Goal: Task Accomplishment & Management: Use online tool/utility

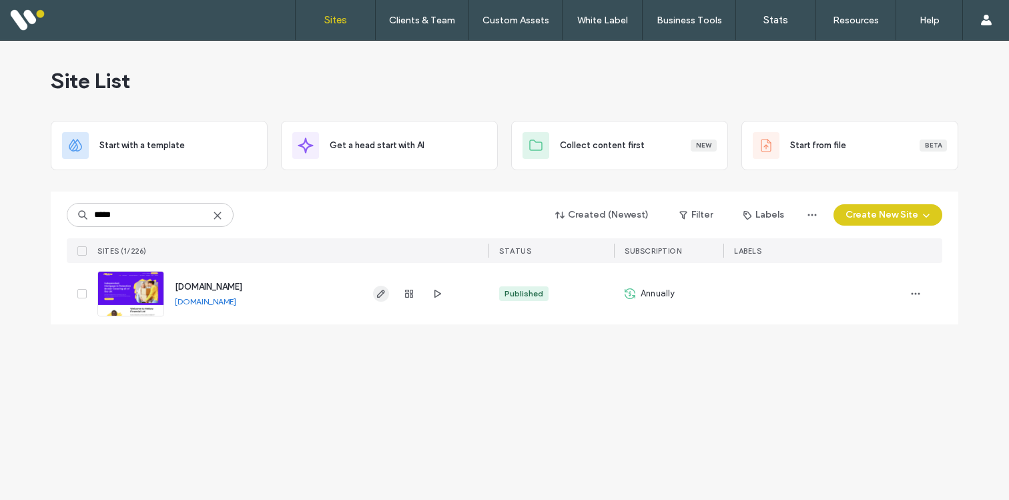
click at [380, 292] on use "button" at bounding box center [381, 294] width 8 height 8
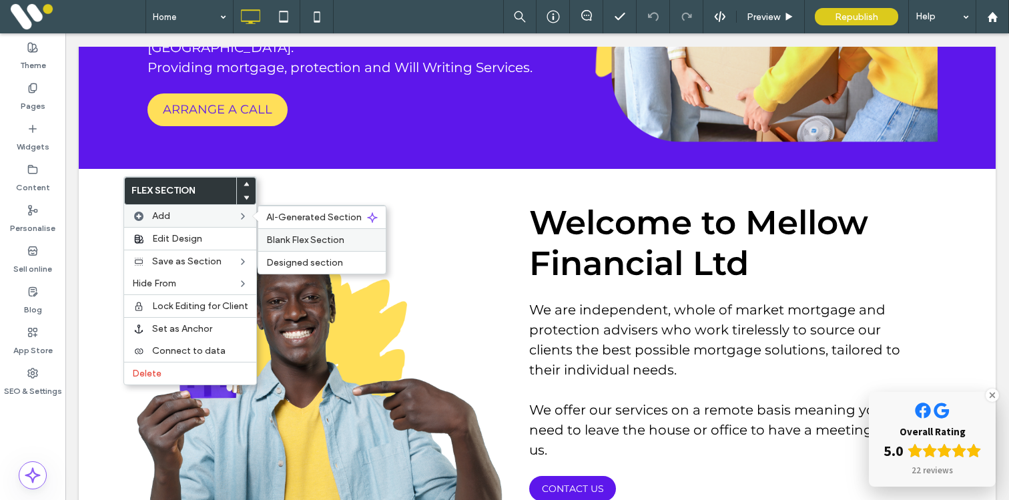
click at [275, 238] on span "Blank Flex Section" at bounding box center [305, 239] width 78 height 11
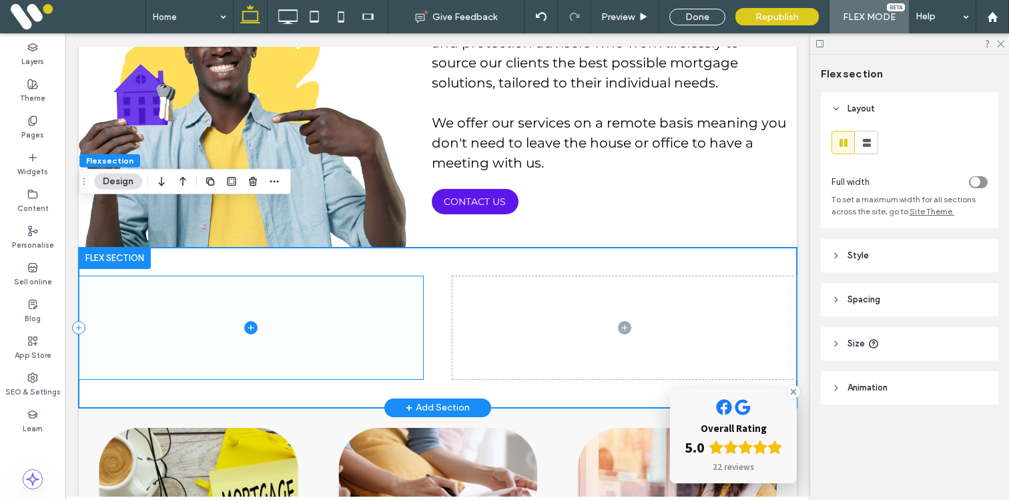
scroll to position [719, 0]
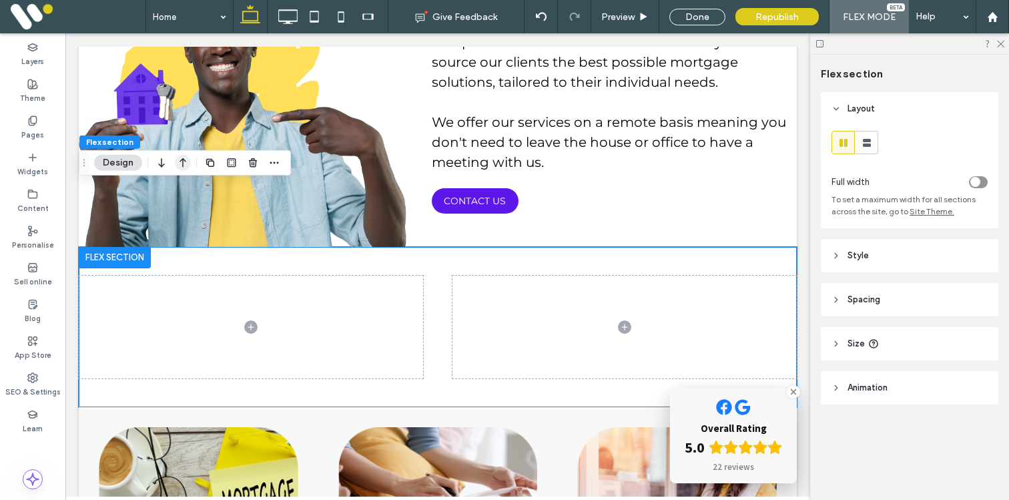
click at [184, 165] on icon "button" at bounding box center [183, 163] width 16 height 24
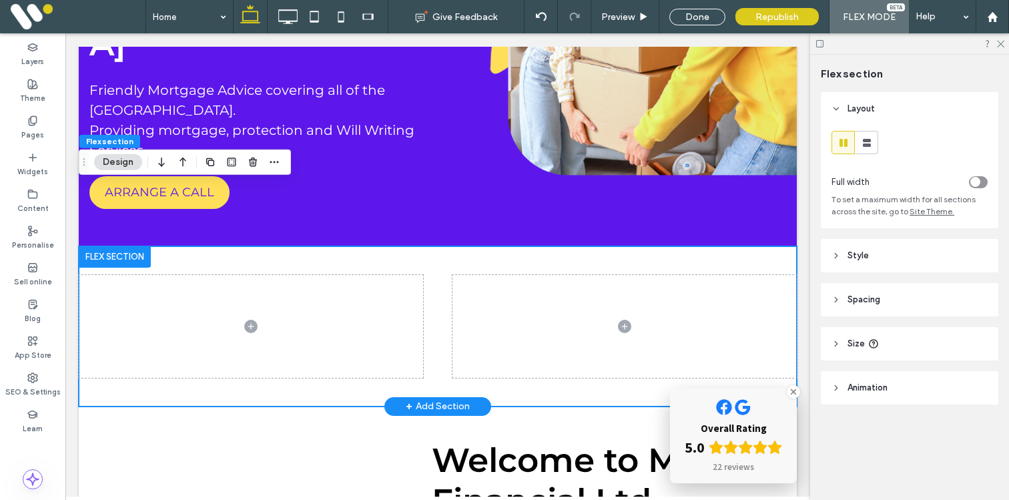
scroll to position [354, 0]
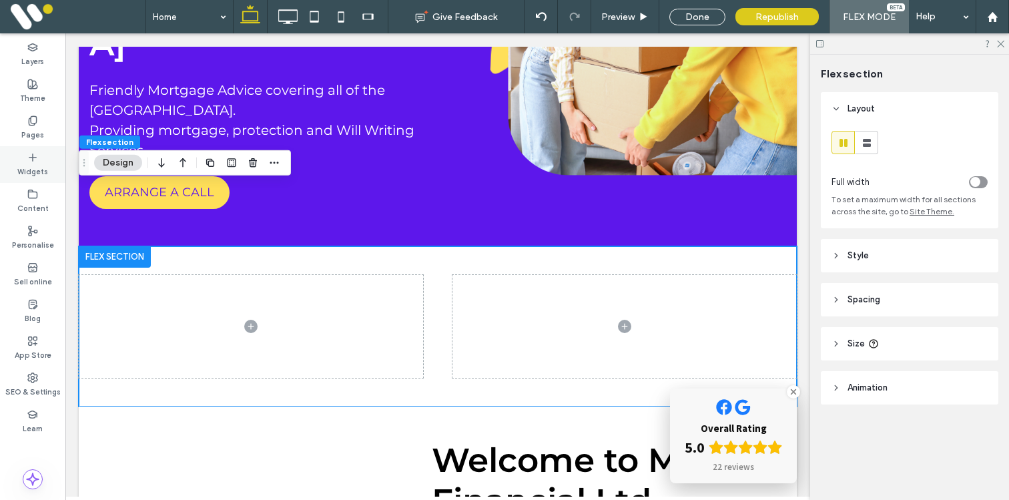
click at [39, 158] on div "Widgets" at bounding box center [32, 164] width 65 height 37
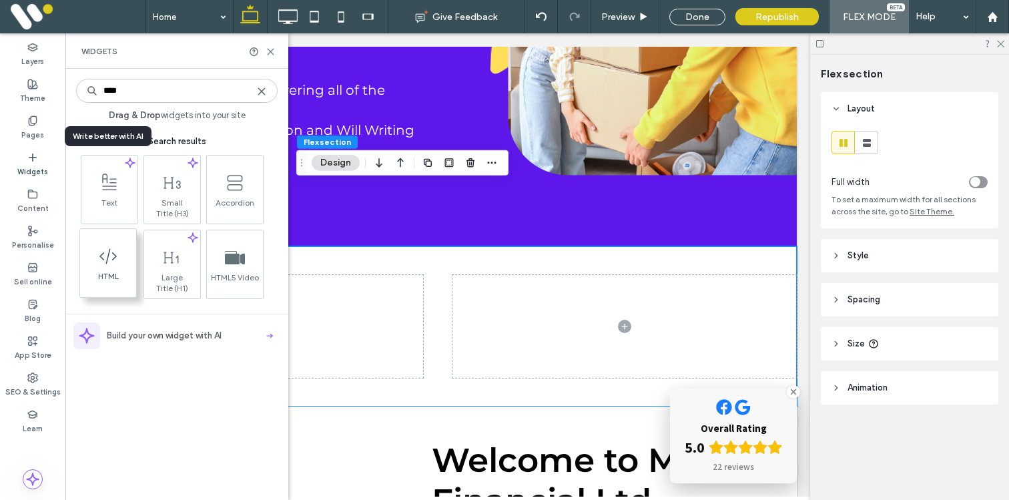
type input "****"
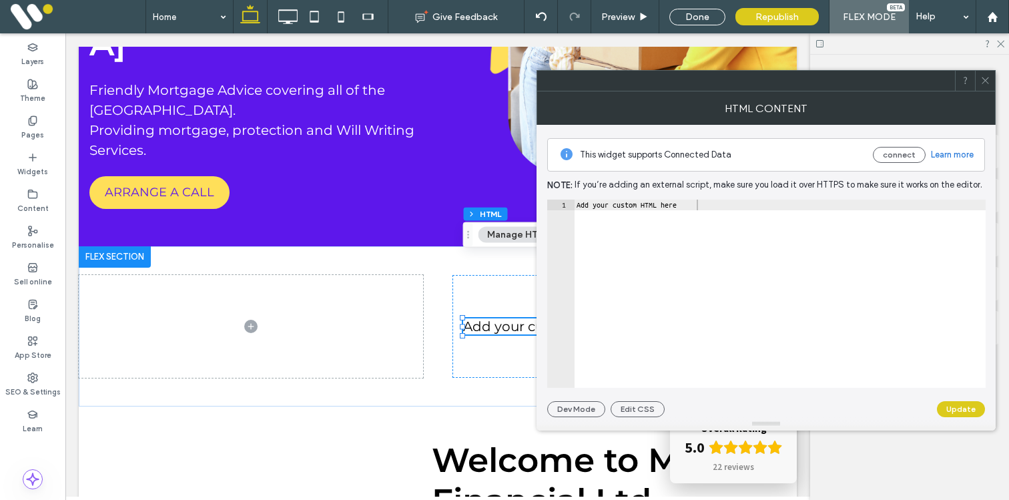
click at [625, 206] on div "Add your custom HTML here" at bounding box center [780, 305] width 412 height 210
paste textarea "**********"
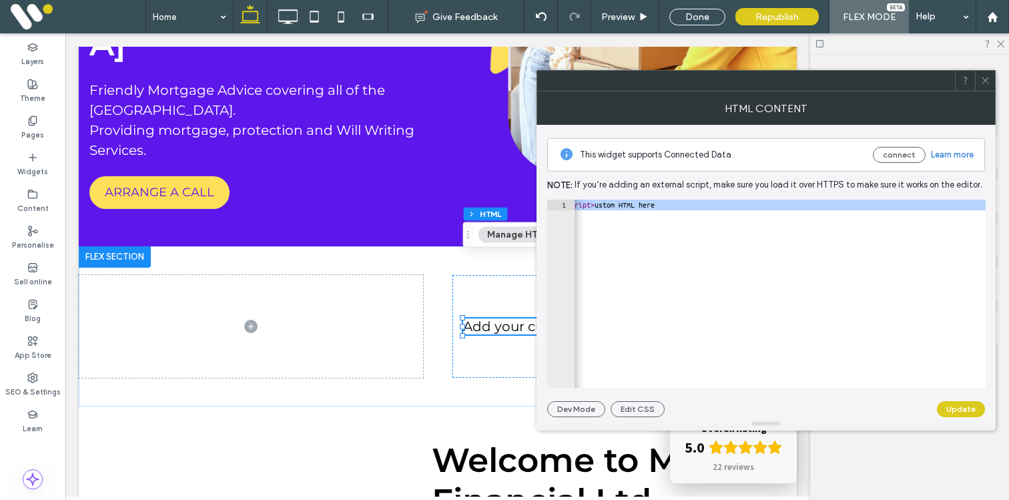
paste textarea "Cursor at row 1"
type textarea "**********"
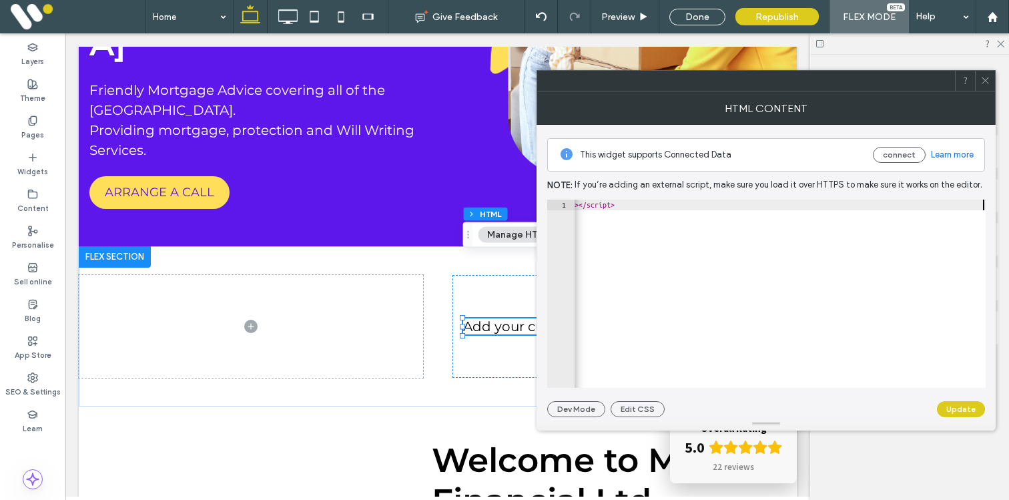
scroll to position [0, 242]
click at [959, 409] on button "Update" at bounding box center [961, 409] width 48 height 16
click at [984, 85] on span at bounding box center [985, 81] width 10 height 20
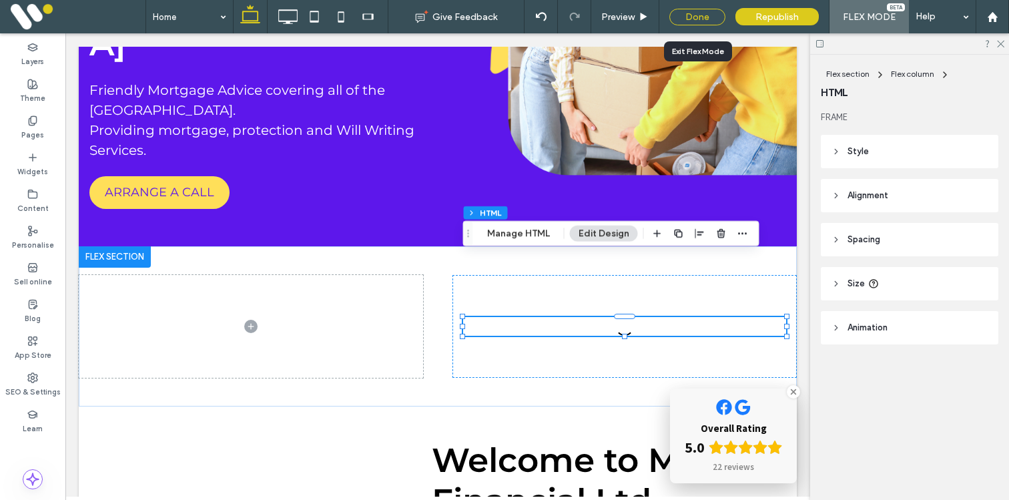
click at [691, 17] on div "Done" at bounding box center [697, 17] width 56 height 17
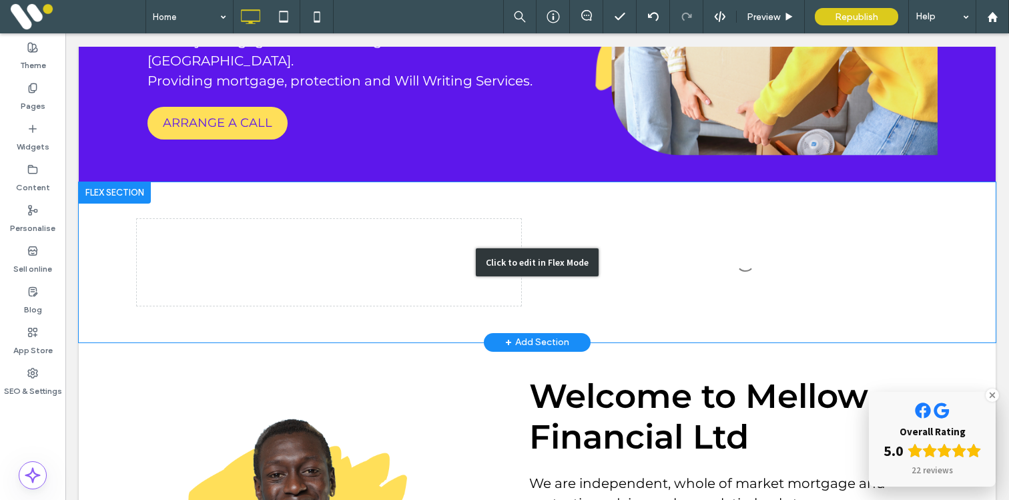
click at [655, 263] on div "Click to edit in Flex Mode" at bounding box center [537, 262] width 917 height 160
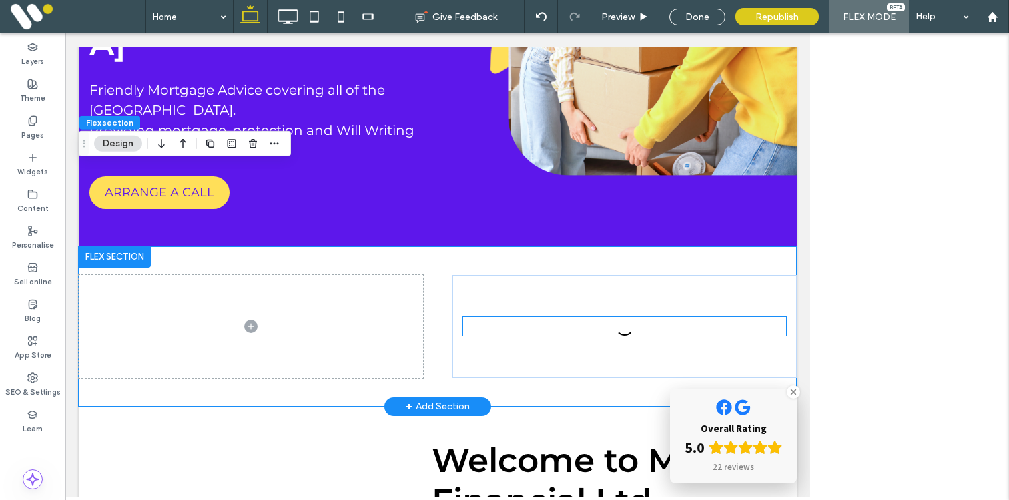
scroll to position [373, 0]
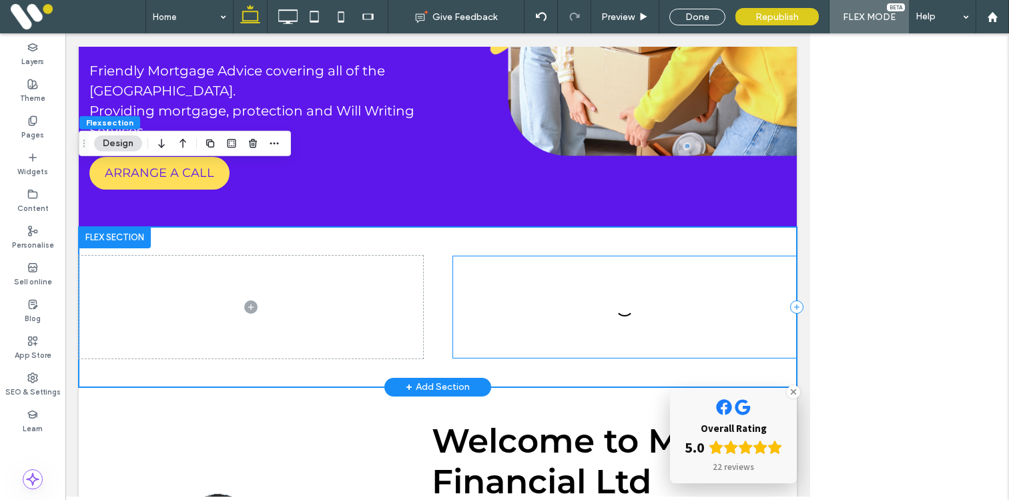
click at [665, 259] on div at bounding box center [625, 307] width 344 height 103
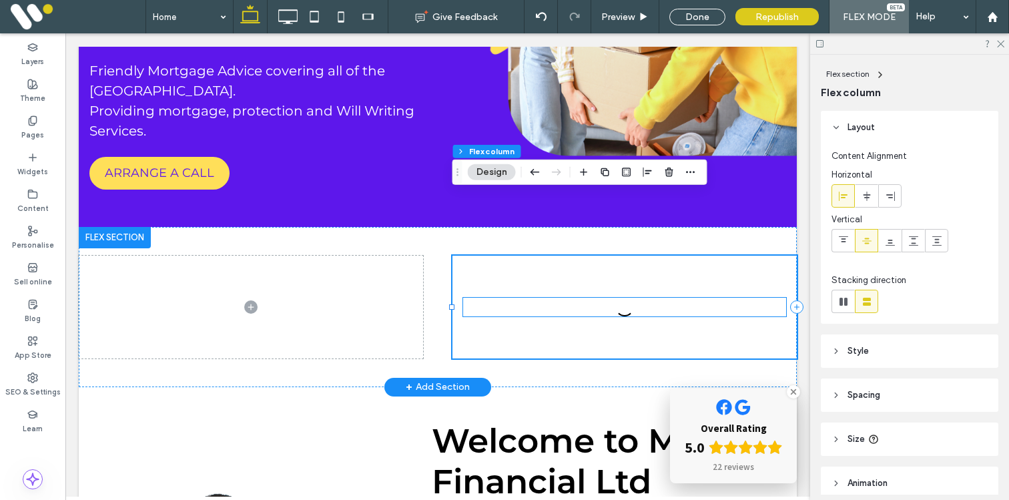
click at [653, 298] on div at bounding box center [624, 307] width 323 height 19
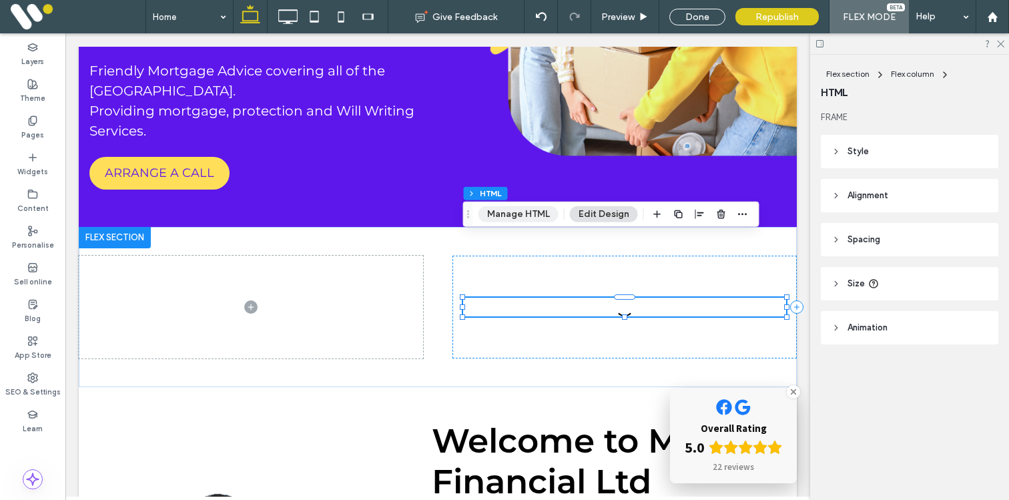
click at [521, 216] on button "Manage HTML" at bounding box center [519, 214] width 80 height 16
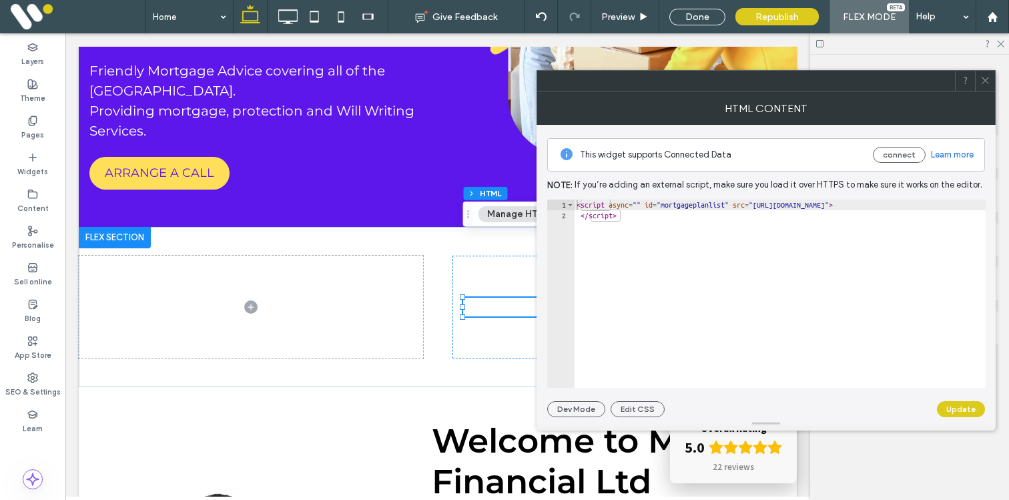
click at [628, 237] on div "< script async = "" id = "mortgageplanlist" src = "https://frontend.mortgage-qu…" at bounding box center [886, 305] width 625 height 210
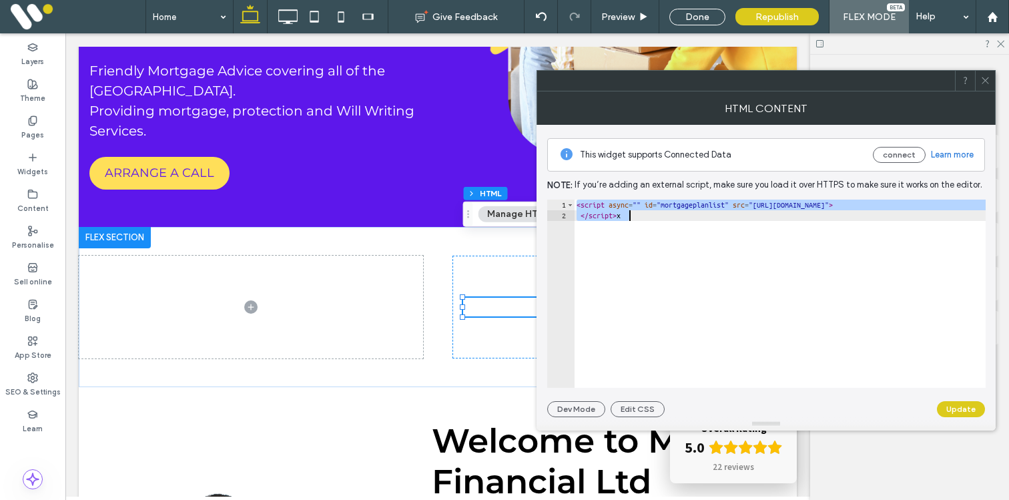
paste textarea "Cursor at row 2"
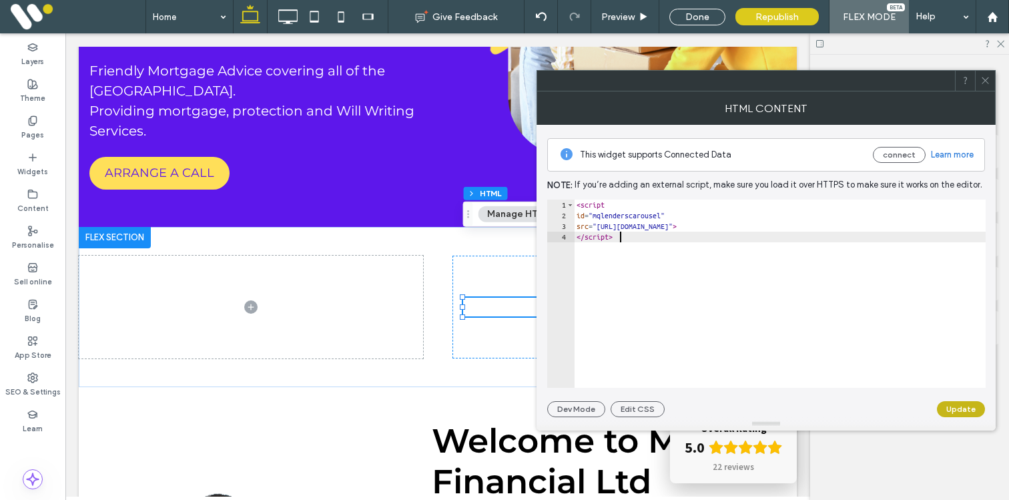
type textarea "*********"
click at [962, 408] on button "Update" at bounding box center [961, 409] width 48 height 16
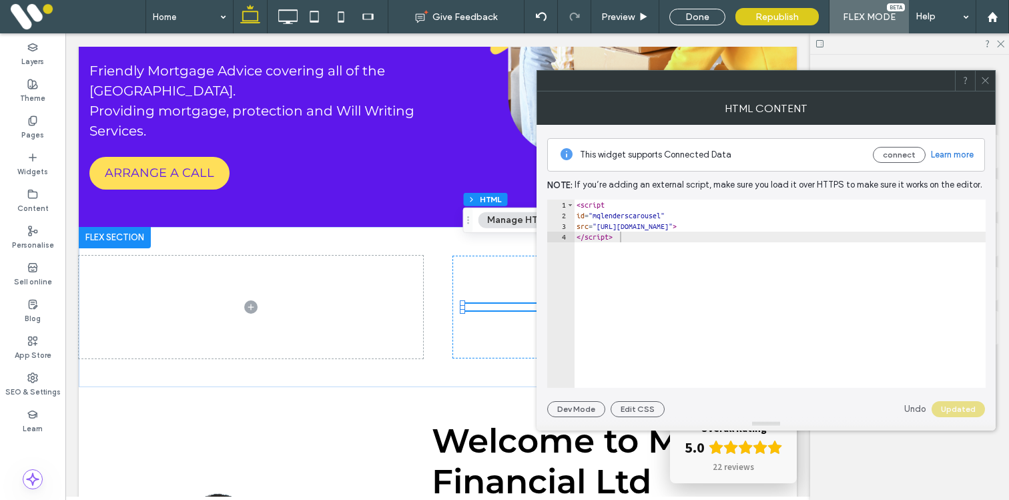
click at [982, 85] on icon at bounding box center [985, 80] width 10 height 10
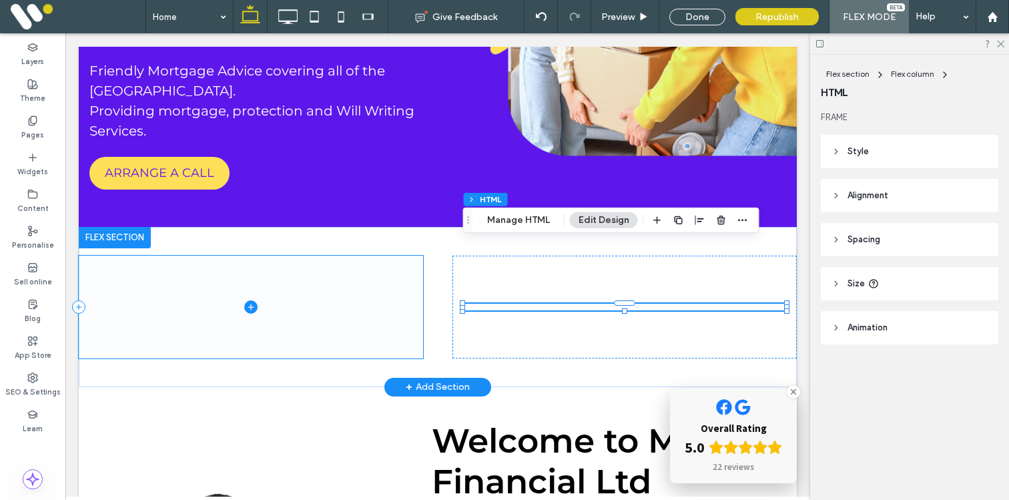
click at [399, 256] on span at bounding box center [251, 307] width 344 height 103
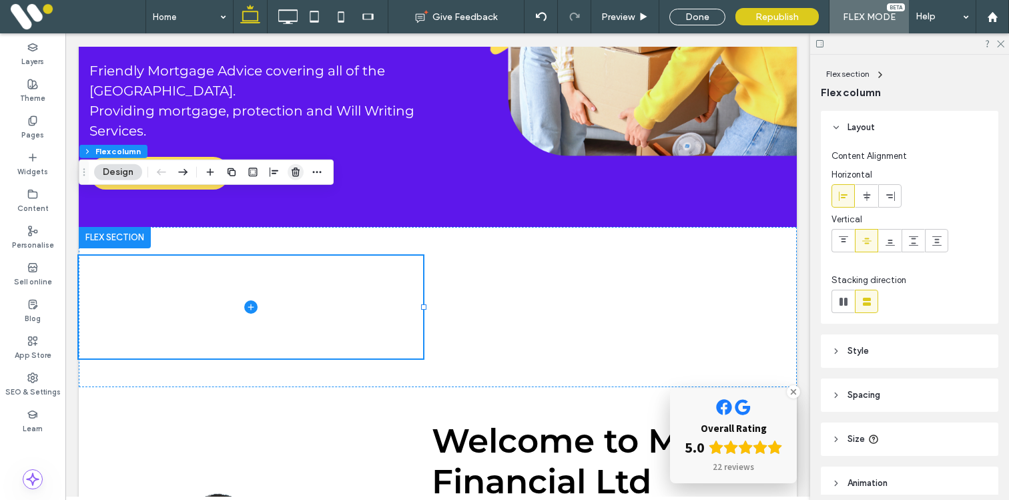
click at [296, 172] on use "button" at bounding box center [296, 172] width 8 height 9
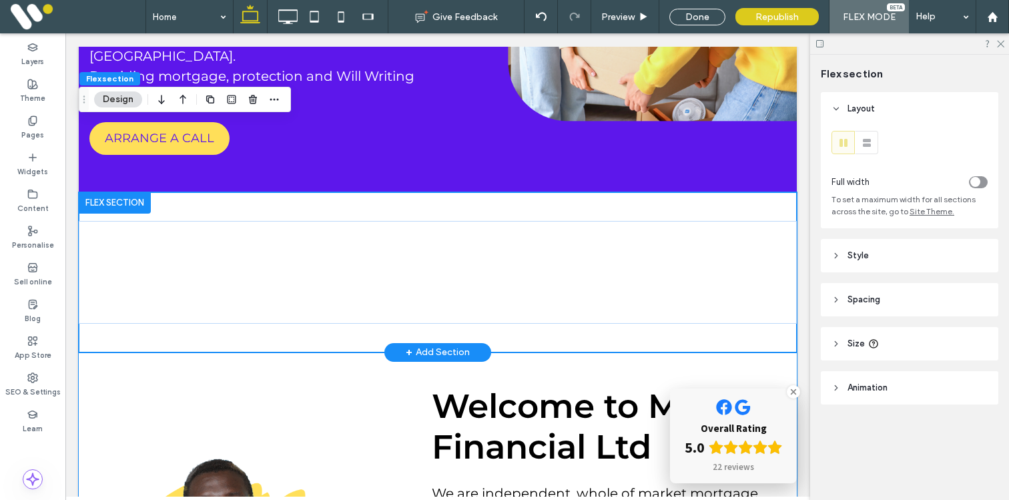
scroll to position [375, 0]
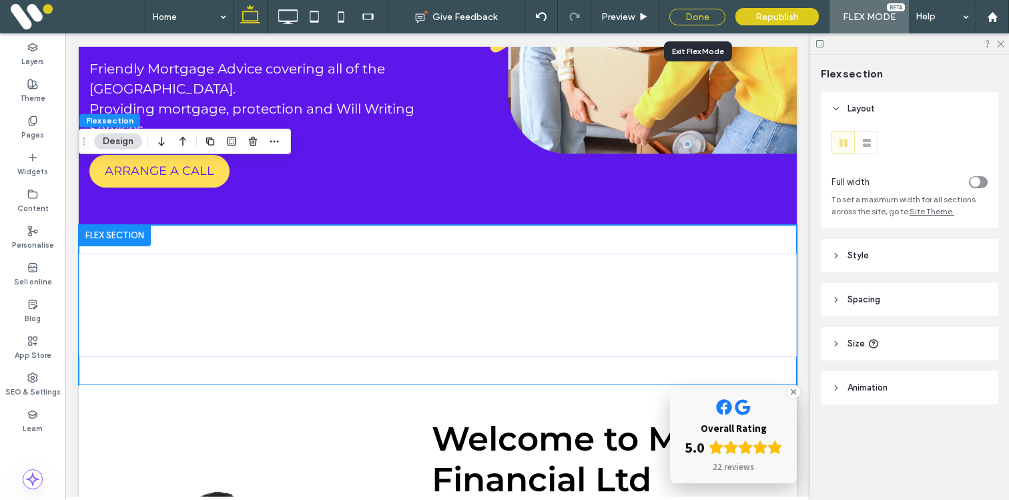
click at [688, 17] on div "Done" at bounding box center [697, 17] width 56 height 17
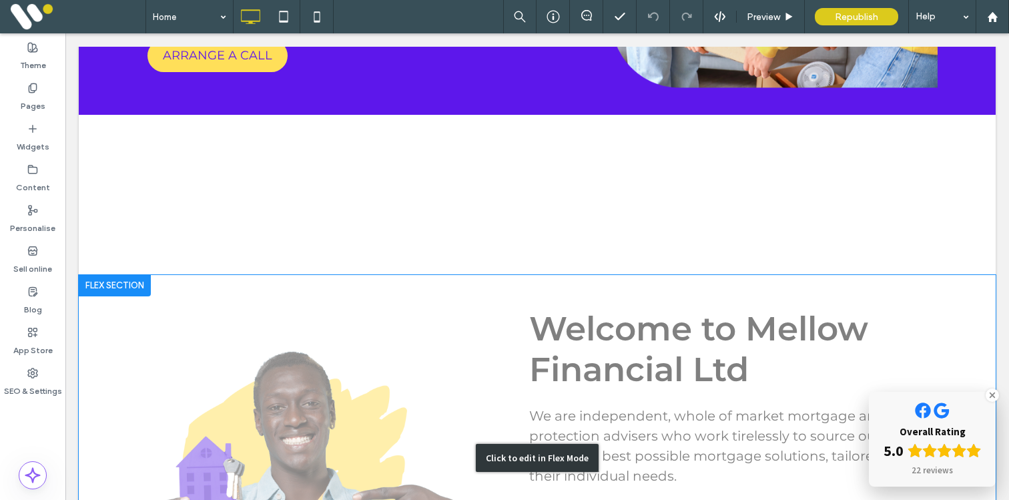
scroll to position [280, 0]
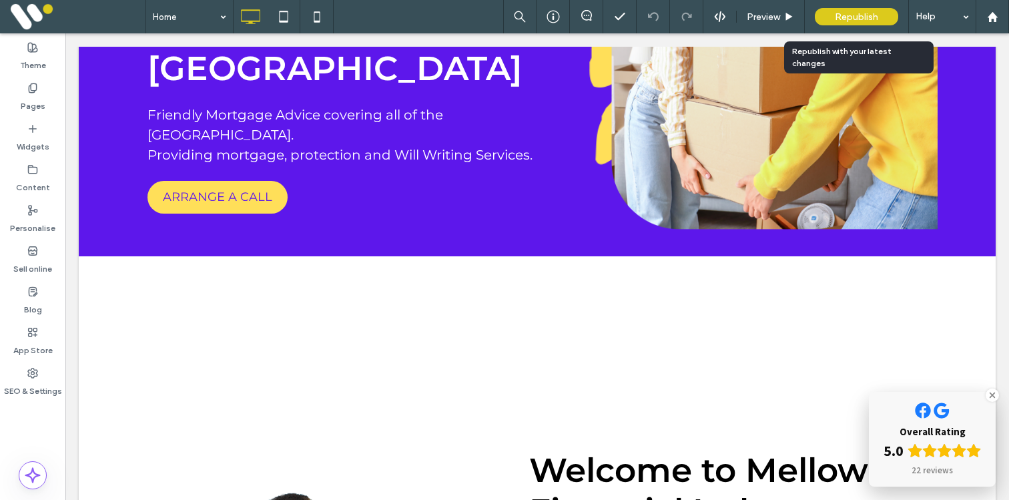
click at [862, 8] on div "Republish" at bounding box center [856, 16] width 83 height 17
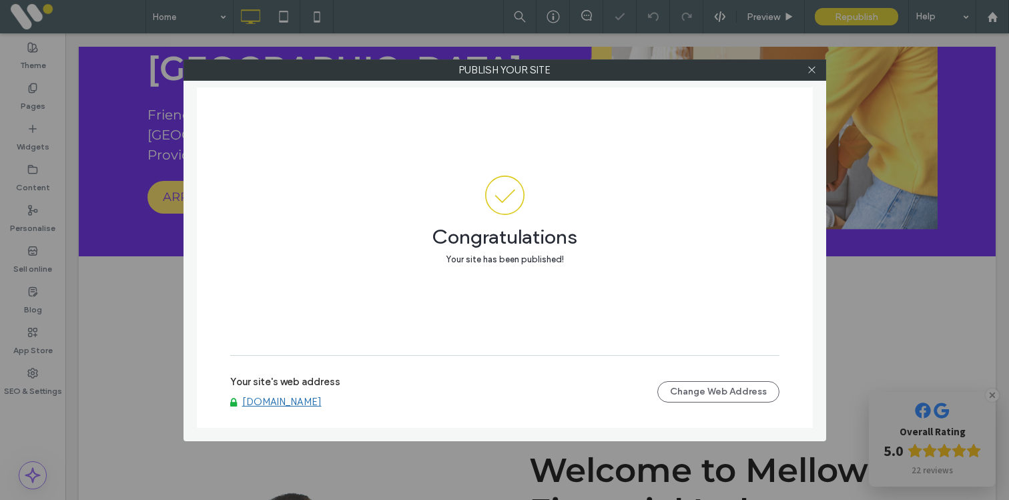
click at [301, 392] on label "Your site's web address" at bounding box center [285, 386] width 110 height 20
click at [298, 398] on link "[DOMAIN_NAME]" at bounding box center [281, 402] width 79 height 12
click at [810, 75] on span at bounding box center [812, 70] width 10 height 20
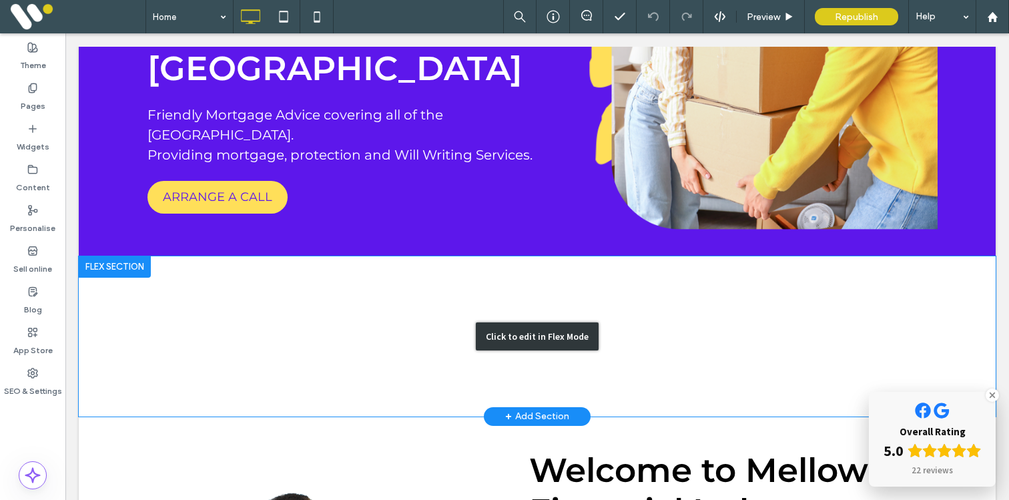
click at [283, 295] on div "Click to edit in Flex Mode" at bounding box center [537, 336] width 917 height 160
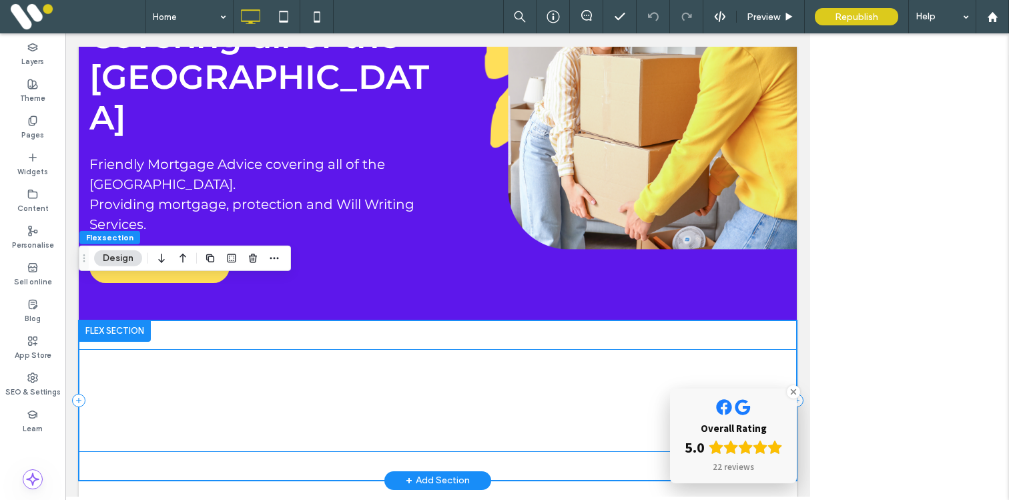
scroll to position [258, 0]
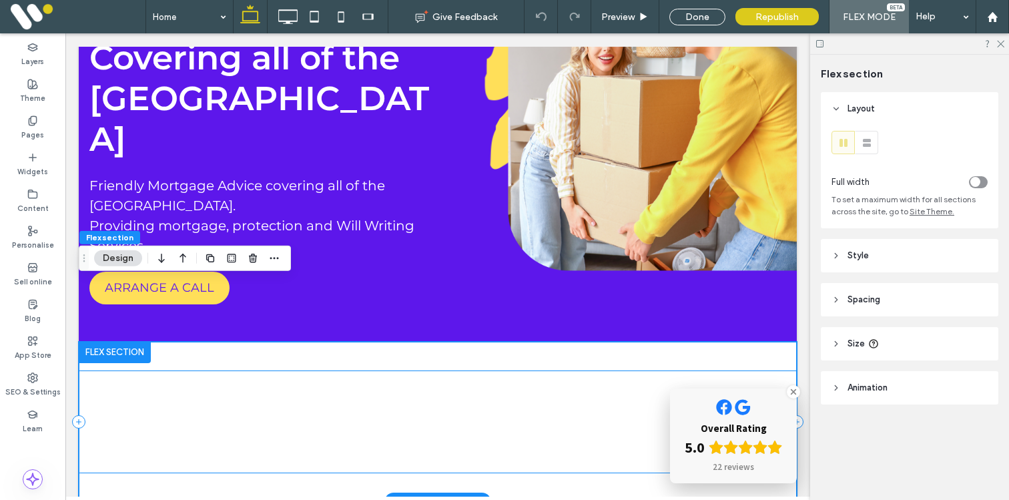
click at [266, 370] on div at bounding box center [438, 421] width 718 height 103
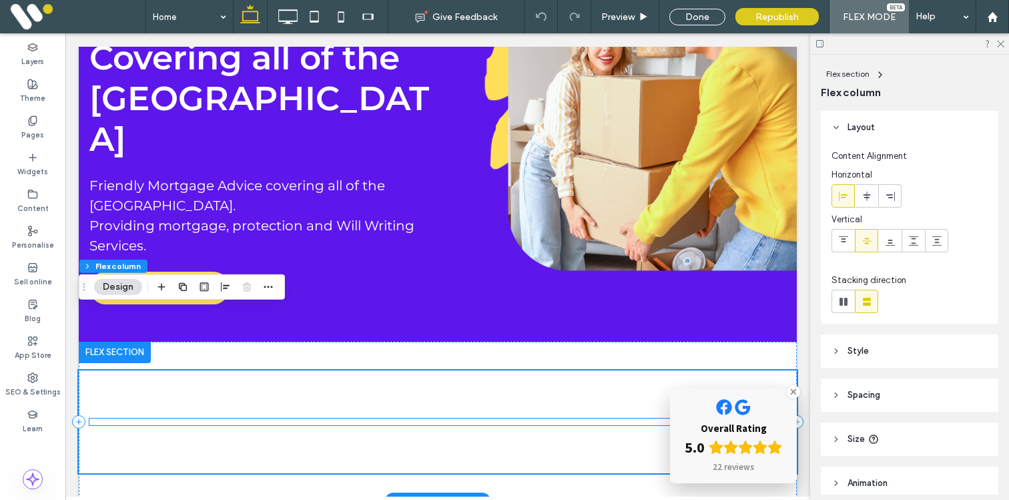
click at [266, 418] on div at bounding box center [437, 421] width 697 height 7
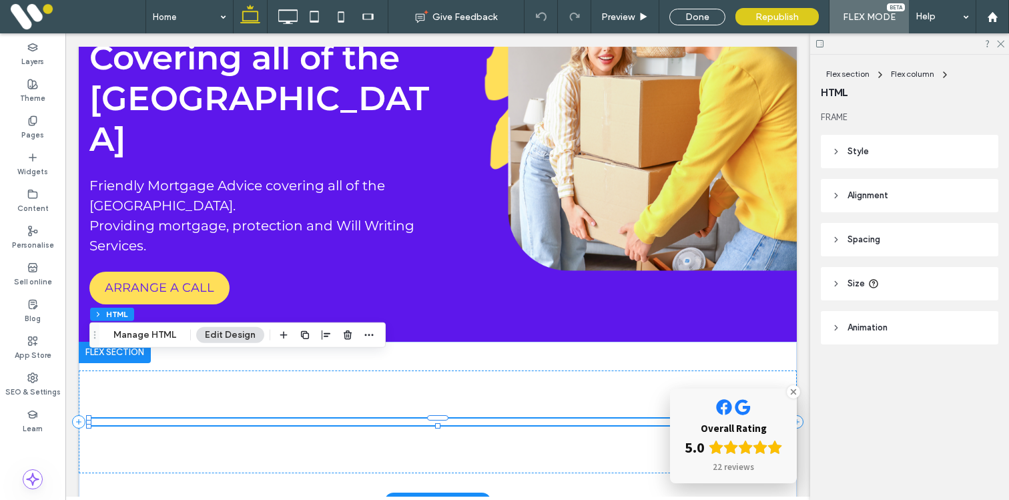
click at [266, 418] on div at bounding box center [437, 421] width 697 height 7
click at [152, 328] on button "Manage HTML" at bounding box center [145, 335] width 80 height 16
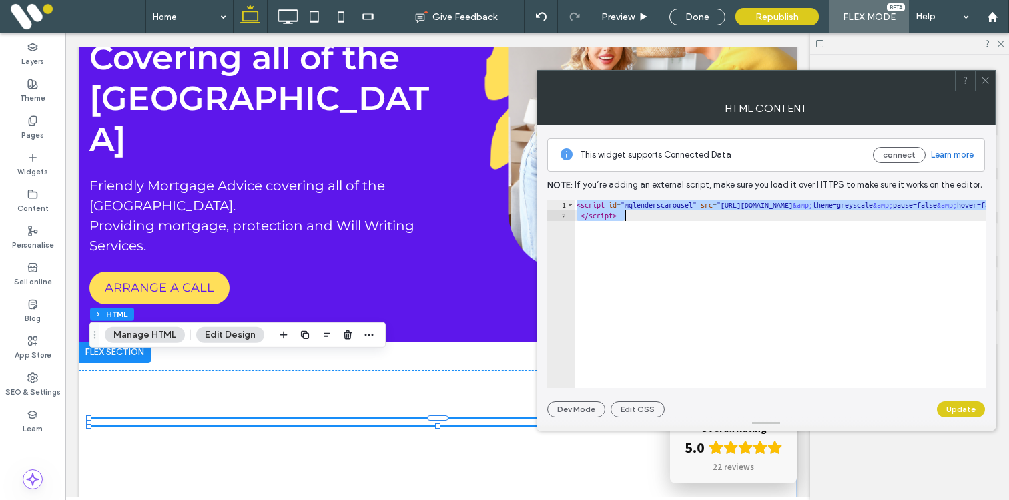
paste textarea "Cursor at row 2"
type textarea "*********"
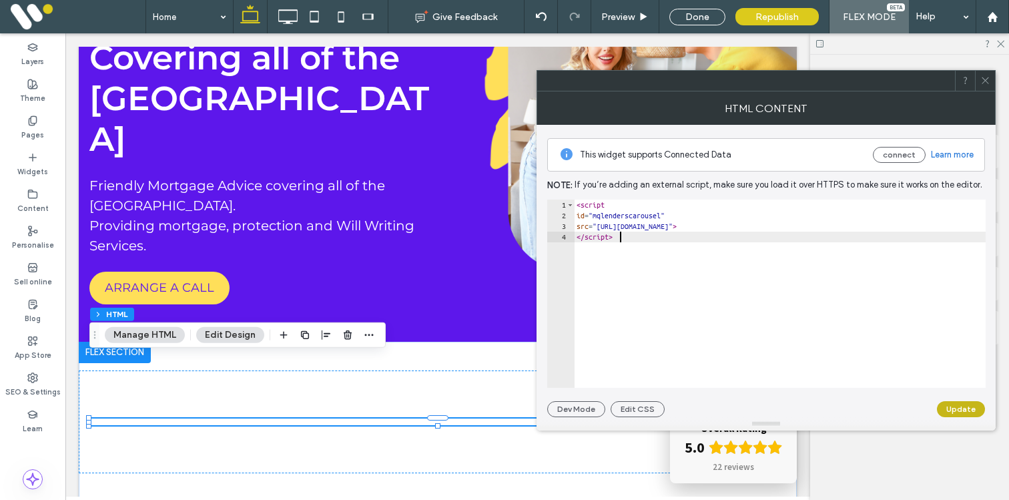
click at [956, 405] on button "Update" at bounding box center [961, 409] width 48 height 16
click at [984, 81] on use at bounding box center [985, 80] width 7 height 7
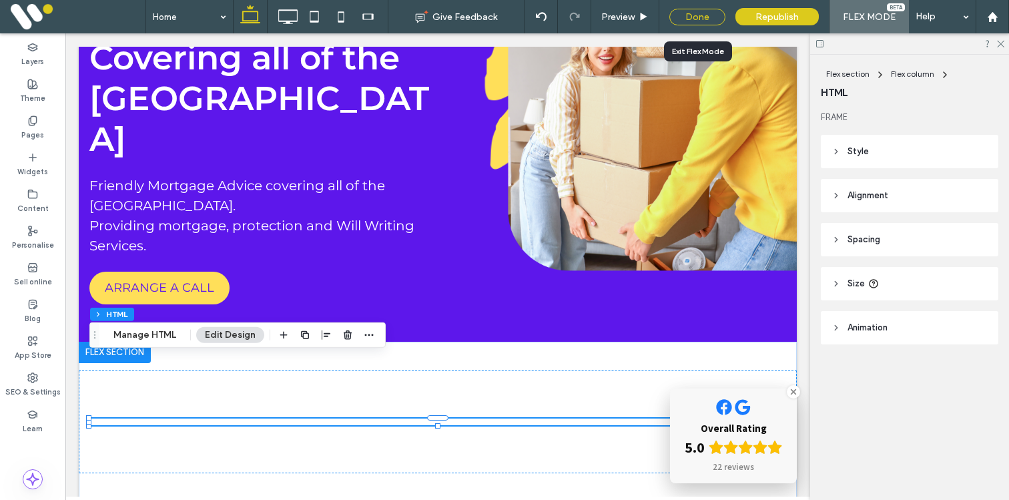
click at [696, 16] on div "Done" at bounding box center [697, 17] width 56 height 17
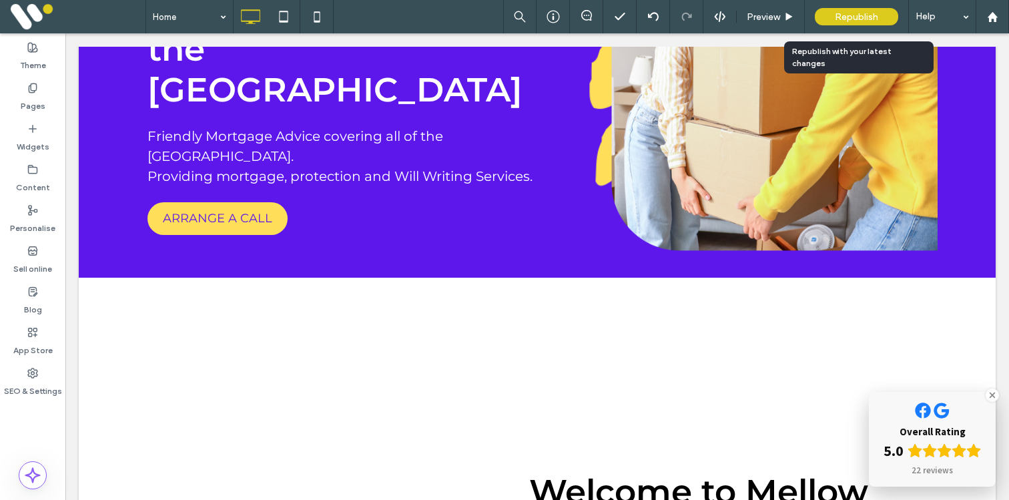
click at [840, 11] on span "Republish" at bounding box center [856, 16] width 43 height 11
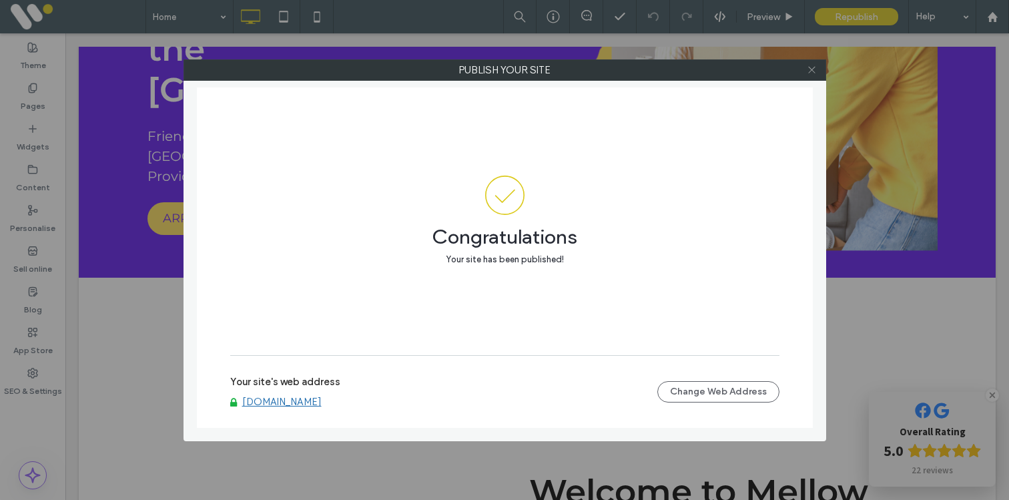
click at [814, 74] on icon at bounding box center [812, 70] width 10 height 10
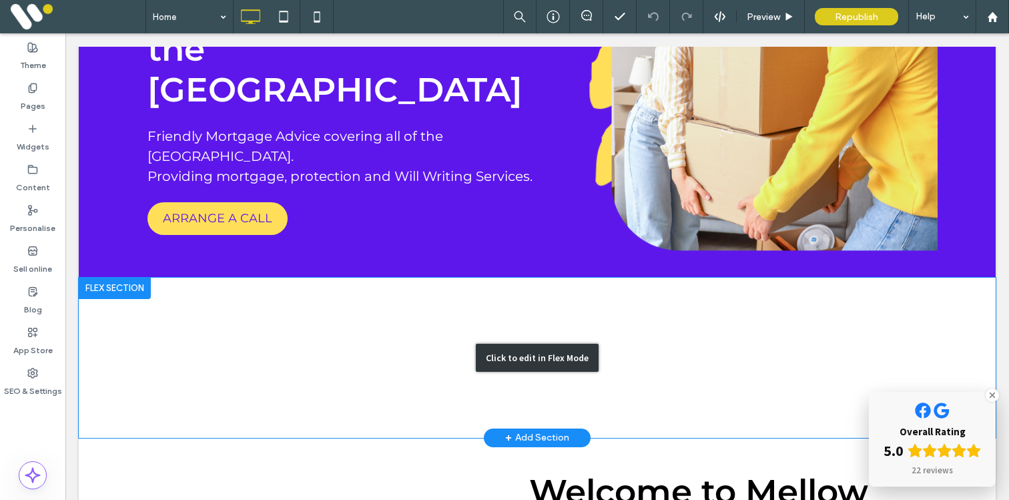
click at [299, 344] on div "Click to edit in Flex Mode" at bounding box center [537, 358] width 917 height 160
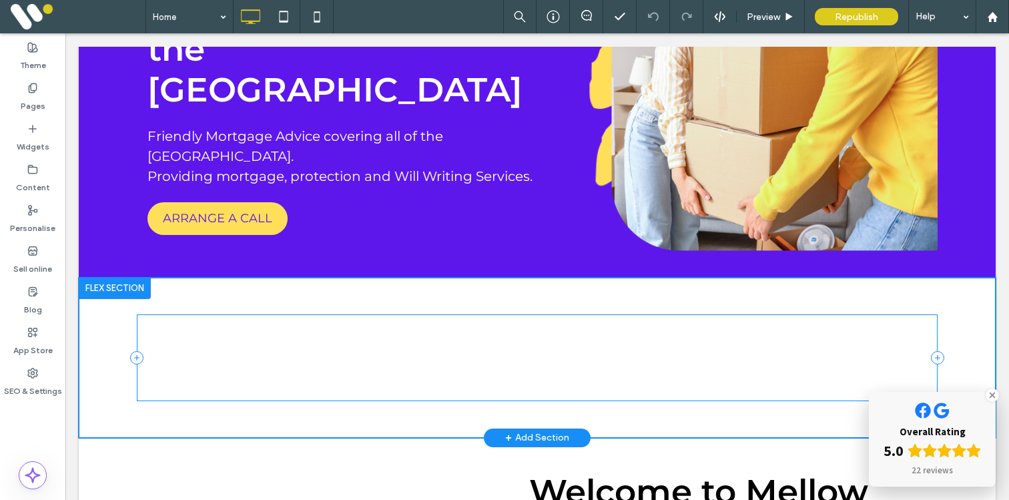
scroll to position [237, 0]
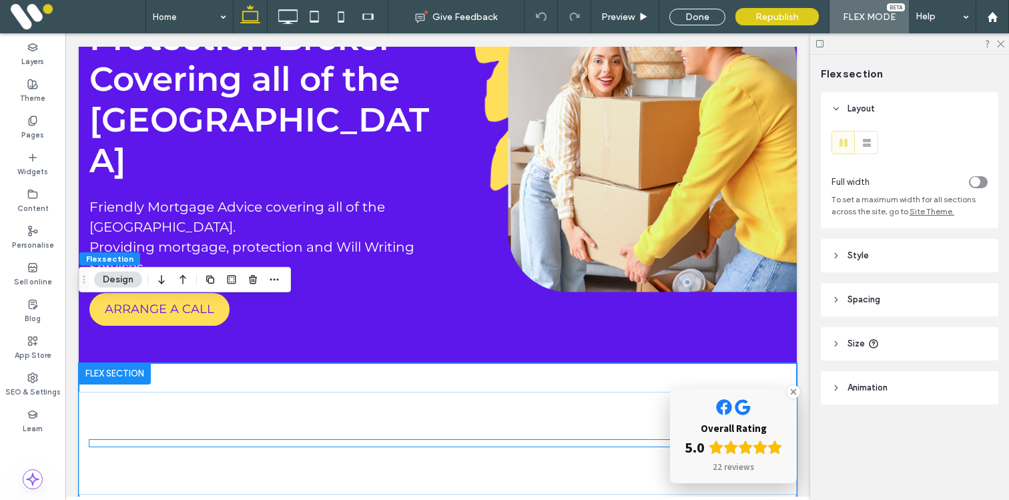
click at [304, 440] on div at bounding box center [437, 443] width 697 height 7
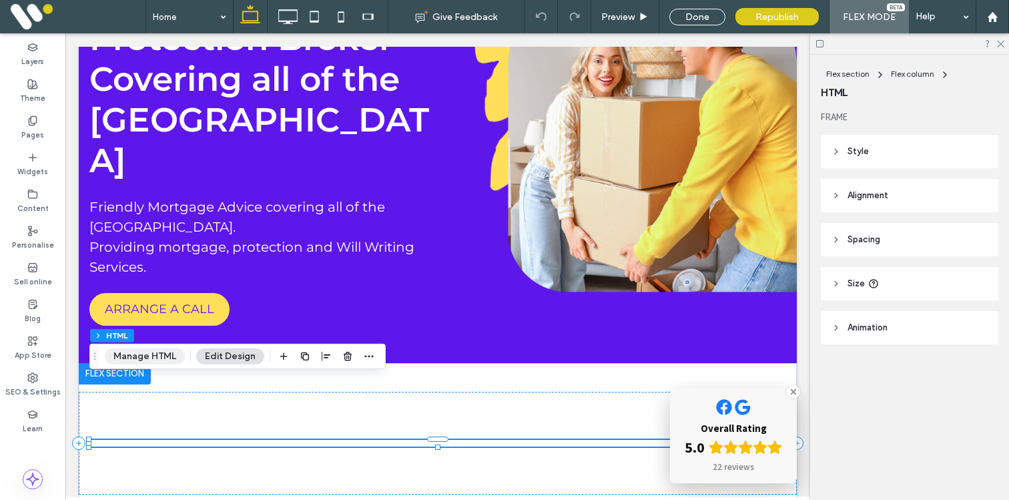
click at [168, 355] on button "Manage HTML" at bounding box center [145, 356] width 80 height 16
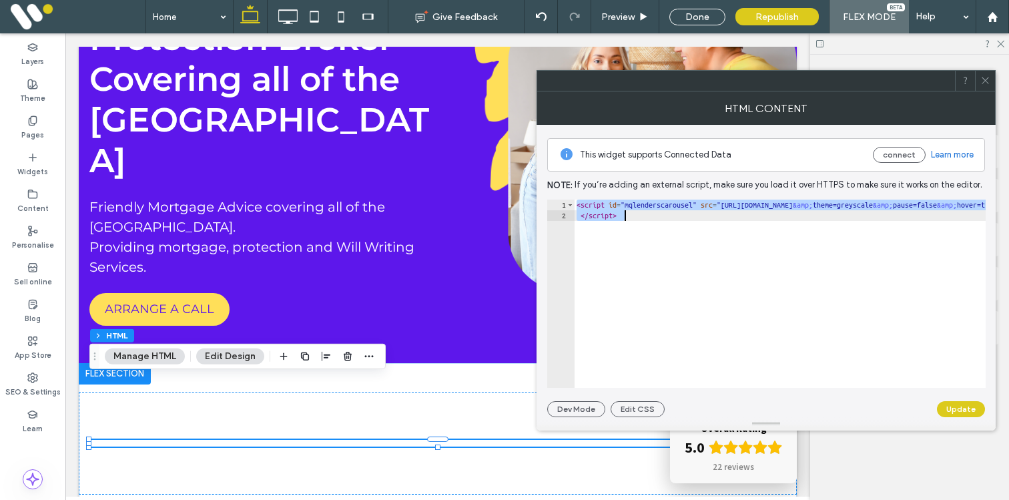
paste textarea "Cursor at row 2"
type textarea "*********"
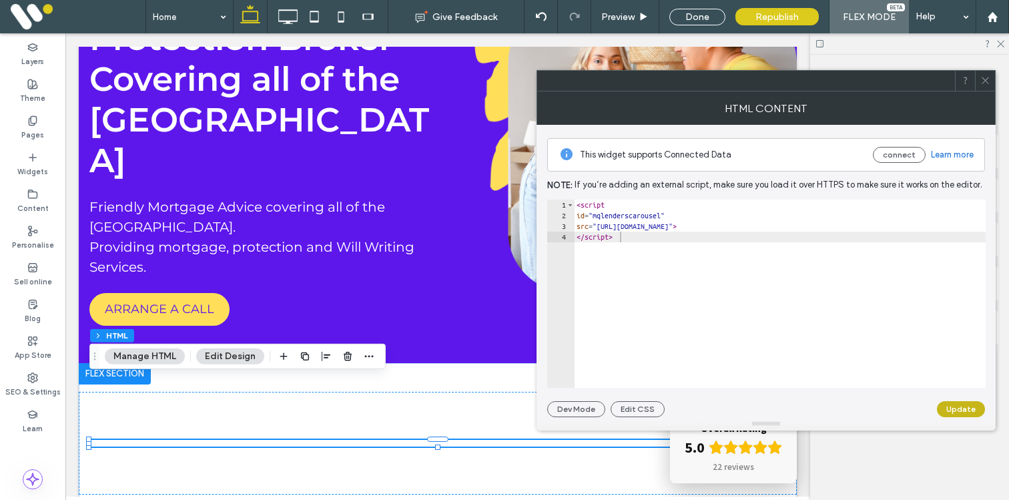
click at [942, 404] on button "Update" at bounding box center [961, 409] width 48 height 16
click at [985, 81] on icon at bounding box center [985, 80] width 10 height 10
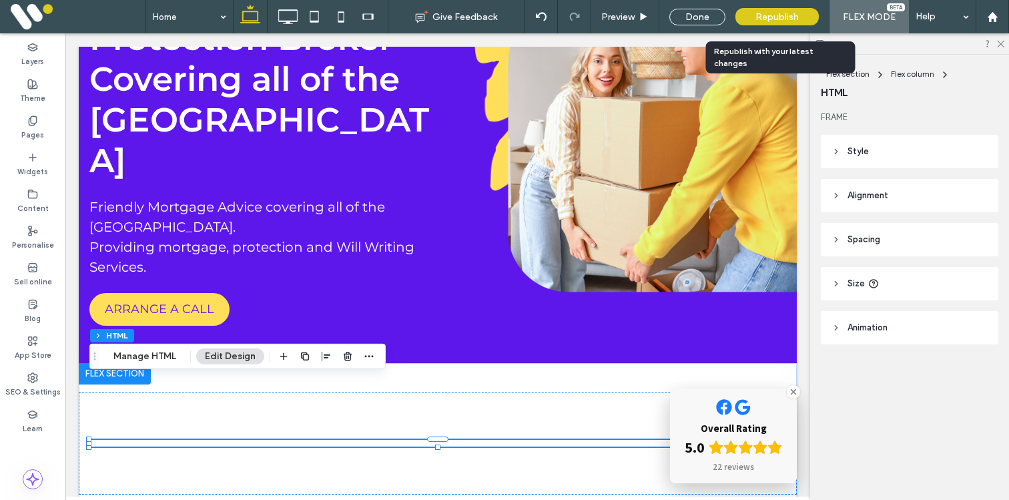
click at [756, 13] on span "Republish" at bounding box center [777, 16] width 43 height 11
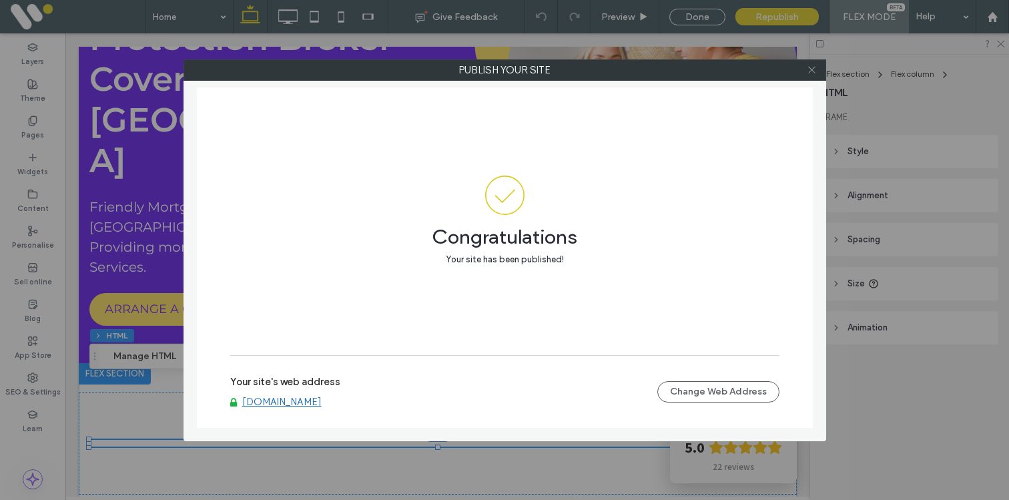
click at [812, 72] on icon at bounding box center [812, 70] width 10 height 10
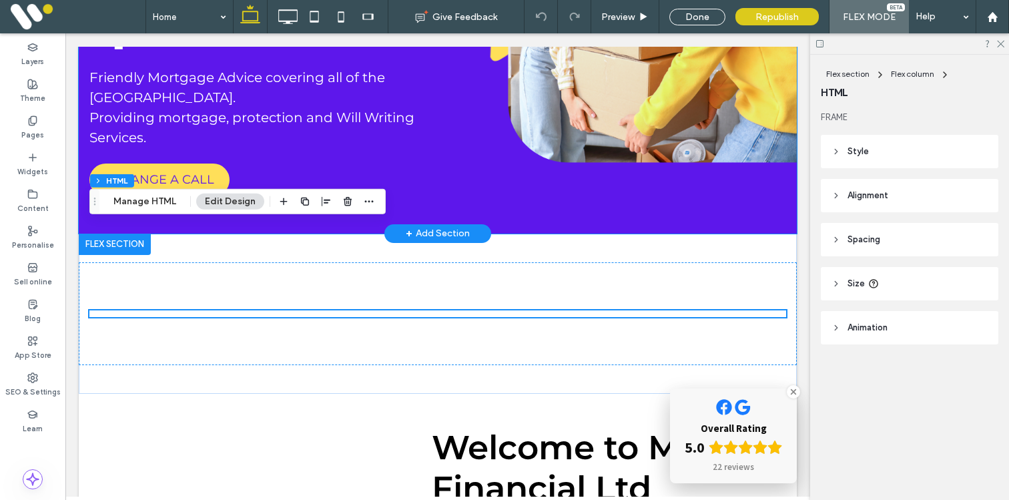
scroll to position [362, 0]
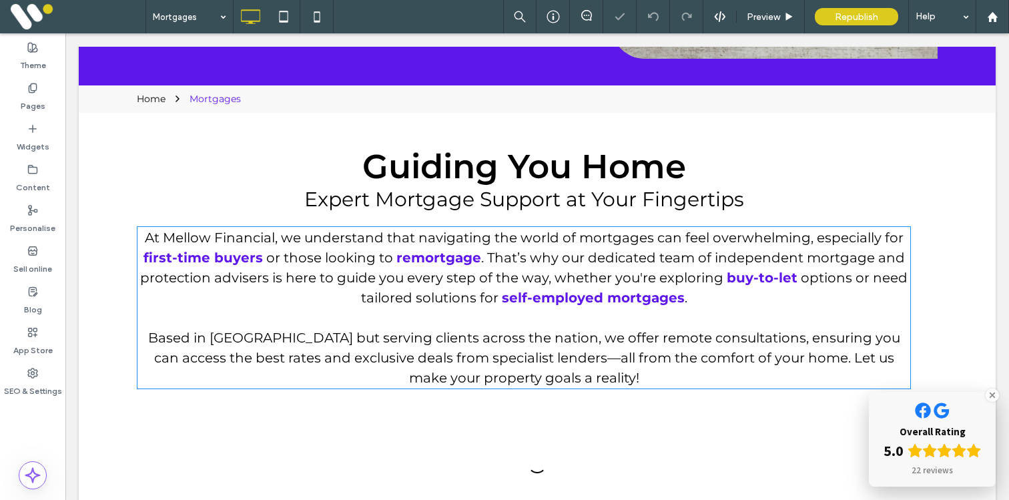
scroll to position [464, 0]
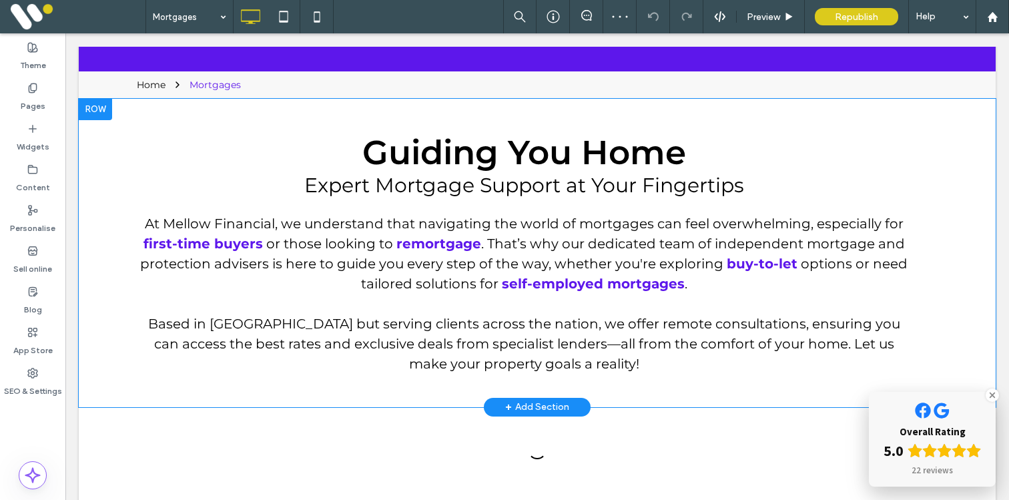
click at [103, 113] on div at bounding box center [95, 109] width 33 height 21
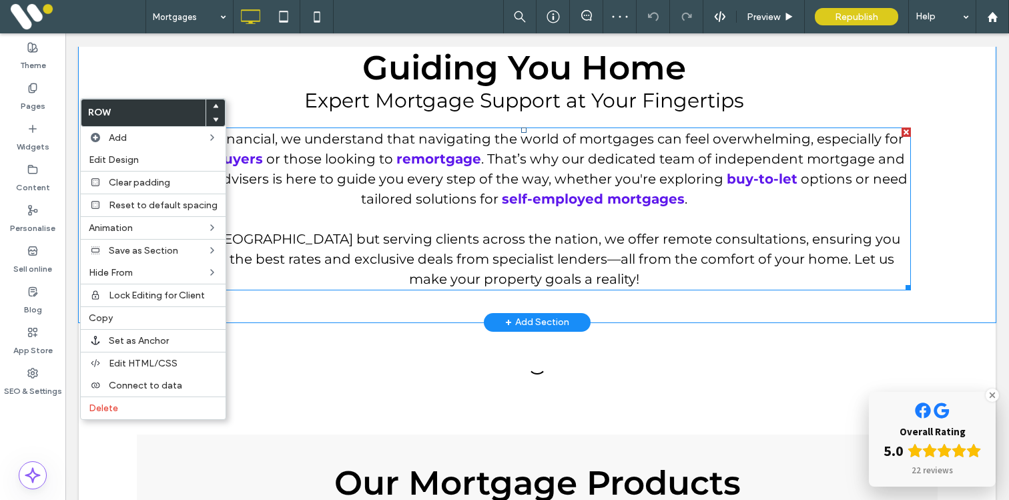
scroll to position [690, 0]
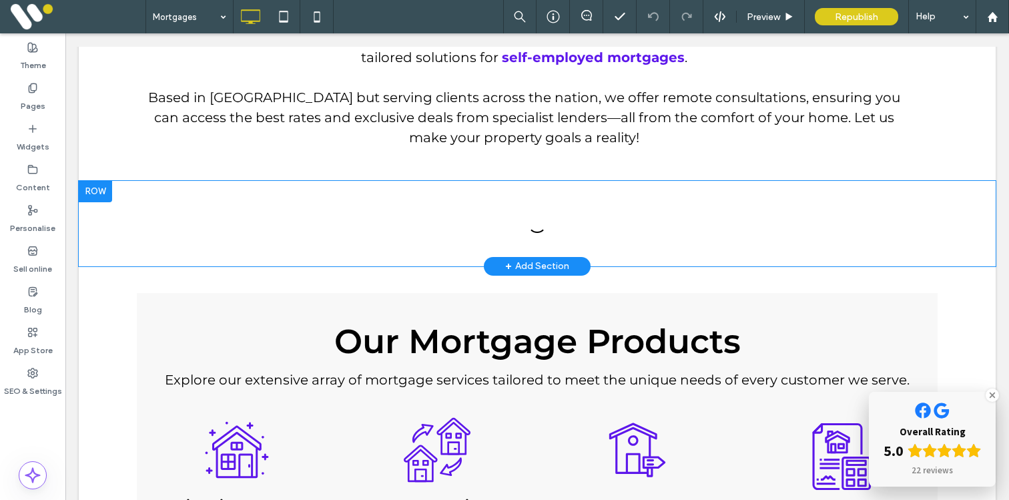
click at [103, 190] on div at bounding box center [95, 191] width 33 height 21
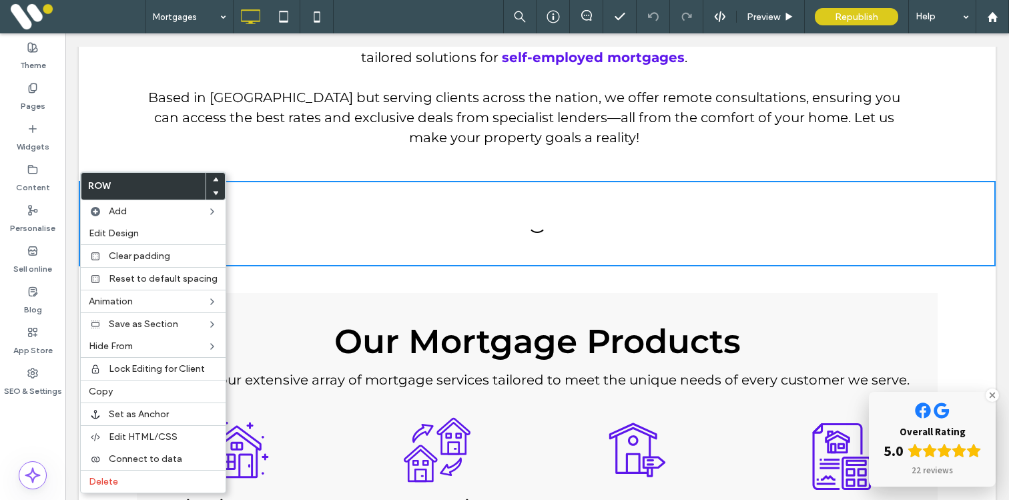
click at [203, 140] on p "Based in Bristol but serving clients across the nation, we offer remote consult…" at bounding box center [524, 117] width 774 height 60
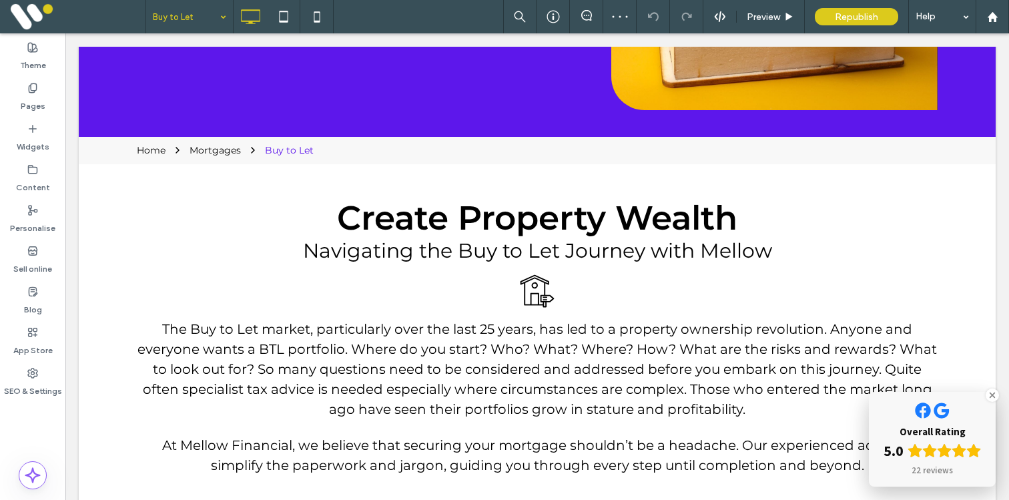
scroll to position [280, 0]
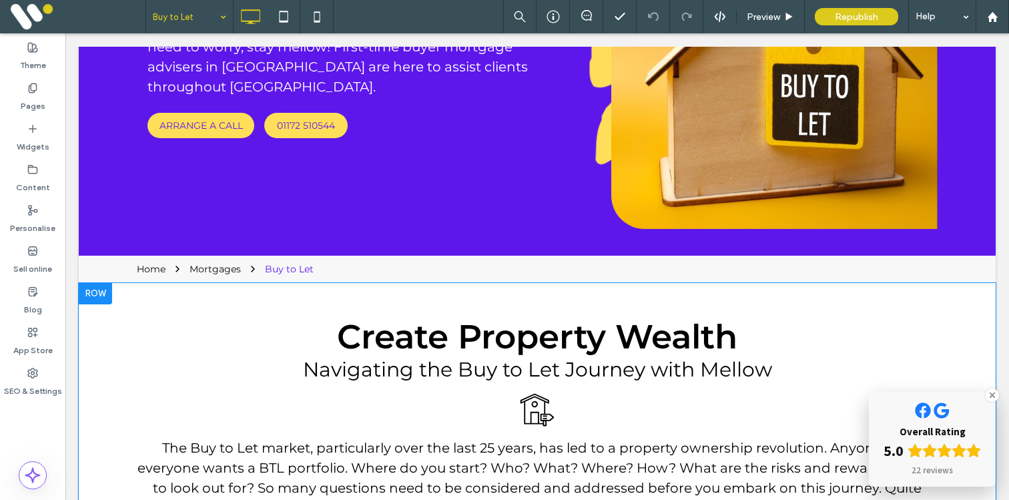
click at [98, 292] on div at bounding box center [95, 293] width 33 height 21
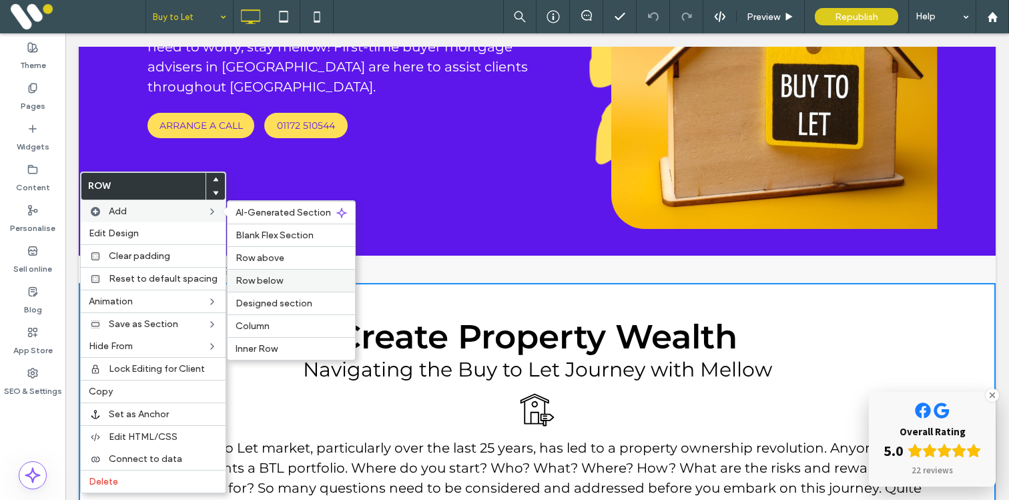
click at [247, 278] on span "Row below" at bounding box center [259, 280] width 47 height 11
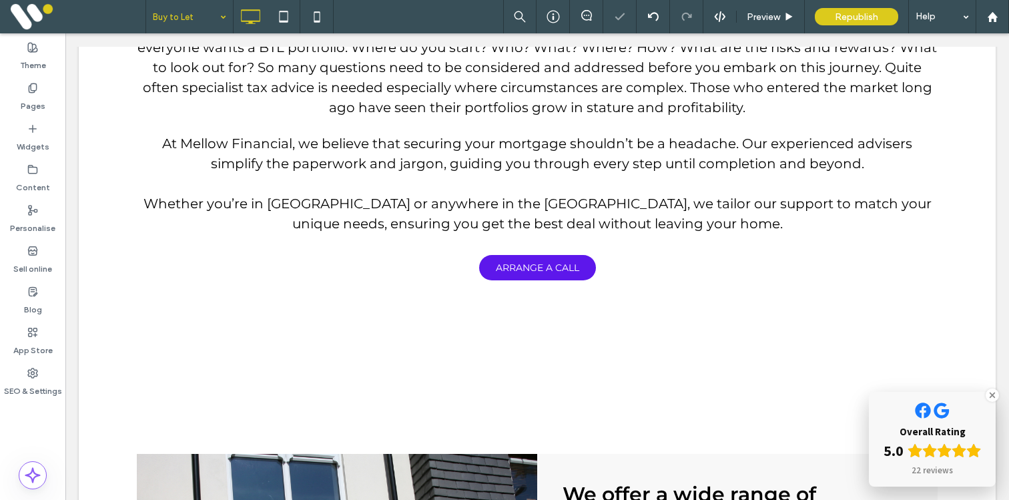
scroll to position [718, 0]
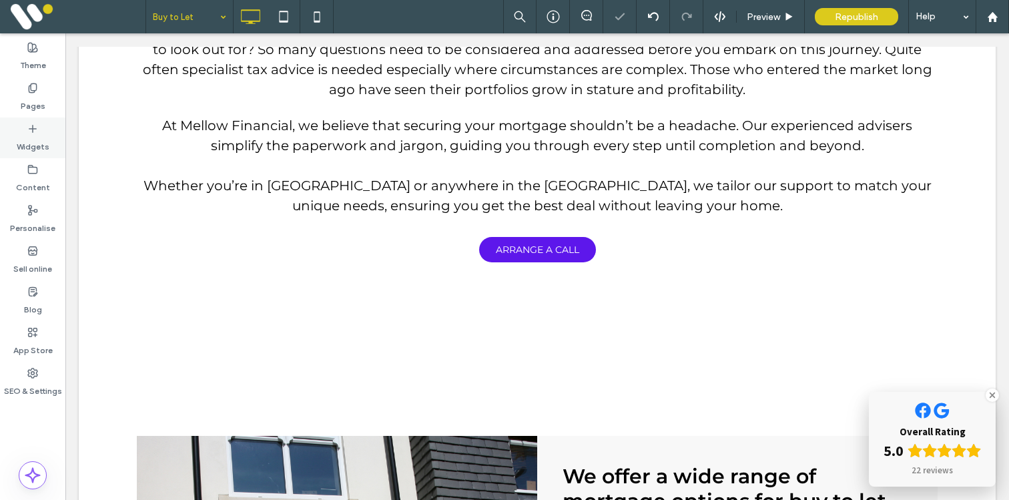
click at [40, 133] on div "Widgets" at bounding box center [32, 137] width 65 height 41
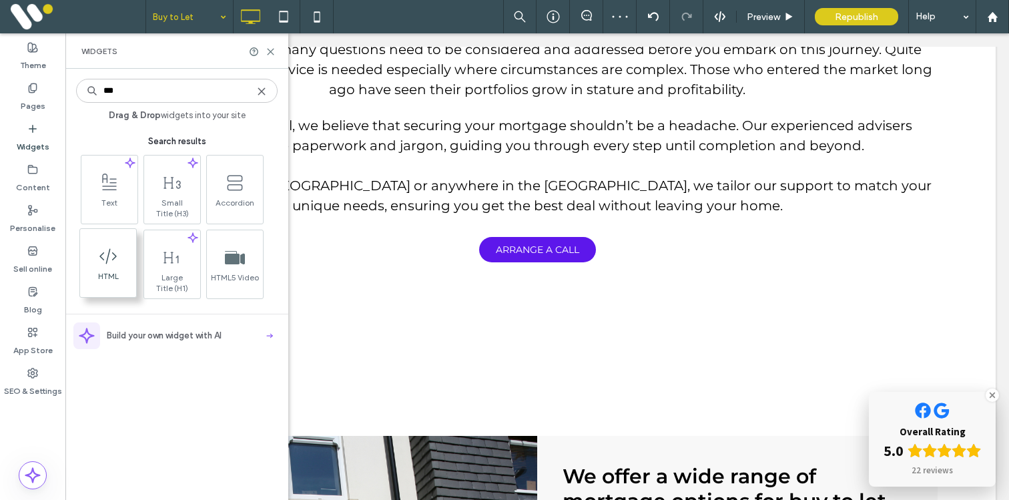
type input "***"
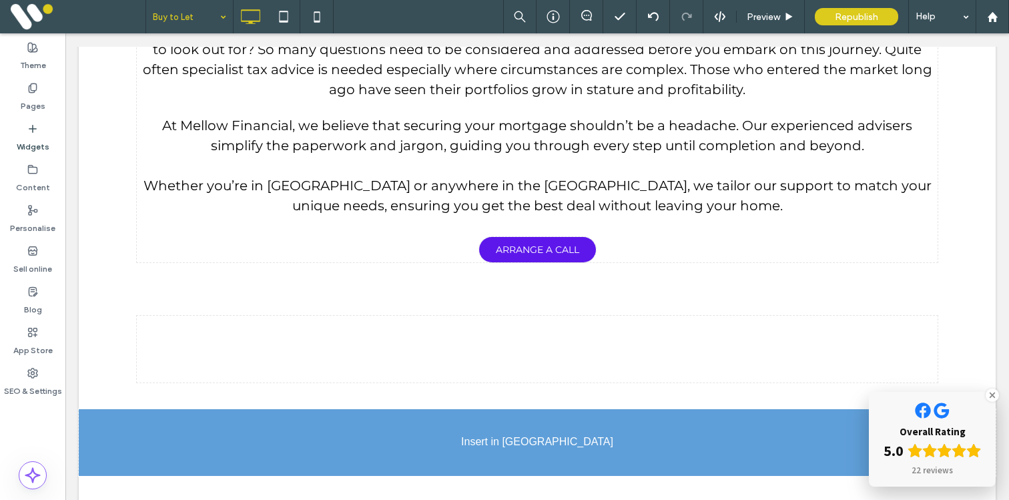
scroll to position [785, 0]
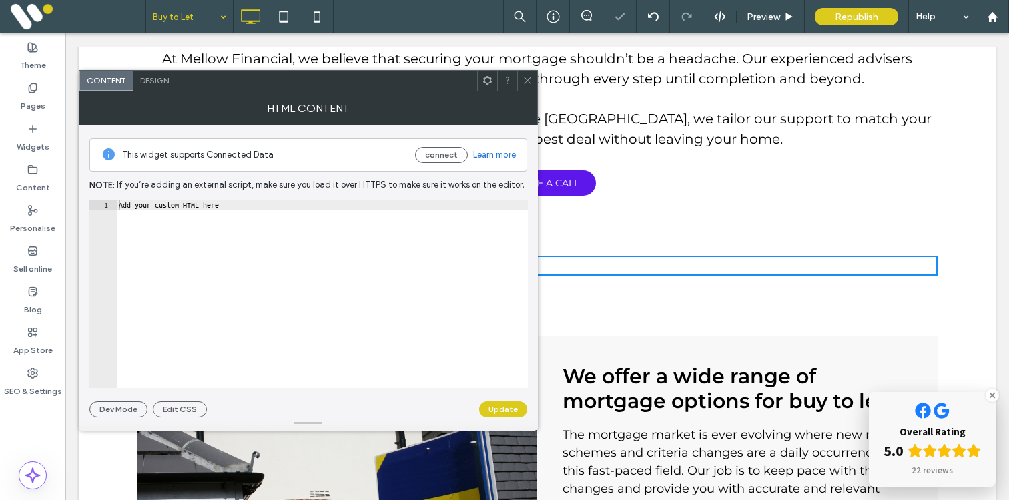
click at [344, 250] on div "Add your custom HTML here" at bounding box center [322, 305] width 412 height 210
paste textarea "**********"
type textarea "**********"
click at [501, 416] on button "Update" at bounding box center [503, 409] width 48 height 16
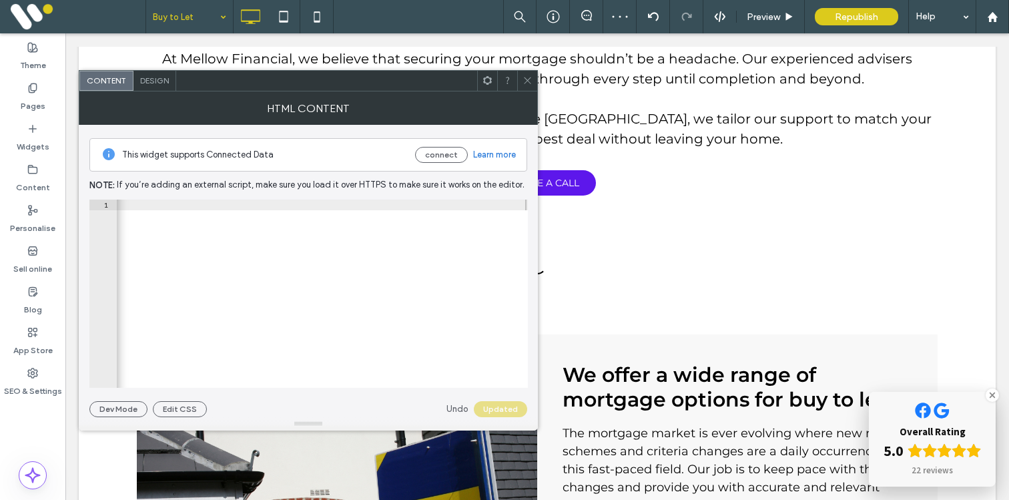
click at [525, 78] on use at bounding box center [527, 80] width 7 height 7
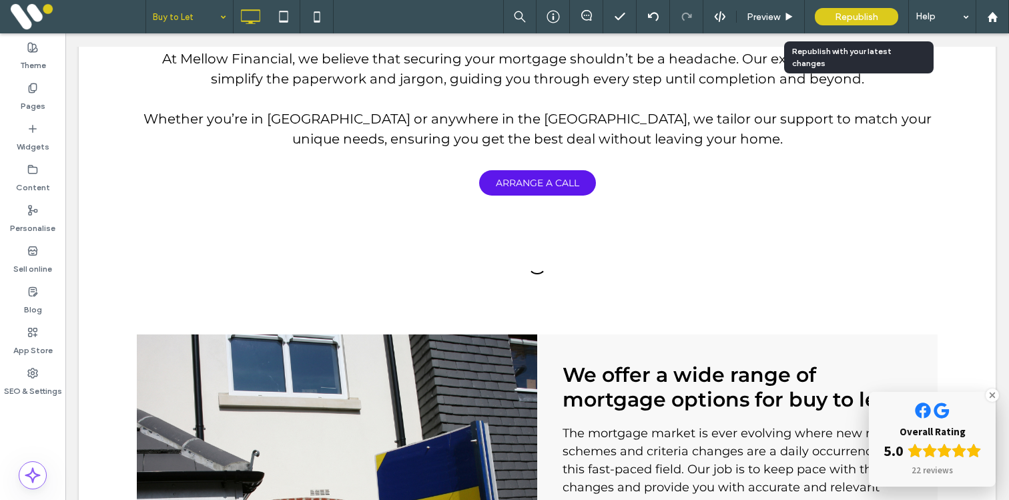
click at [836, 16] on span "Republish" at bounding box center [856, 16] width 43 height 11
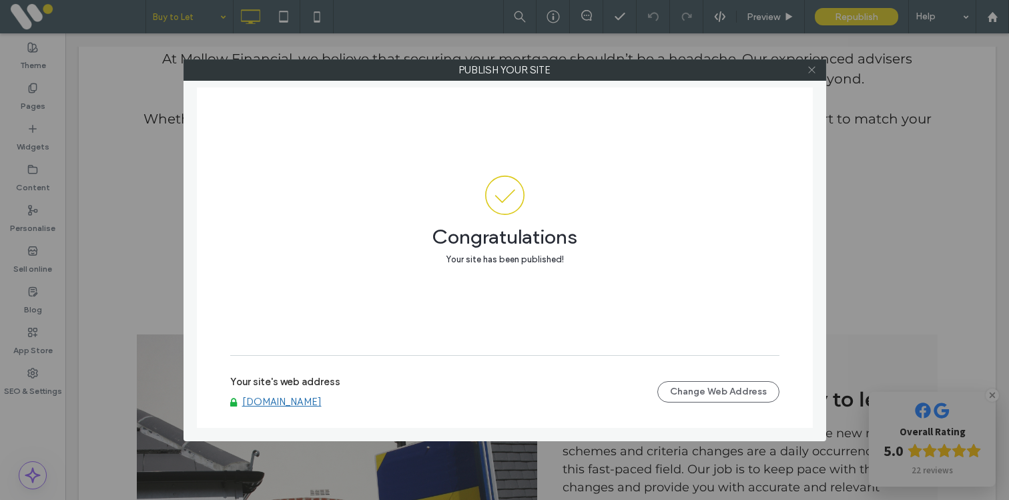
click at [813, 69] on icon at bounding box center [812, 70] width 10 height 10
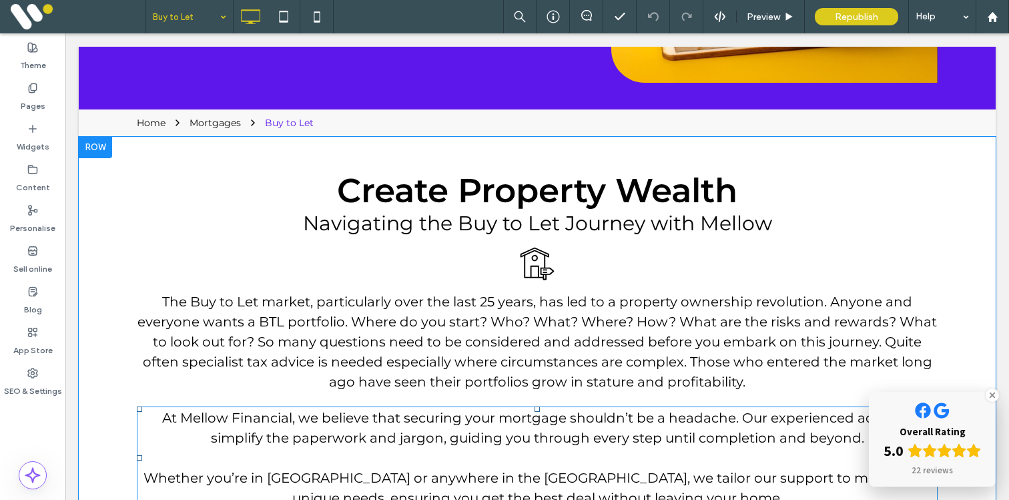
scroll to position [455, 0]
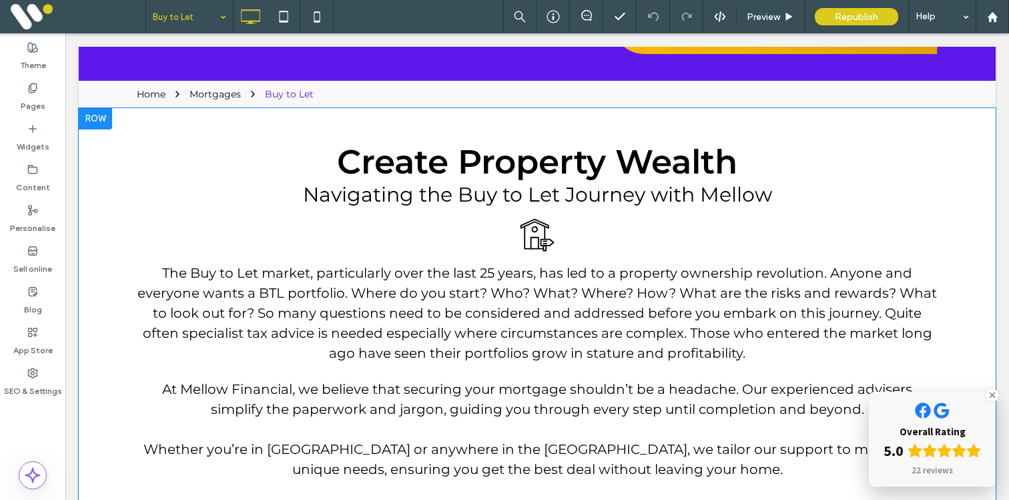
click at [89, 121] on div at bounding box center [95, 118] width 33 height 21
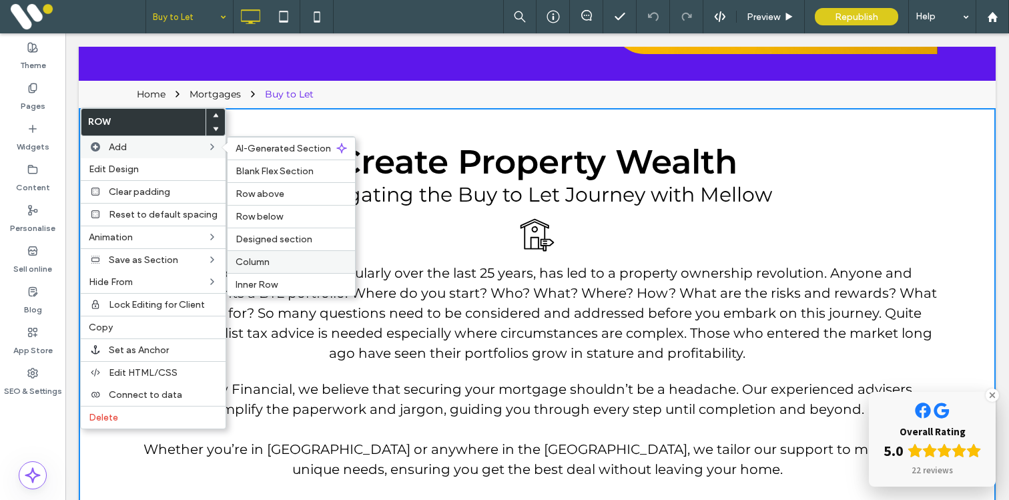
click at [255, 255] on div "Column" at bounding box center [291, 261] width 127 height 23
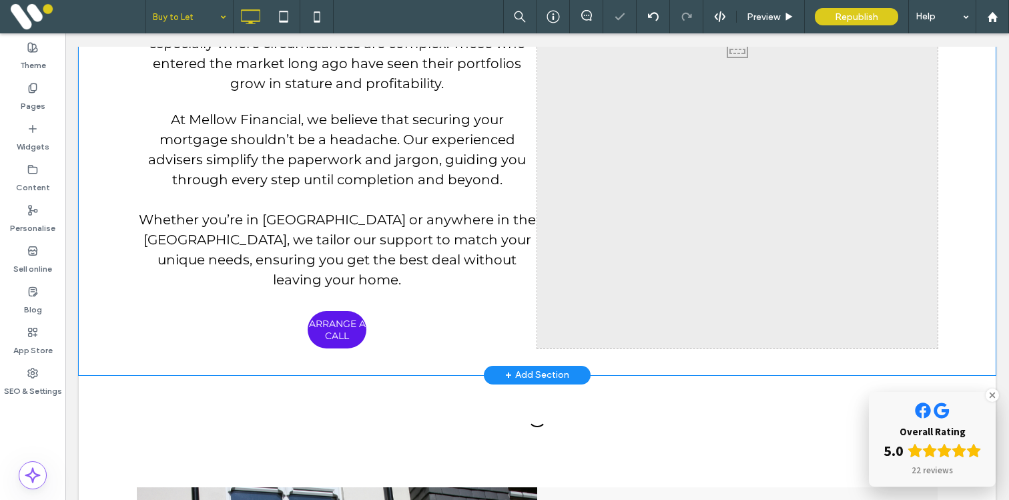
scroll to position [886, 0]
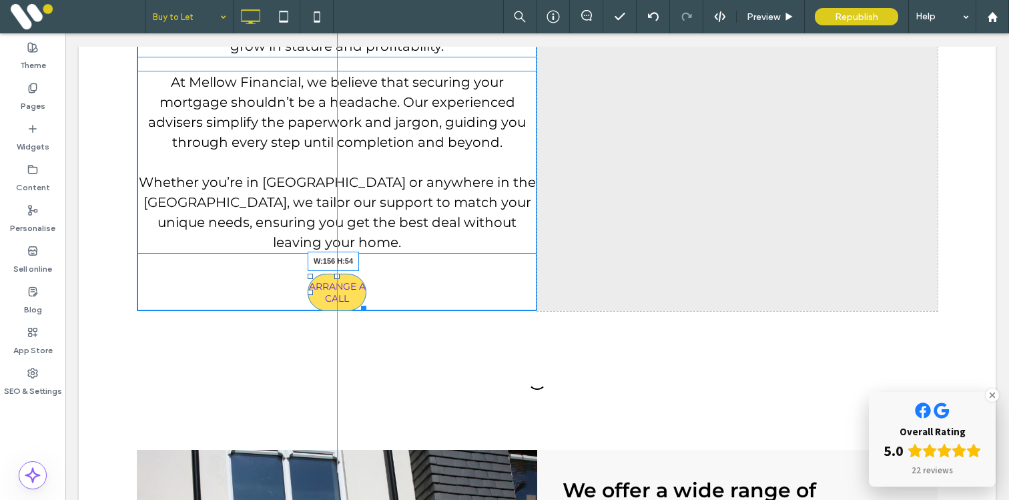
drag, startPoint x: 360, startPoint y: 326, endPoint x: 383, endPoint y: 326, distance: 22.7
click at [366, 311] on div at bounding box center [361, 306] width 10 height 10
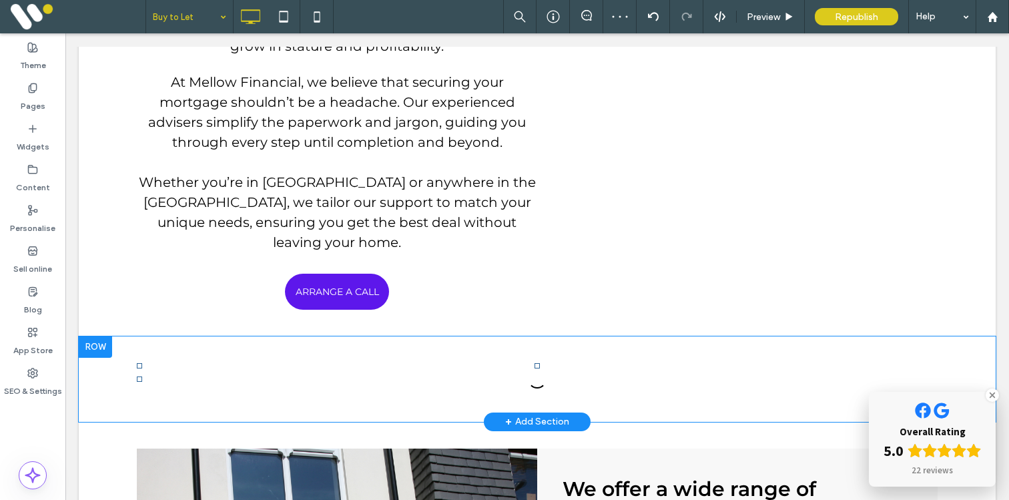
drag, startPoint x: 495, startPoint y: 402, endPoint x: 537, endPoint y: 397, distance: 42.4
click at [537, 388] on div at bounding box center [537, 379] width 801 height 19
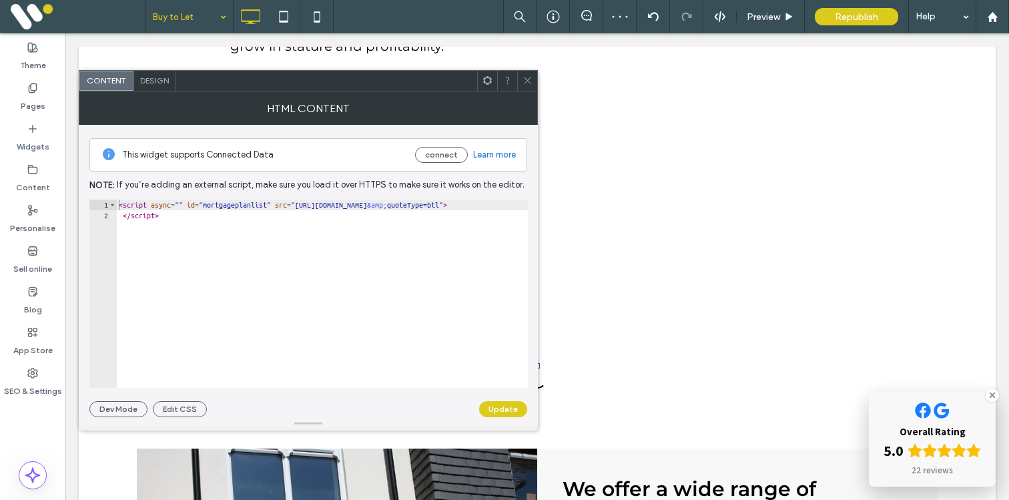
click at [536, 397] on div "This widget supports Connected Data connect Learn more Note: If you’re adding a…" at bounding box center [308, 271] width 459 height 292
click at [524, 73] on span at bounding box center [528, 81] width 10 height 20
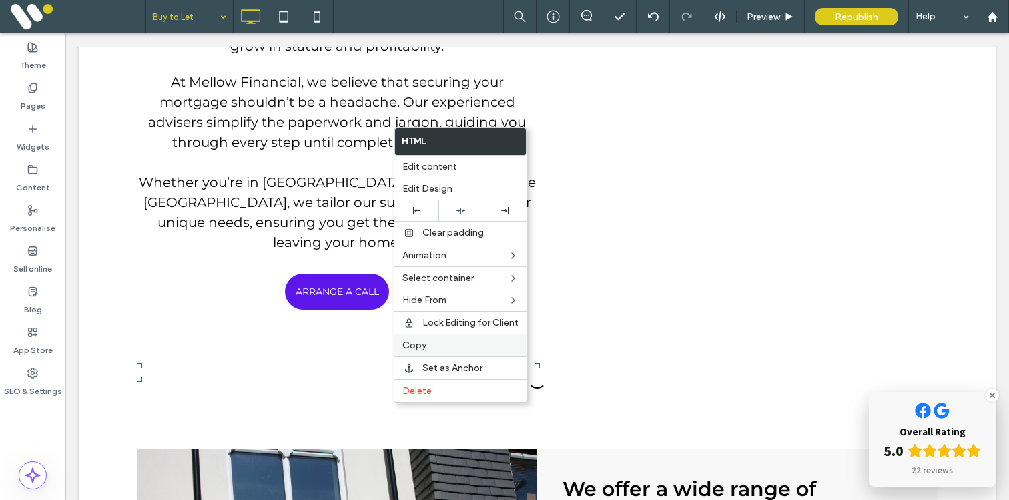
click at [412, 343] on span "Copy" at bounding box center [414, 345] width 24 height 11
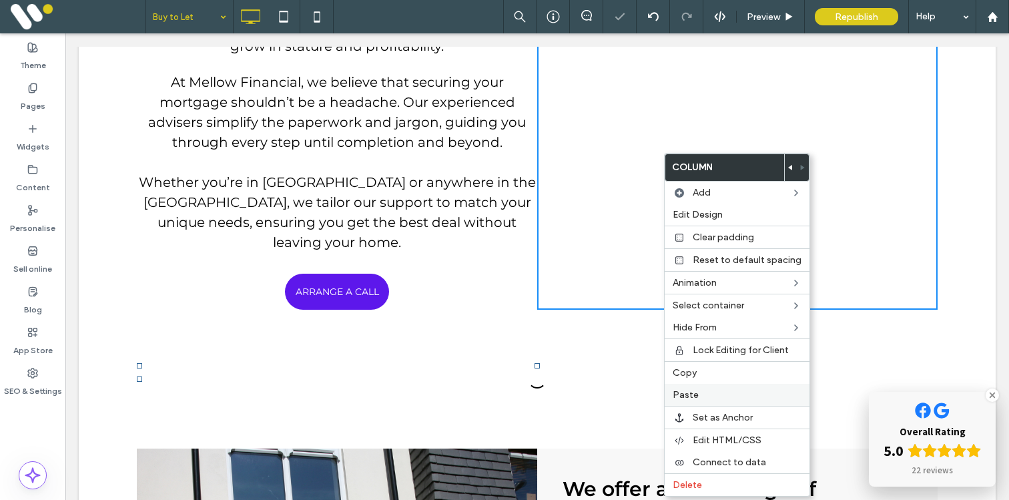
click at [679, 389] on span "Paste" at bounding box center [686, 394] width 26 height 11
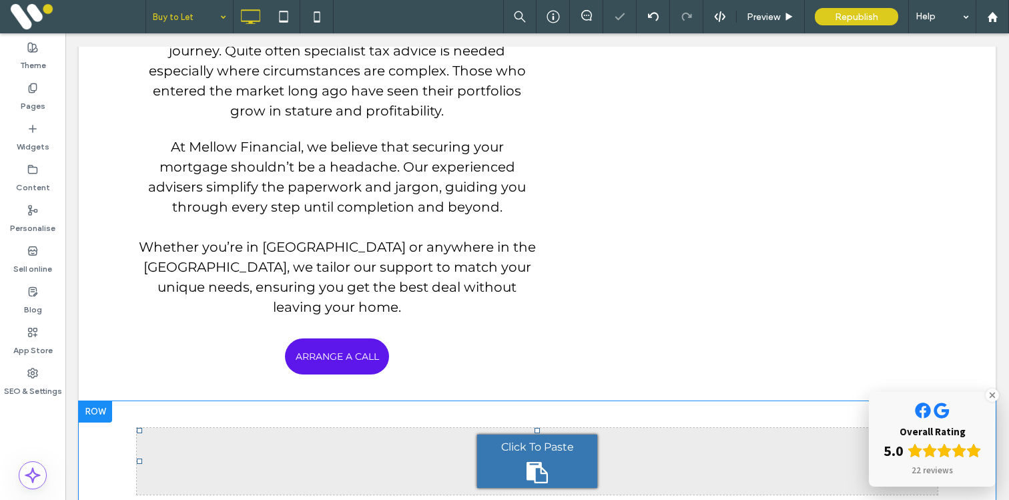
scroll to position [828, 0]
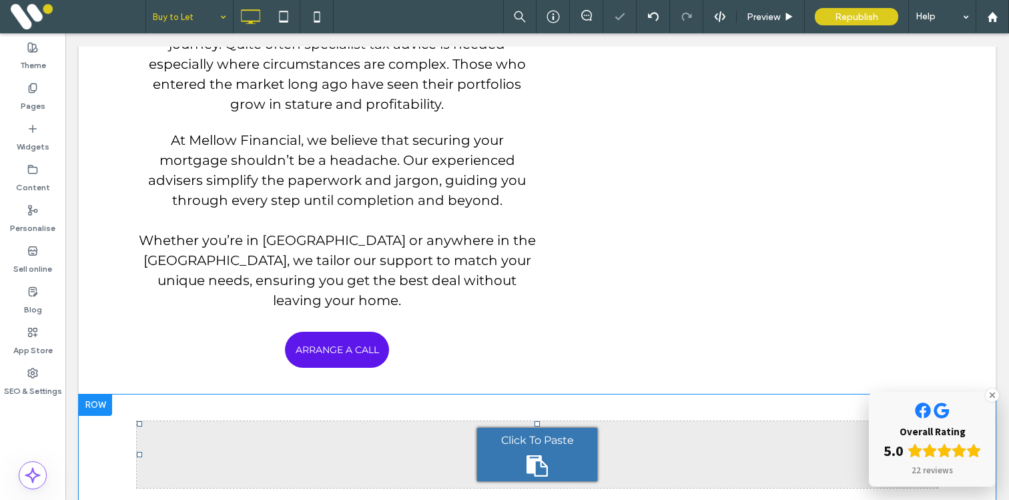
click at [103, 416] on div at bounding box center [95, 404] width 33 height 21
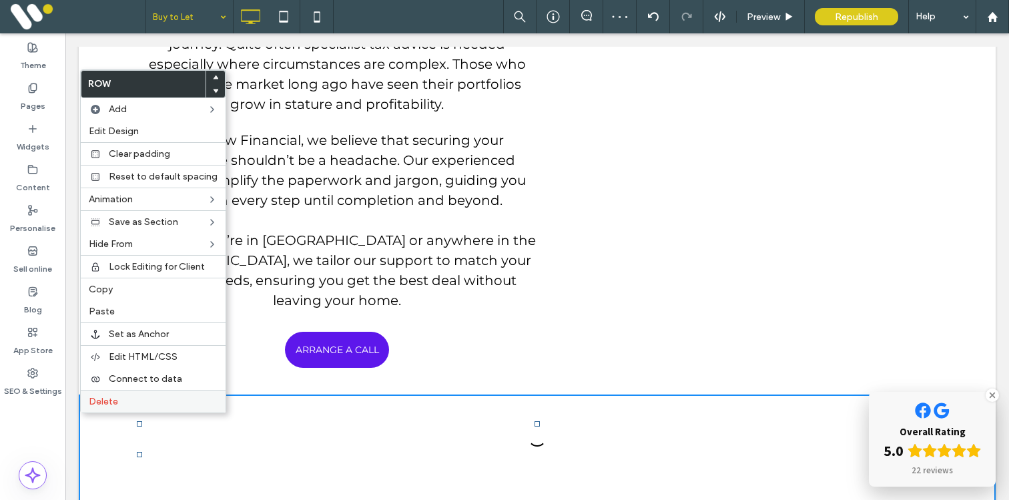
click at [106, 406] on span "Delete" at bounding box center [103, 401] width 29 height 11
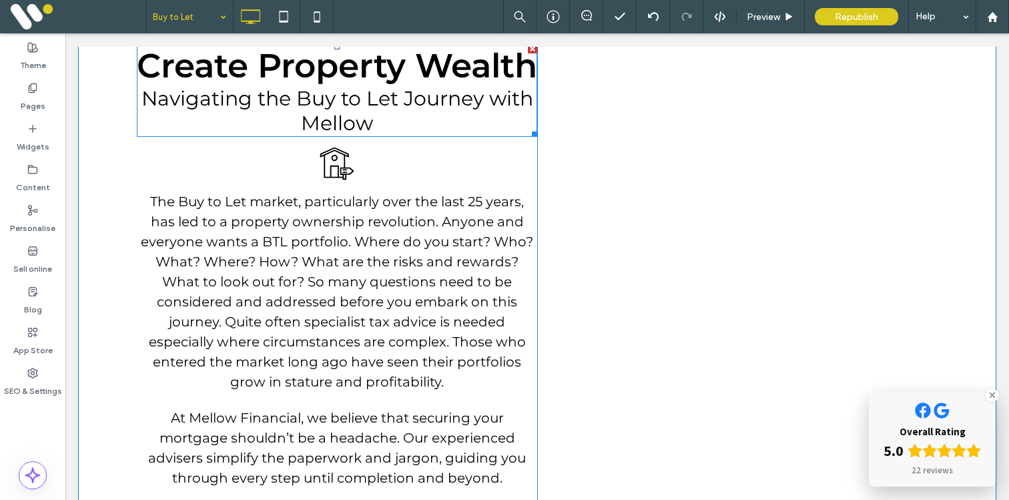
scroll to position [592, 0]
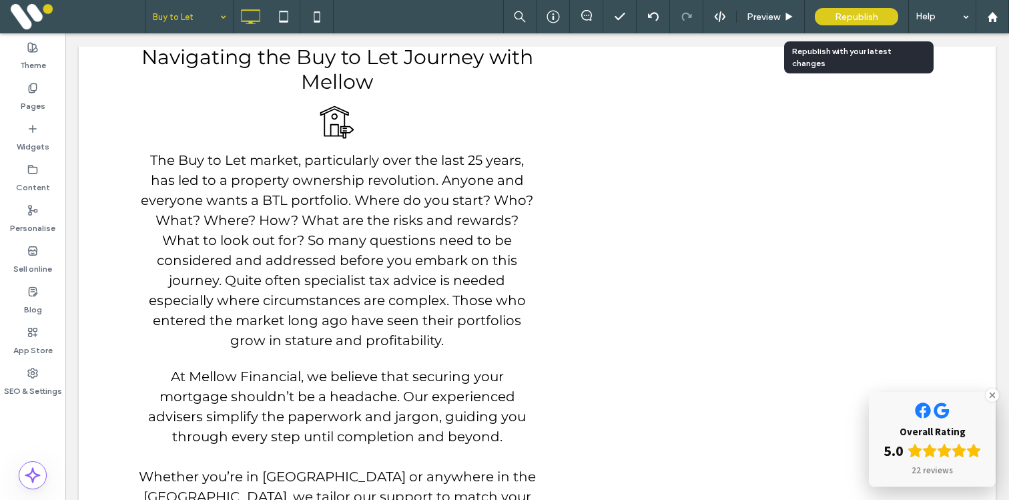
click at [842, 17] on span "Republish" at bounding box center [856, 16] width 43 height 11
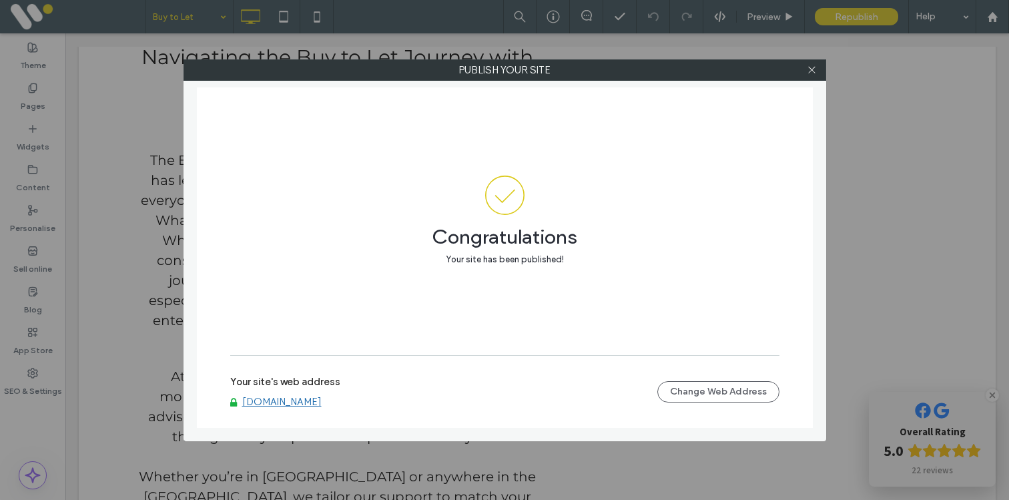
click at [802, 70] on div at bounding box center [812, 70] width 20 height 20
click at [819, 78] on div at bounding box center [812, 70] width 20 height 20
click at [817, 77] on div at bounding box center [812, 70] width 20 height 20
click at [815, 71] on icon at bounding box center [812, 70] width 10 height 10
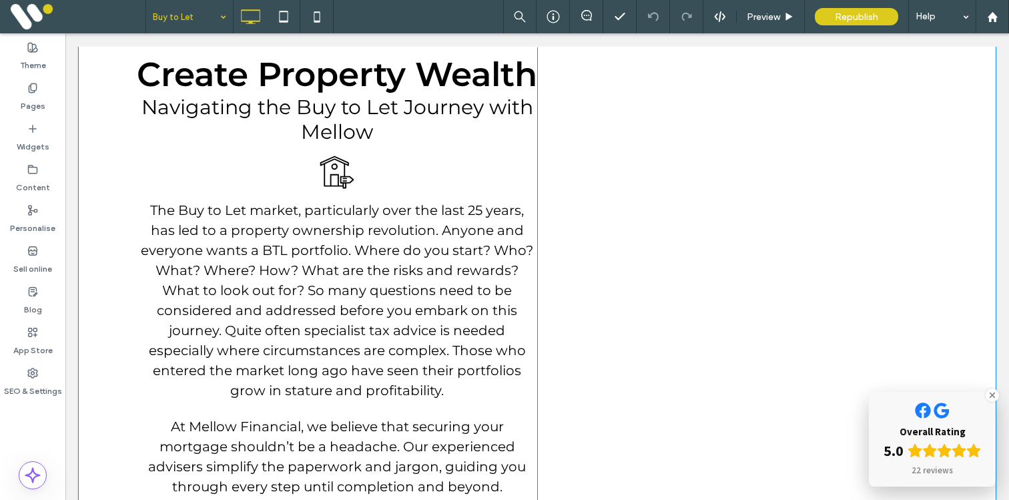
scroll to position [503, 0]
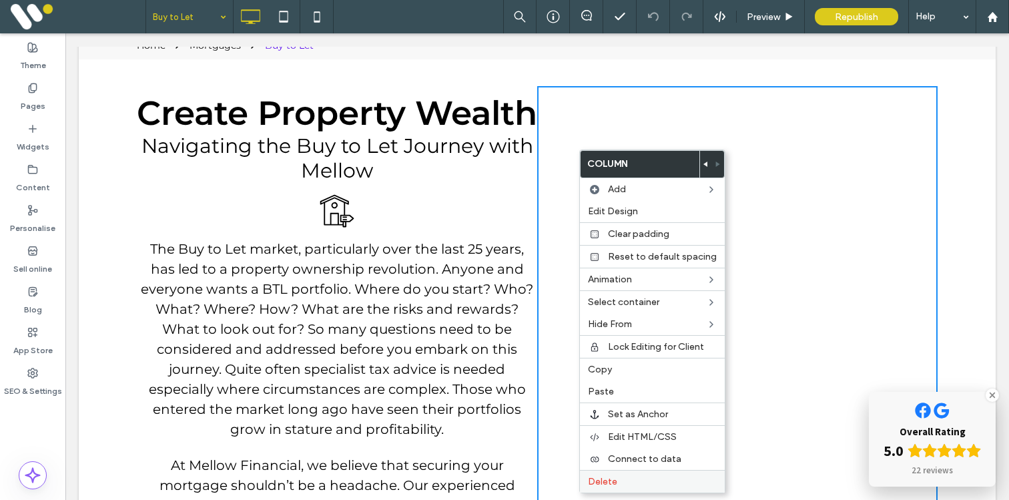
click at [604, 477] on span "Delete" at bounding box center [602, 481] width 29 height 11
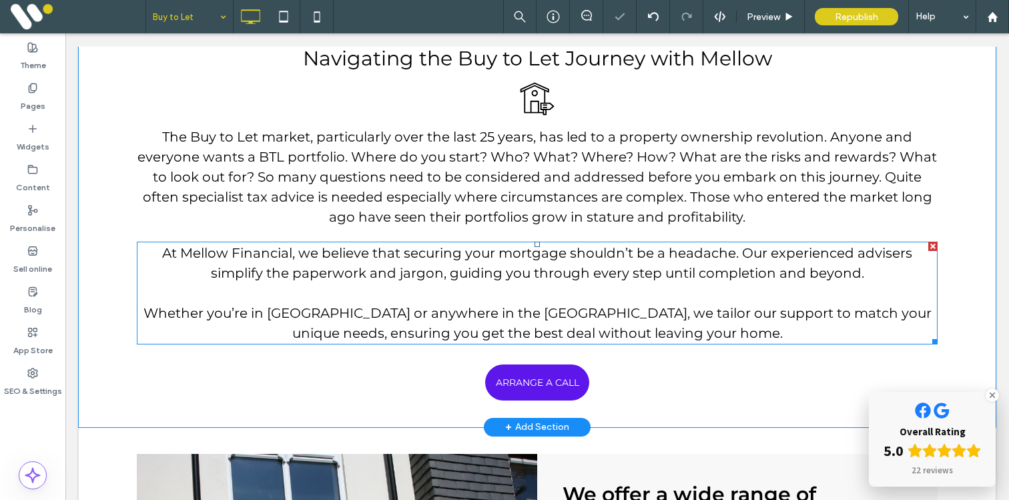
scroll to position [517, 0]
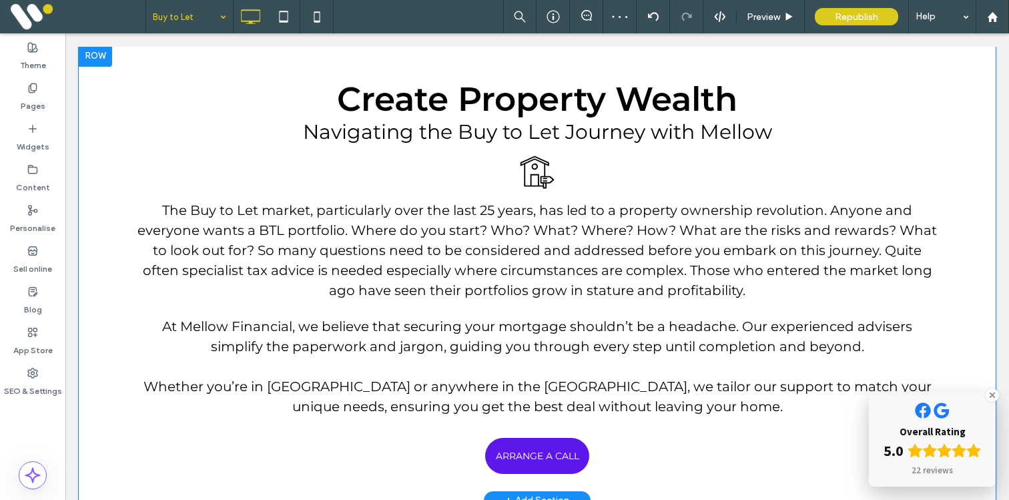
click at [89, 59] on div at bounding box center [95, 55] width 33 height 21
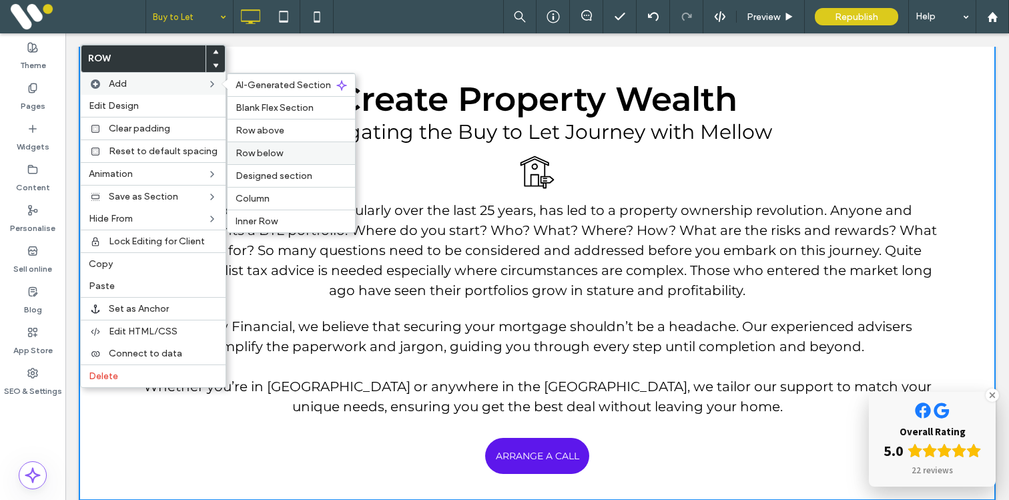
click at [249, 151] on span "Row below" at bounding box center [259, 153] width 47 height 11
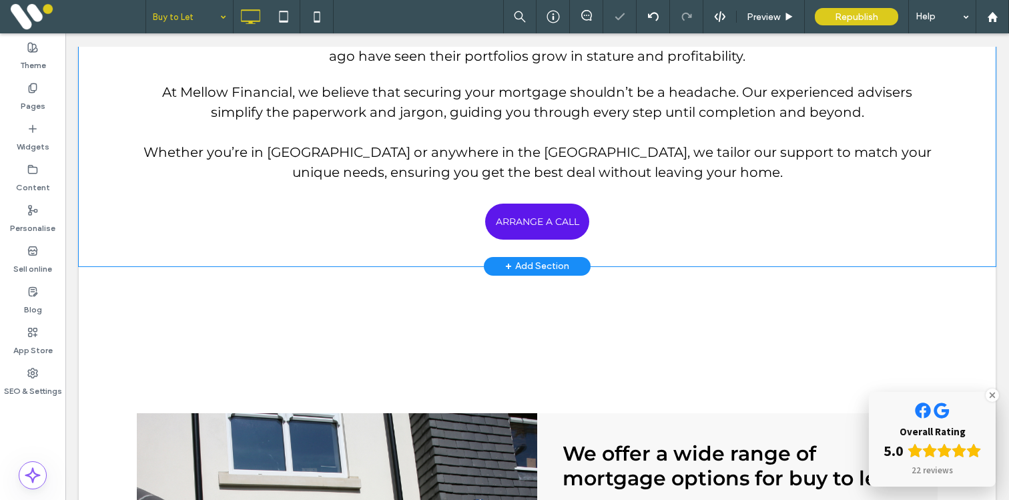
scroll to position [761, 0]
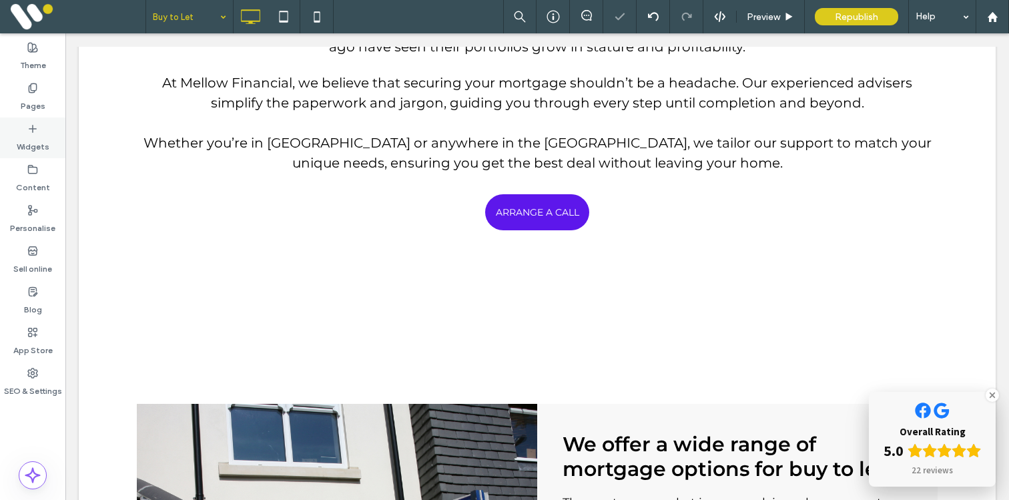
click at [39, 135] on label "Widgets" at bounding box center [33, 143] width 33 height 19
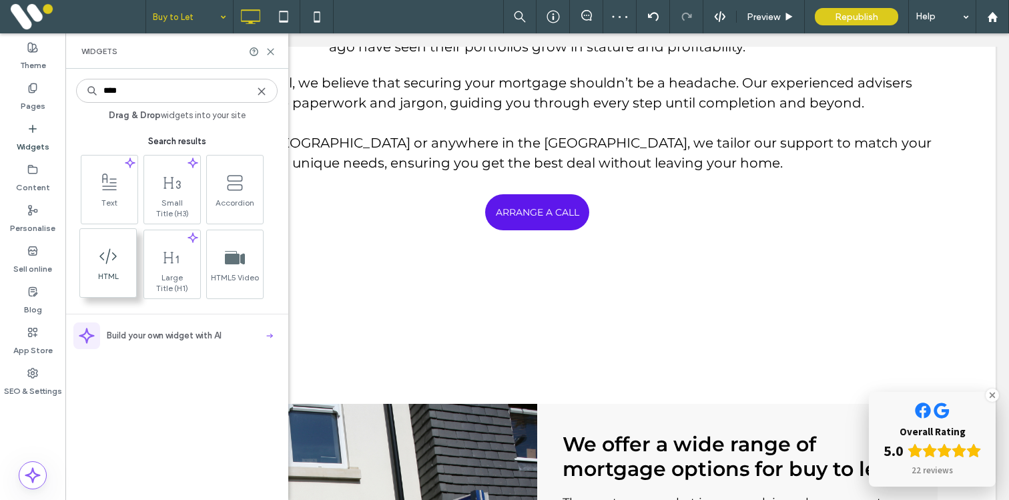
type input "****"
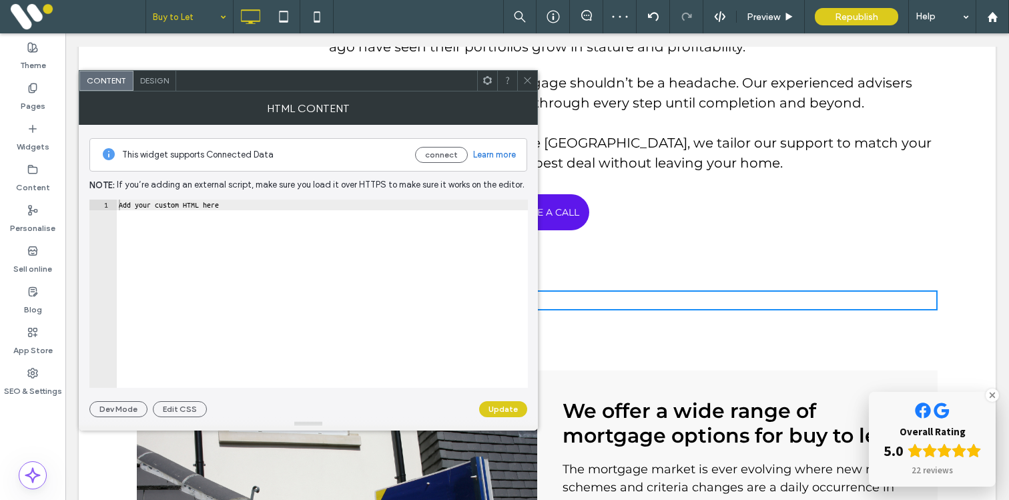
click at [376, 276] on div "Add your custom HTML here" at bounding box center [322, 305] width 412 height 210
paste textarea "**********"
type textarea "**********"
click at [503, 406] on button "Update" at bounding box center [503, 409] width 48 height 16
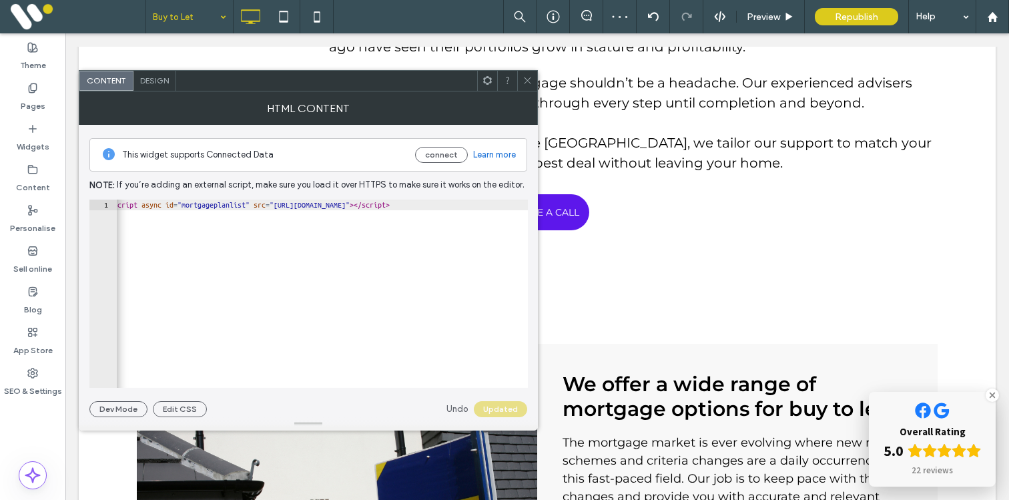
scroll to position [0, 0]
click at [529, 76] on icon at bounding box center [528, 80] width 10 height 10
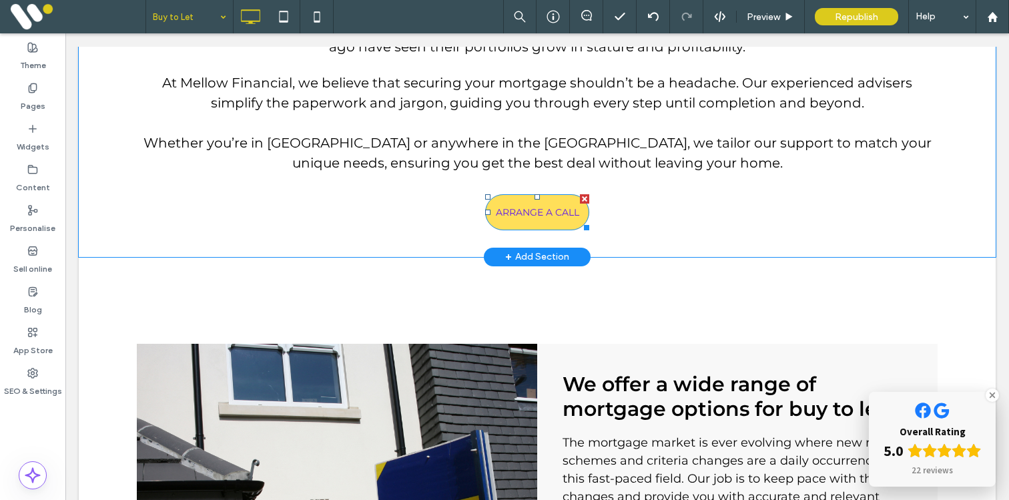
click at [517, 207] on span "ARRANGE A CALL" at bounding box center [537, 212] width 83 height 12
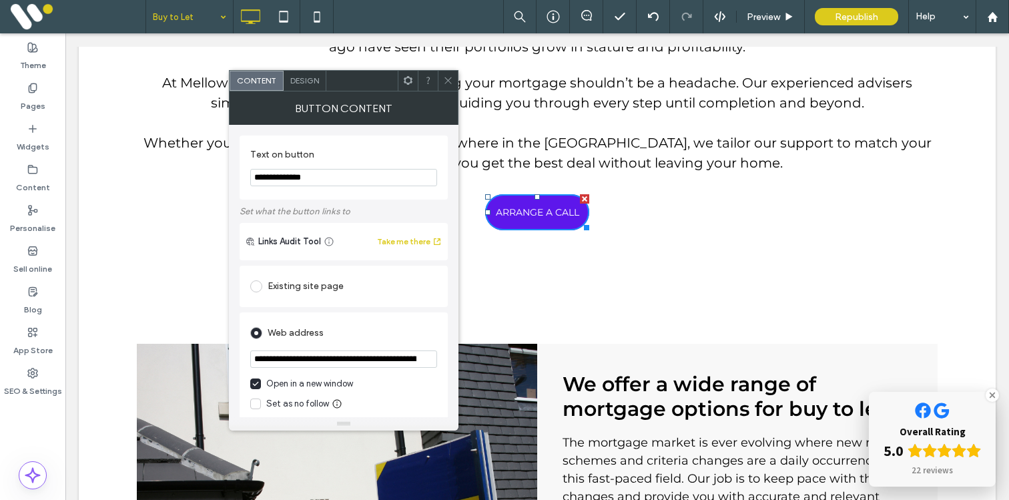
click at [306, 81] on span "Design" at bounding box center [304, 80] width 29 height 10
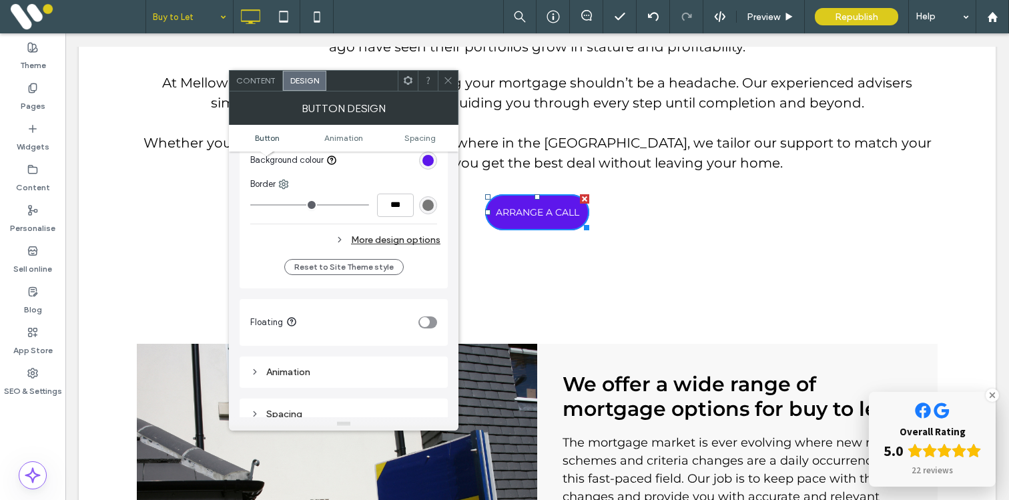
scroll to position [394, 0]
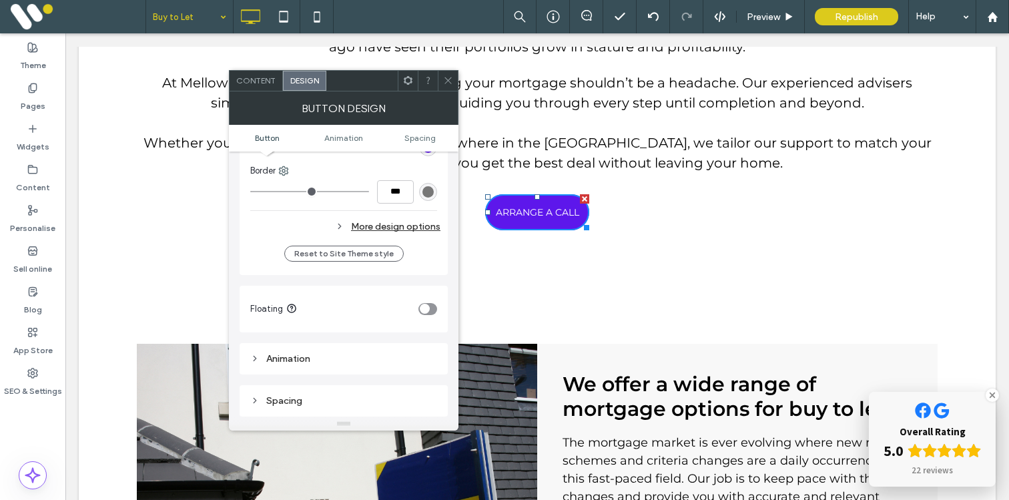
click at [382, 224] on div "More design options" at bounding box center [345, 227] width 190 height 18
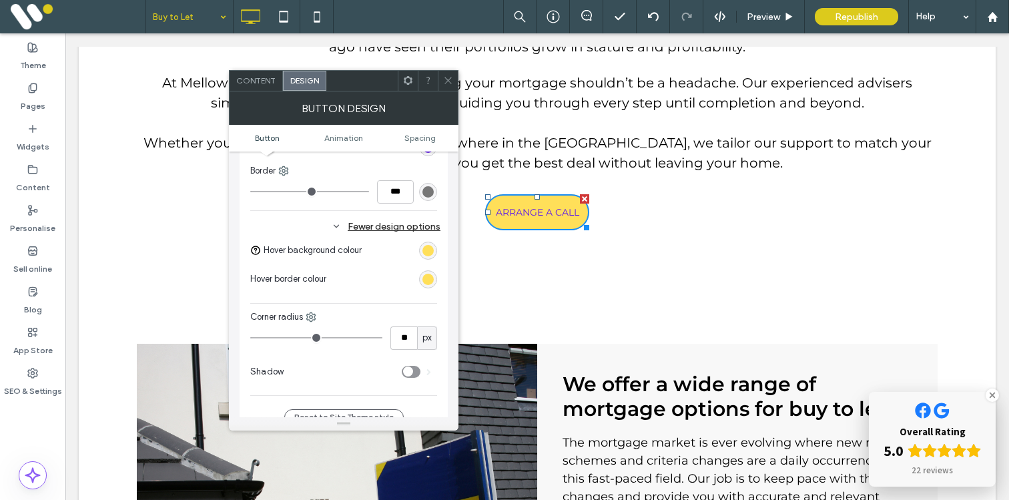
click at [428, 251] on div "rgb(255, 223, 89)" at bounding box center [427, 250] width 11 height 11
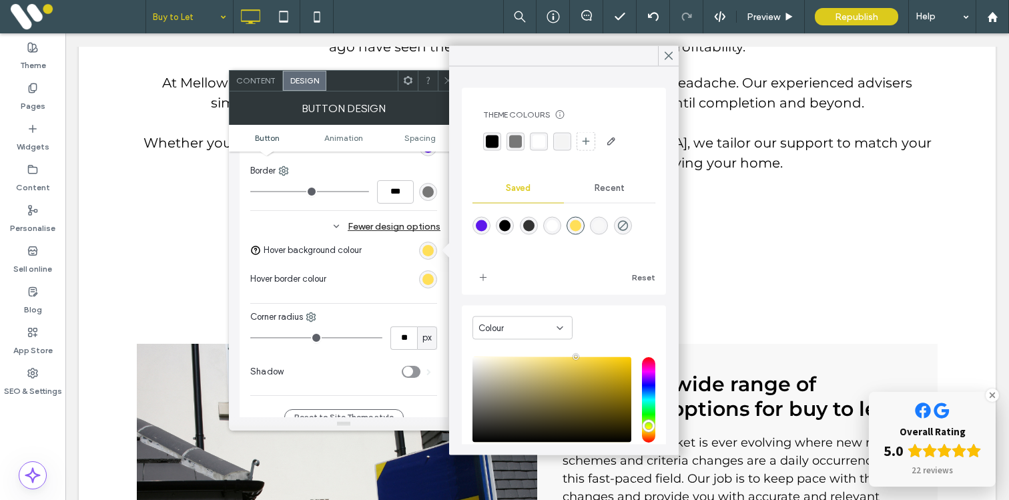
scroll to position [83, 0]
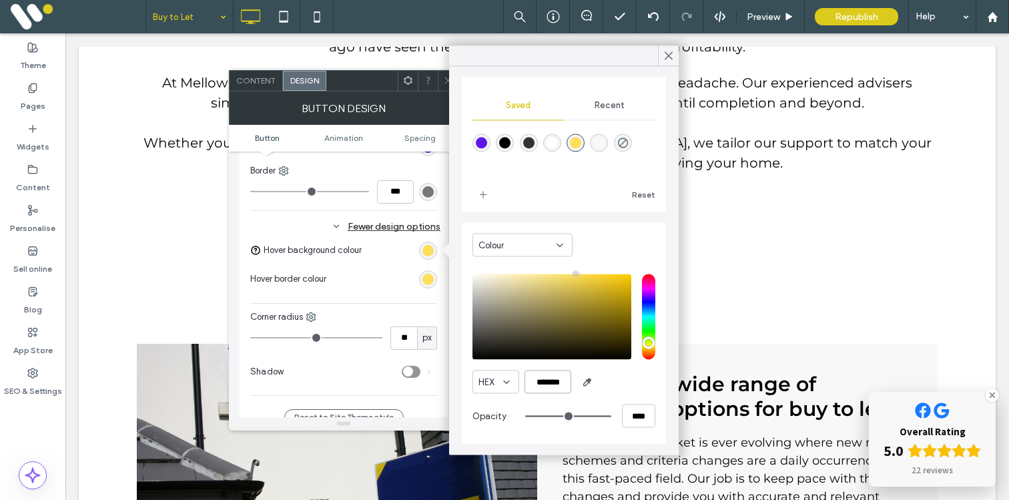
click at [541, 380] on input "*******" at bounding box center [548, 381] width 47 height 23
click at [667, 59] on icon at bounding box center [669, 56] width 12 height 12
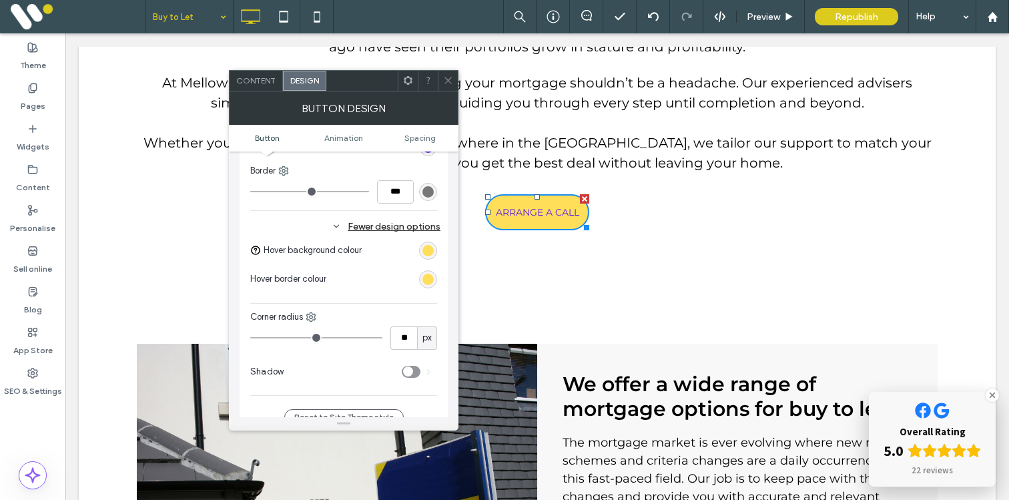
click at [429, 248] on div "rgb(255, 223, 89)" at bounding box center [427, 250] width 11 height 11
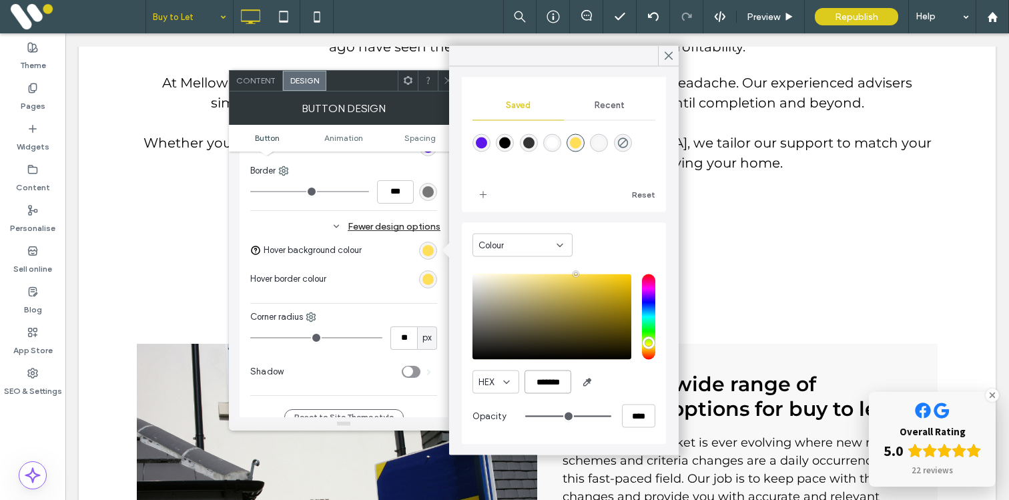
click at [539, 378] on input "*******" at bounding box center [548, 381] width 47 height 23
click at [669, 53] on icon at bounding box center [669, 56] width 12 height 12
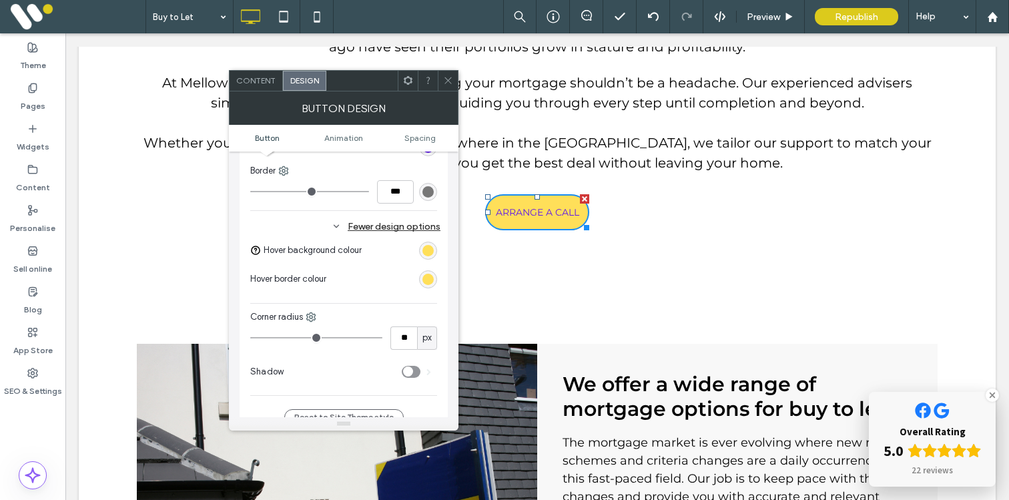
click at [449, 82] on icon at bounding box center [448, 80] width 10 height 10
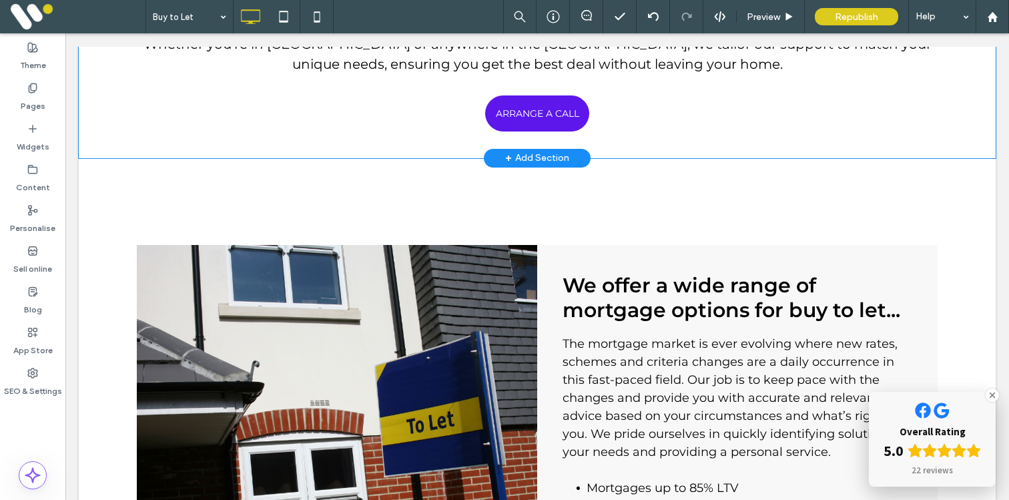
scroll to position [847, 0]
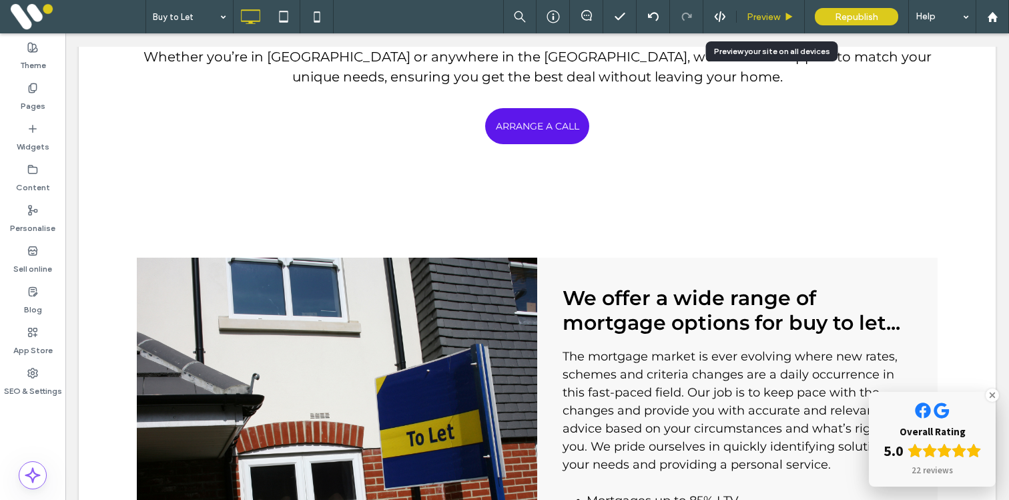
click at [767, 15] on span "Preview" at bounding box center [763, 16] width 33 height 11
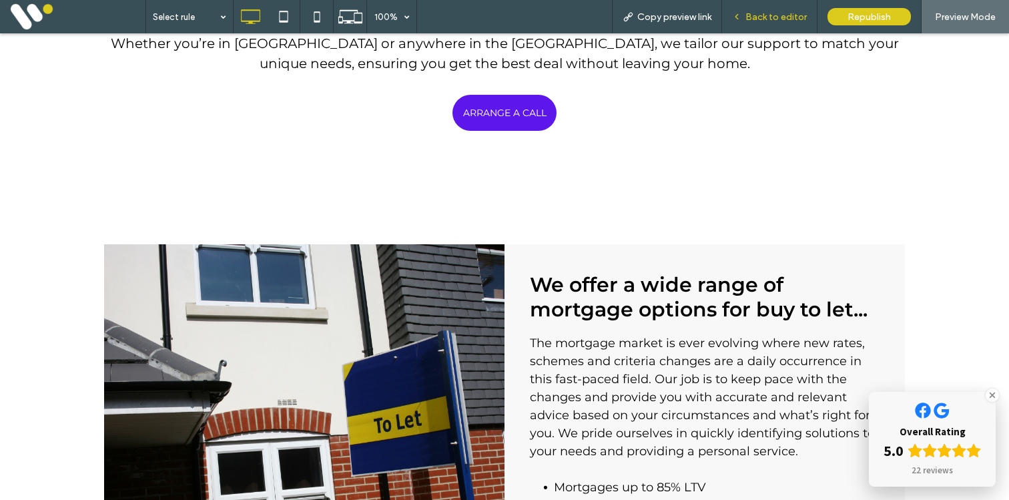
click at [748, 21] on span "Back to editor" at bounding box center [776, 16] width 61 height 11
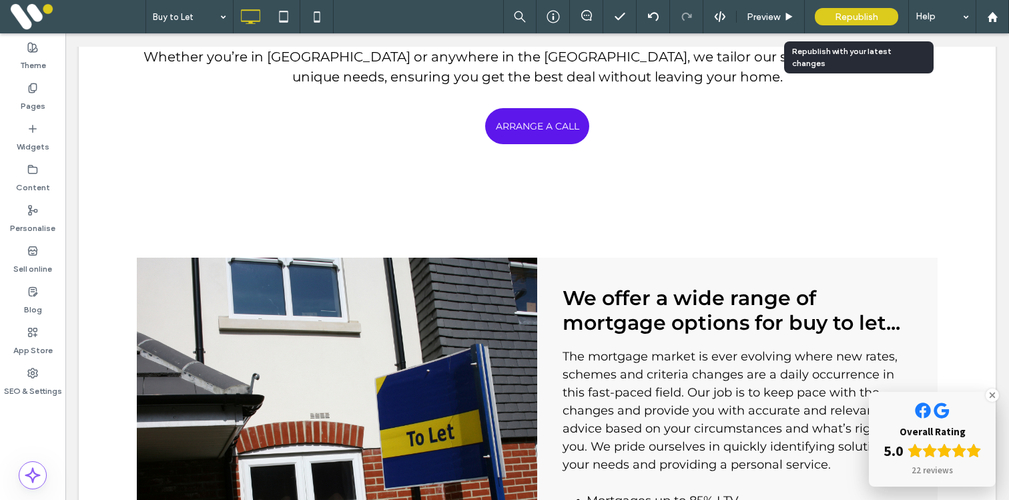
click at [850, 16] on span "Republish" at bounding box center [856, 16] width 43 height 11
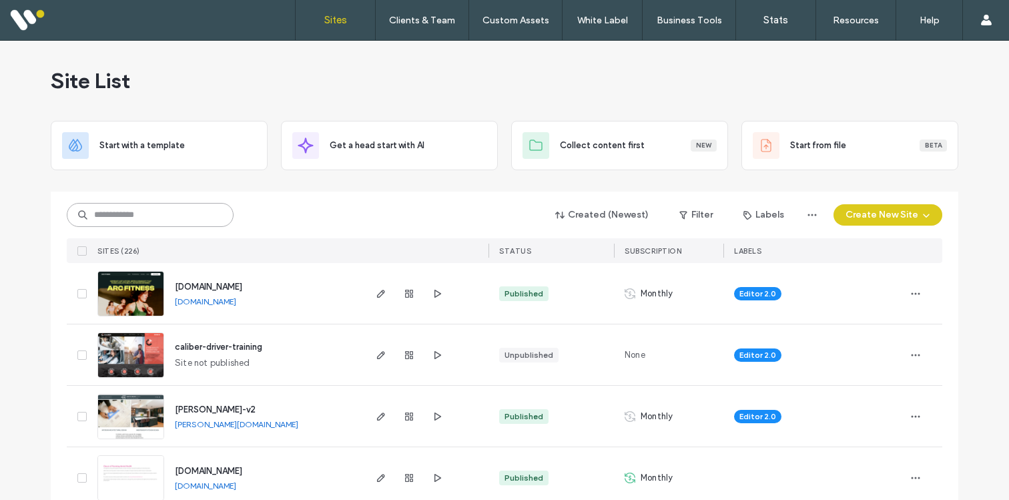
click at [143, 206] on input at bounding box center [150, 215] width 167 height 24
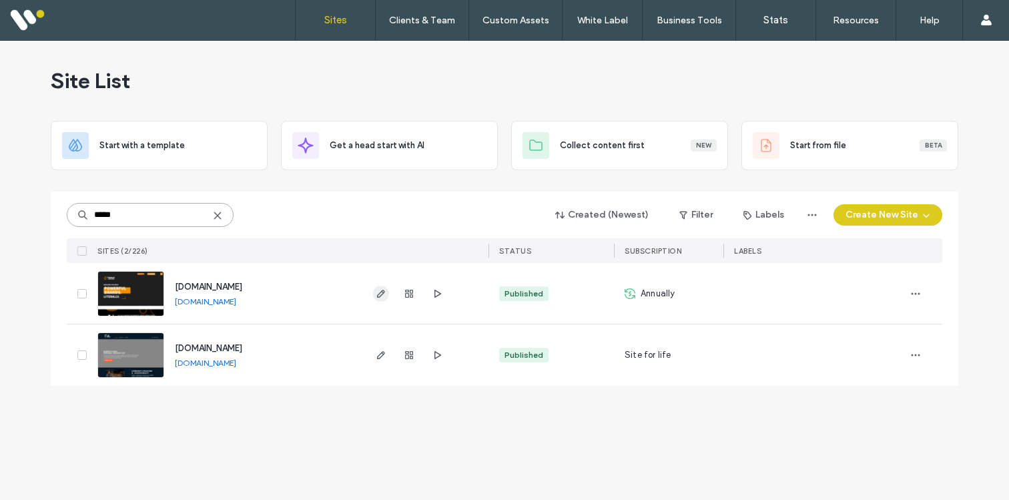
type input "*****"
click at [383, 292] on use "button" at bounding box center [381, 294] width 8 height 8
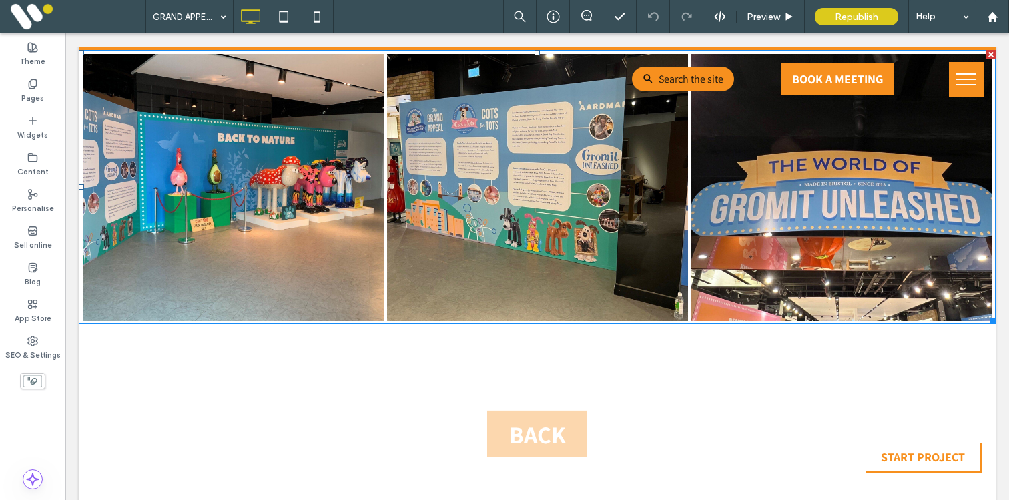
scroll to position [722, 0]
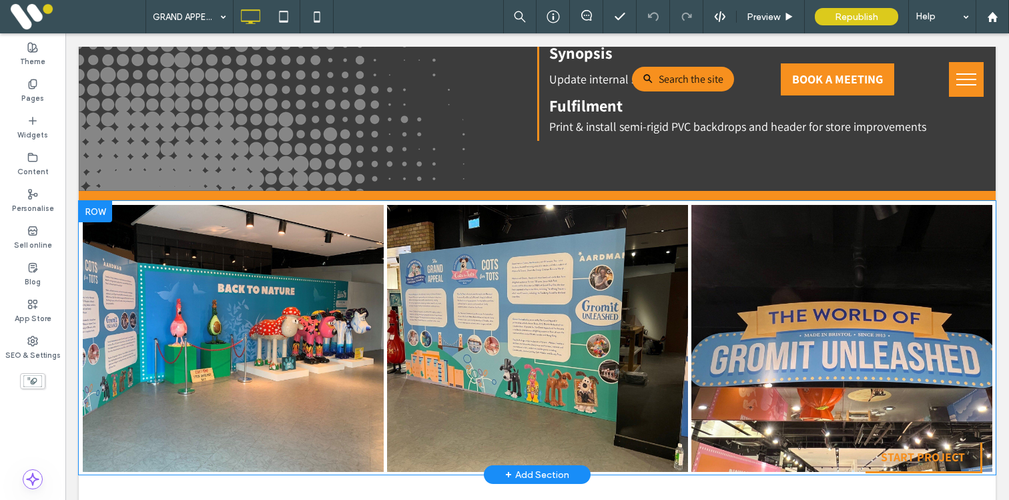
click at [103, 216] on div at bounding box center [95, 211] width 33 height 21
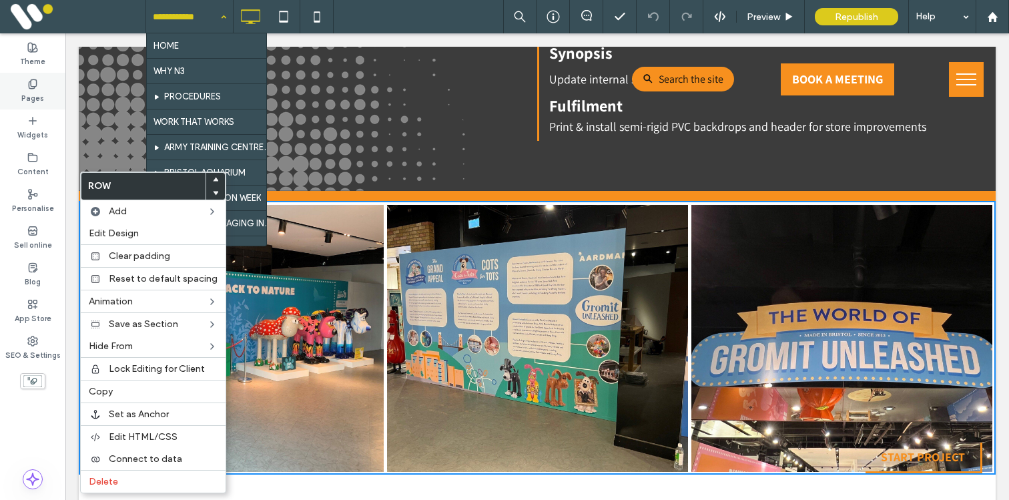
click at [32, 86] on use at bounding box center [32, 83] width 7 height 9
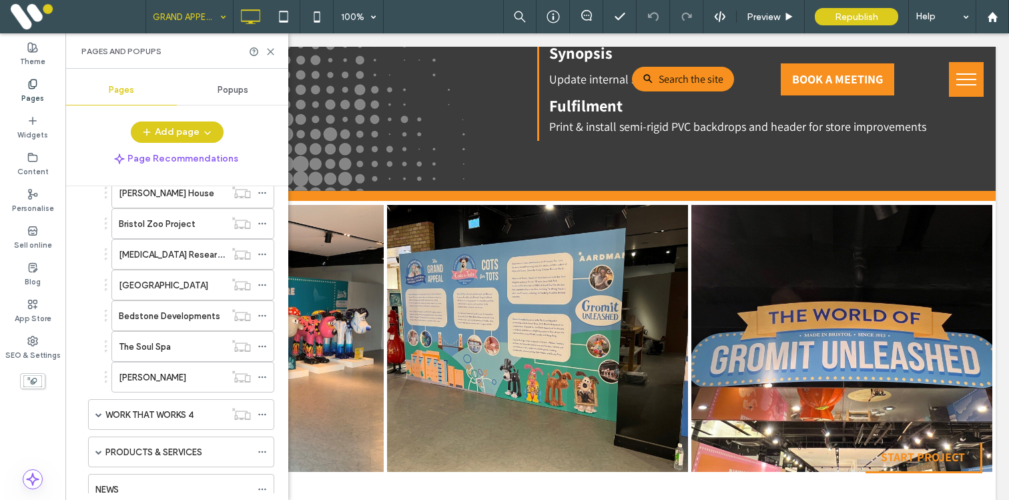
scroll to position [874, 0]
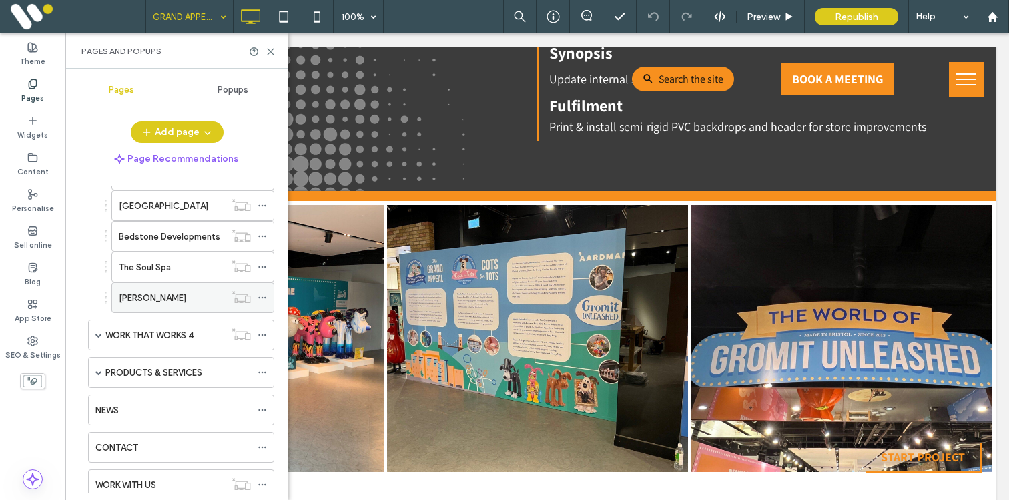
click at [142, 294] on label "[PERSON_NAME]" at bounding box center [152, 297] width 67 height 23
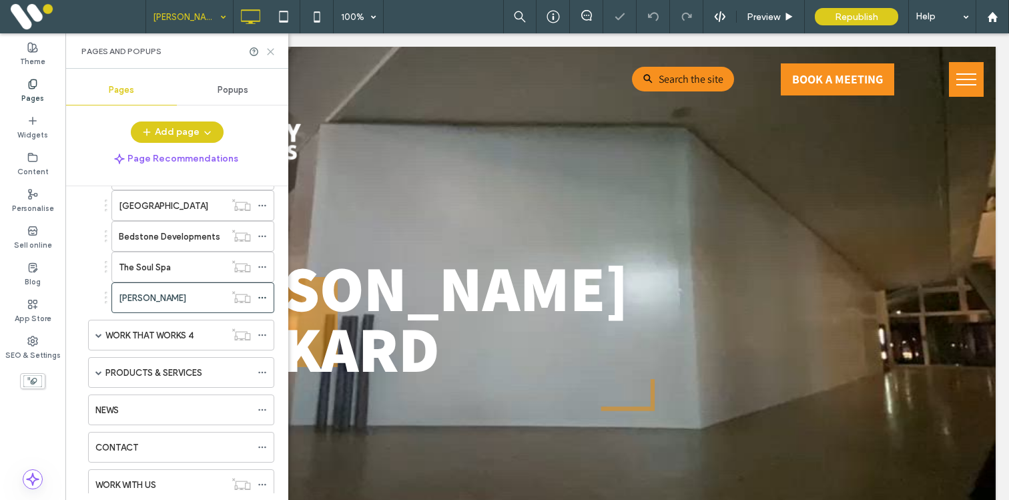
click at [272, 49] on use at bounding box center [271, 52] width 6 height 6
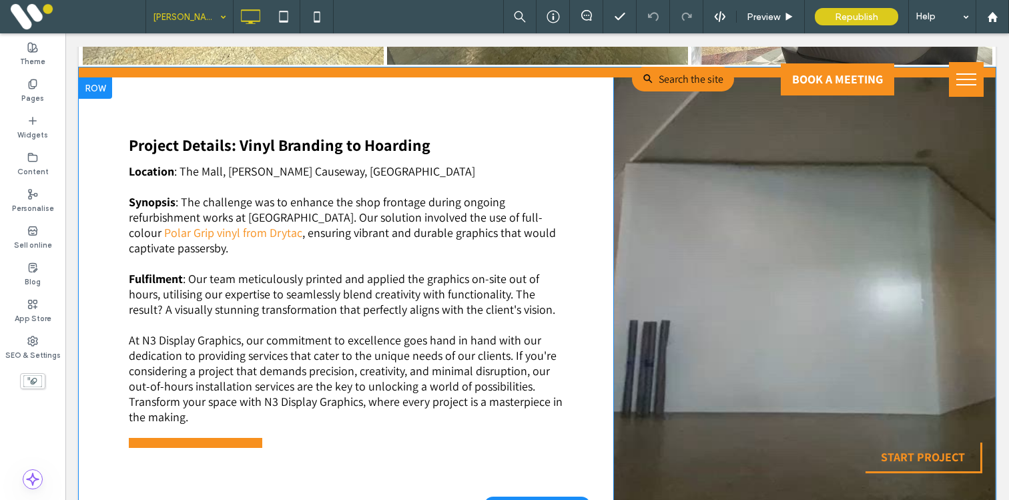
scroll to position [1275, 0]
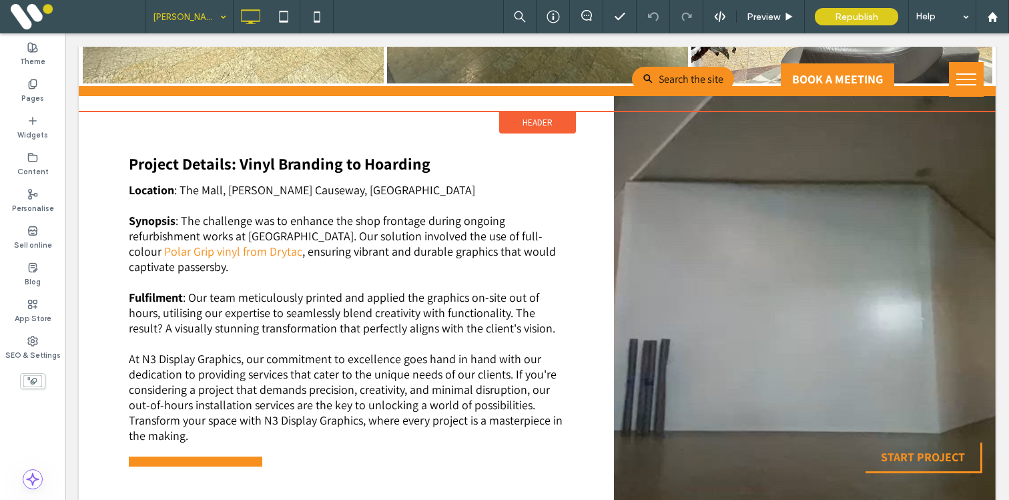
click at [97, 111] on div "Header" at bounding box center [537, 111] width 917 height 1
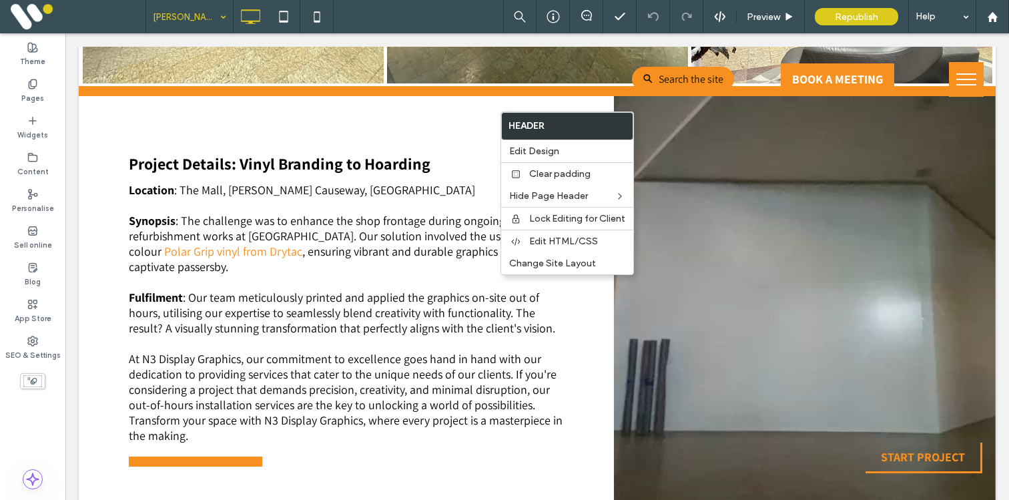
click at [231, 200] on p at bounding box center [346, 205] width 435 height 15
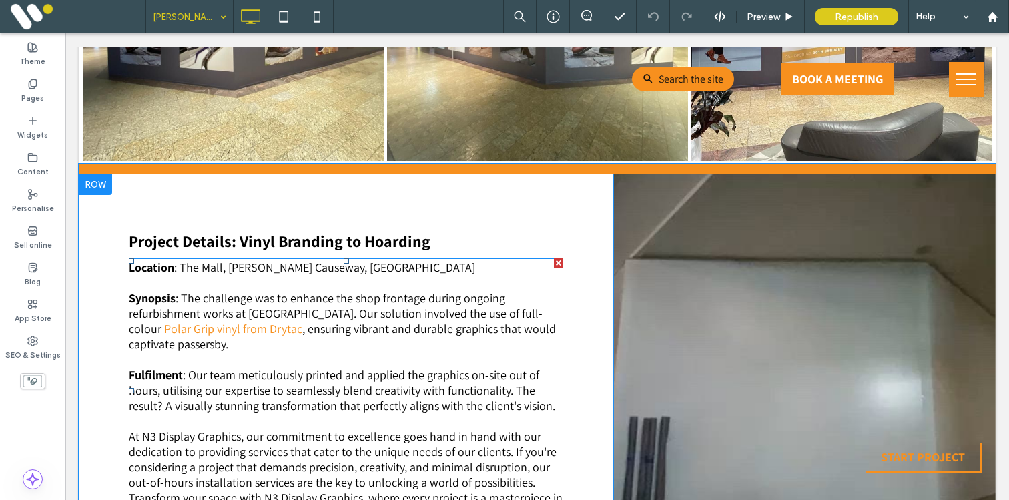
scroll to position [1149, 0]
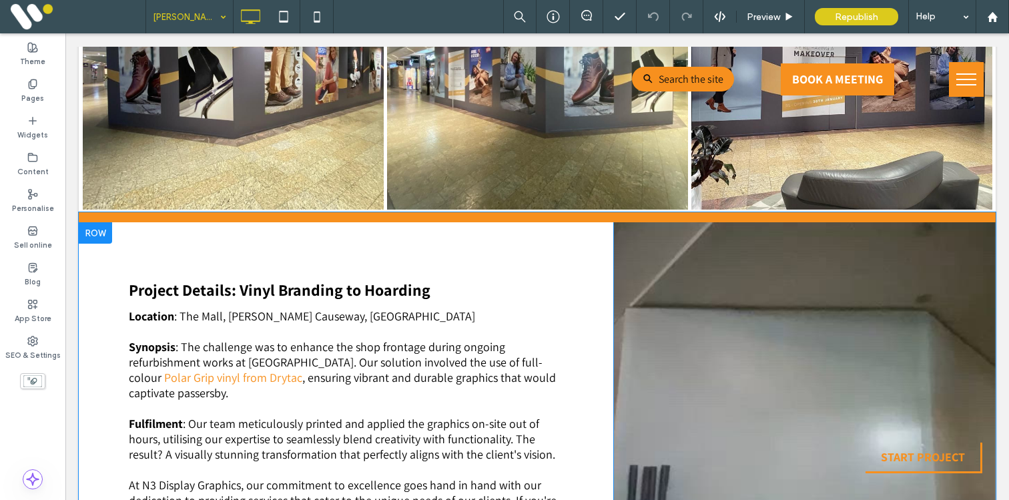
click at [99, 238] on div at bounding box center [95, 232] width 33 height 21
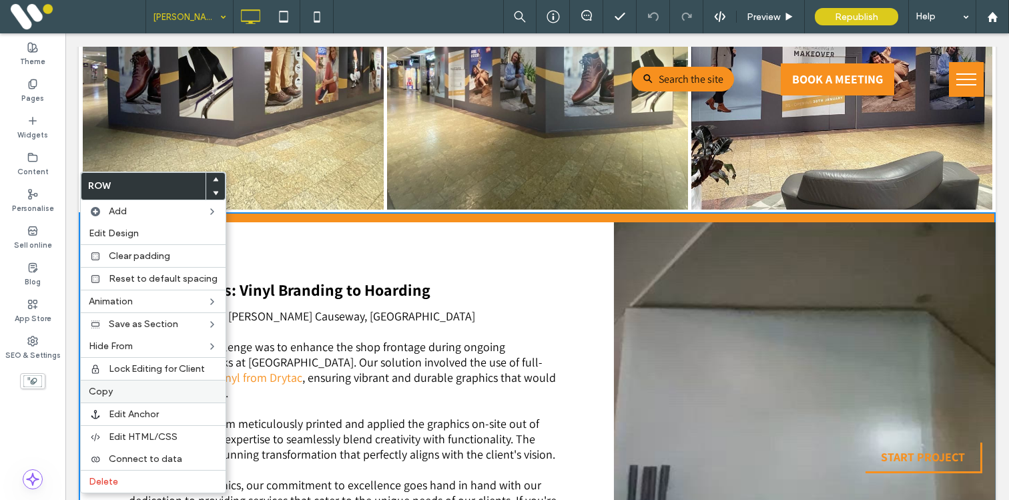
click at [105, 390] on span "Copy" at bounding box center [101, 391] width 24 height 11
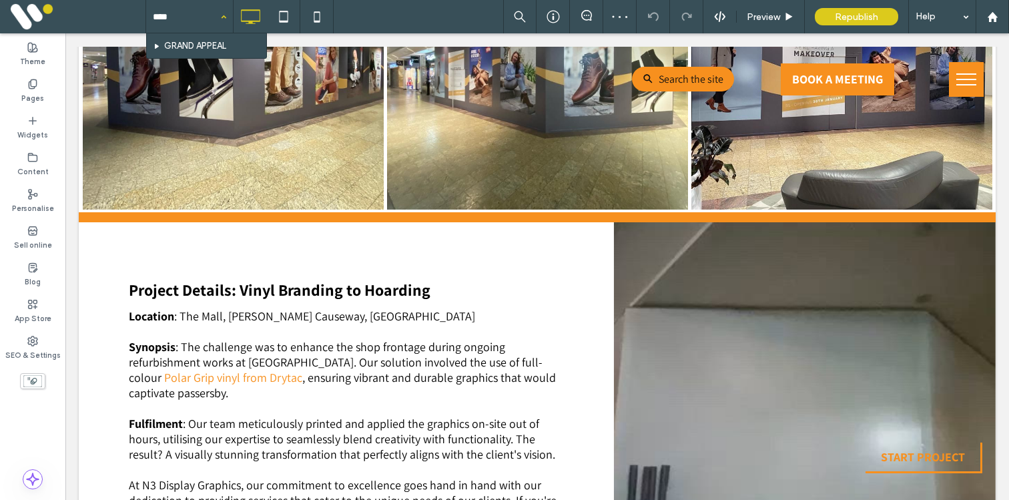
type input "*****"
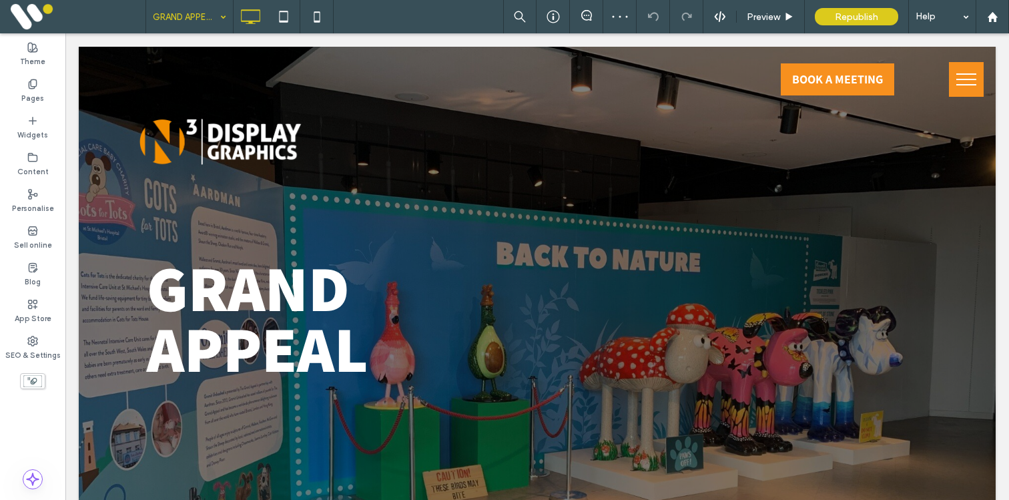
scroll to position [0, 0]
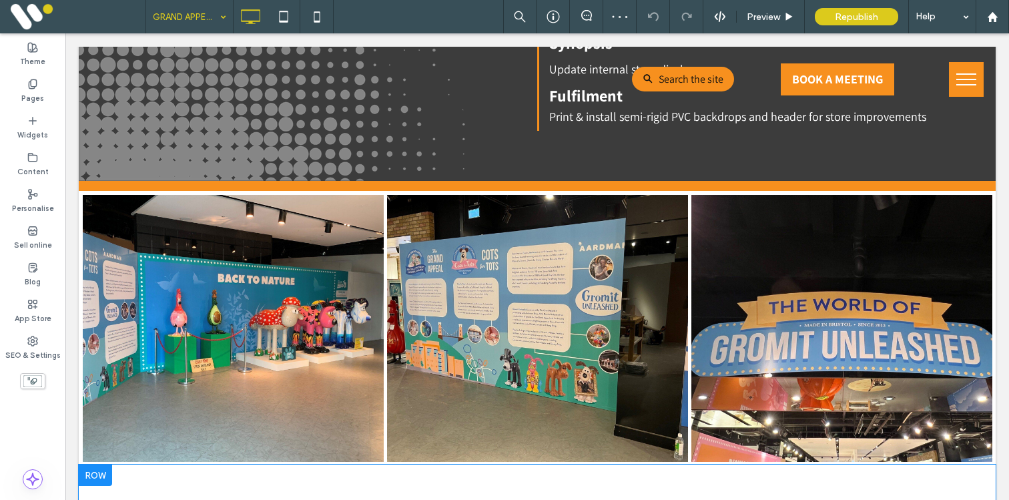
scroll to position [647, 0]
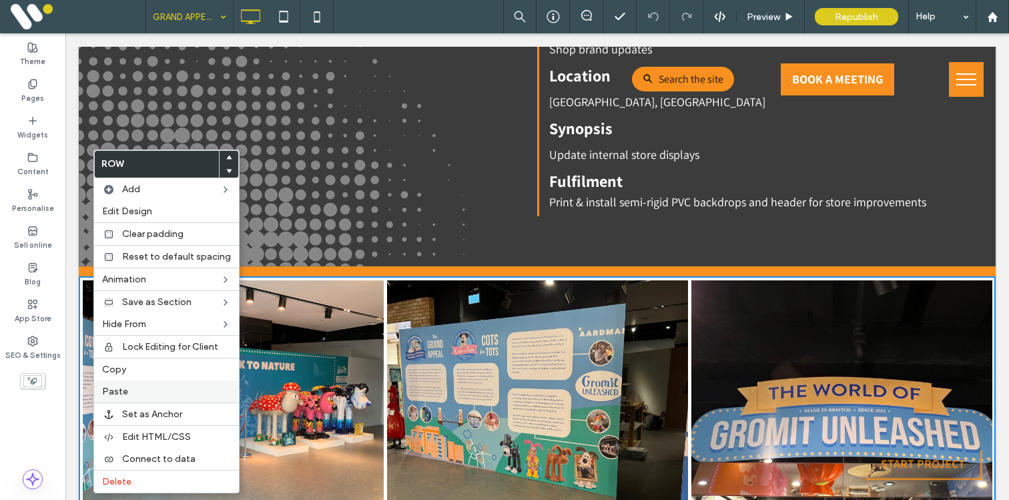
click at [126, 392] on label "Paste" at bounding box center [166, 391] width 129 height 11
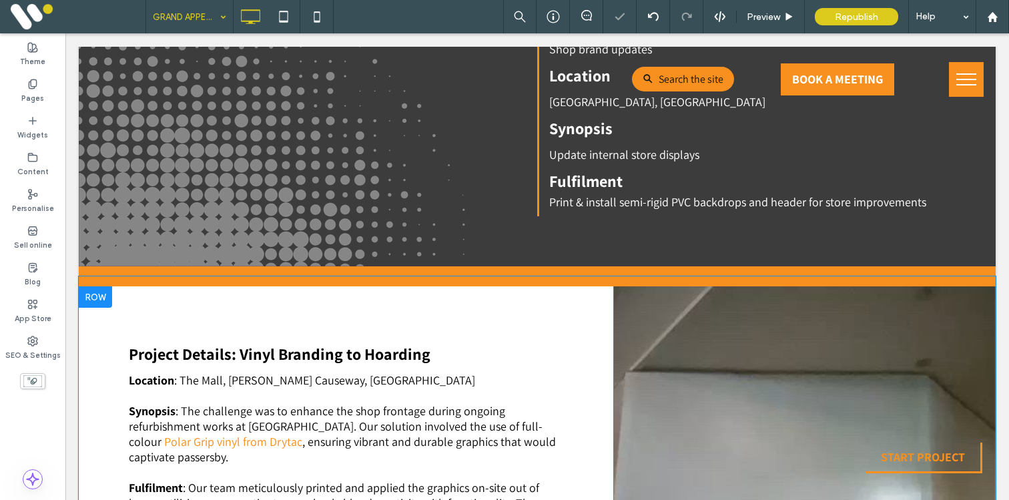
click at [101, 300] on div at bounding box center [95, 296] width 33 height 21
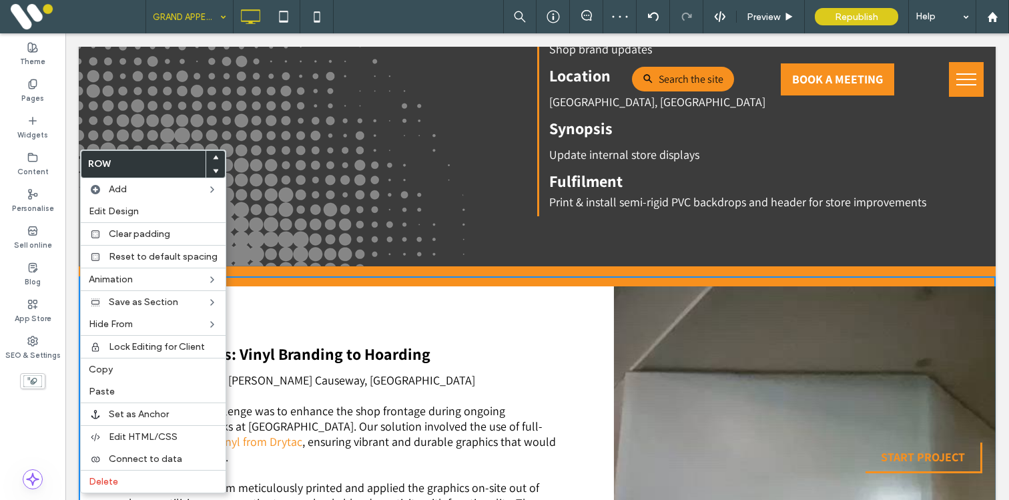
click at [386, 308] on div "Project Details: Vinyl Branding to Hoarding Location : [GEOGRAPHIC_DATA], [PERS…" at bounding box center [346, 500] width 535 height 428
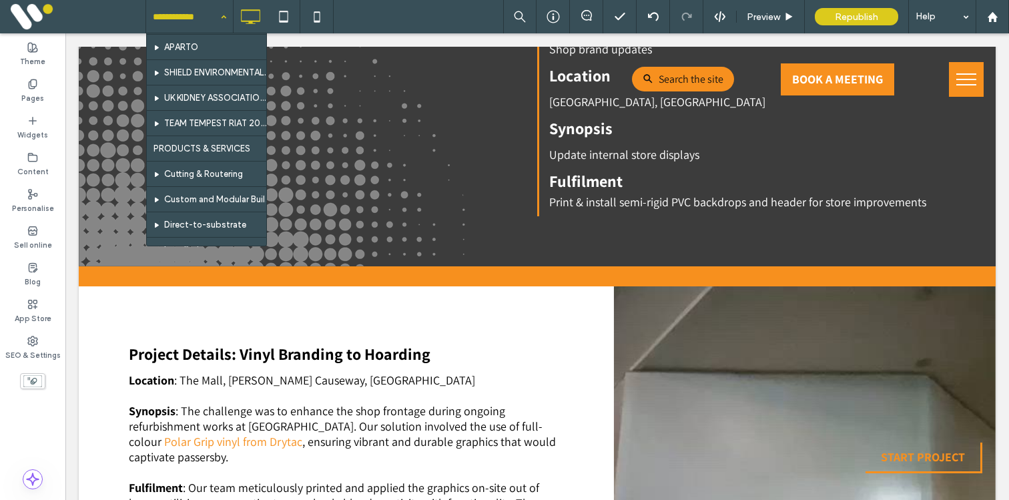
scroll to position [2427, 0]
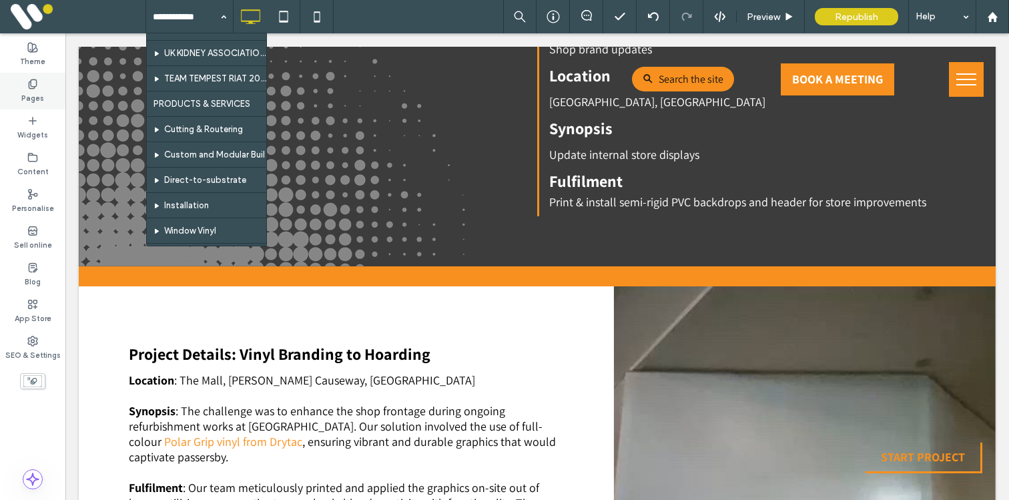
click at [21, 87] on div "Pages" at bounding box center [32, 91] width 65 height 37
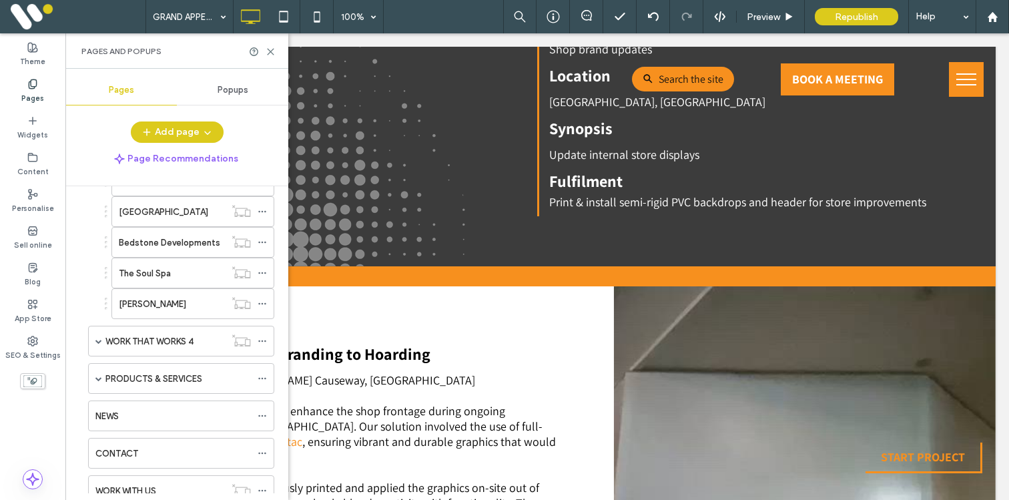
scroll to position [916, 0]
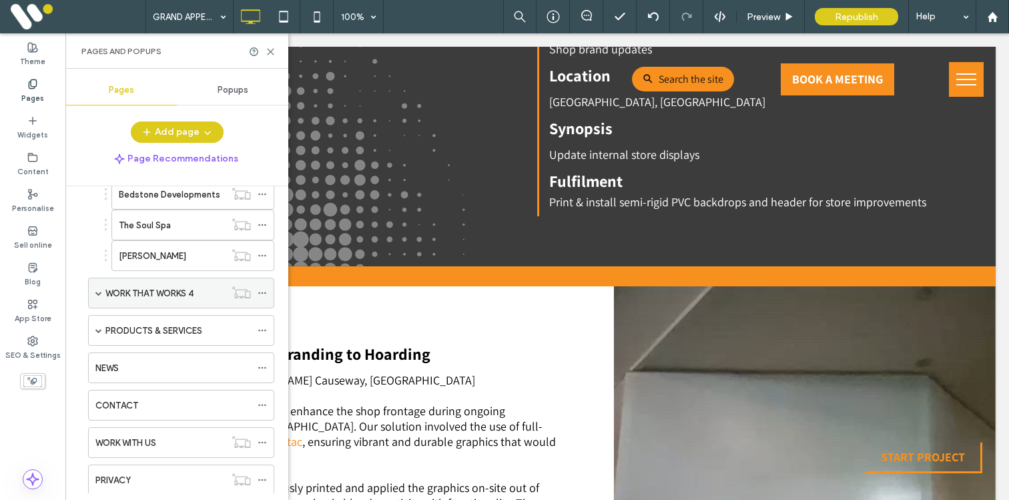
click at [98, 296] on span at bounding box center [98, 292] width 7 height 29
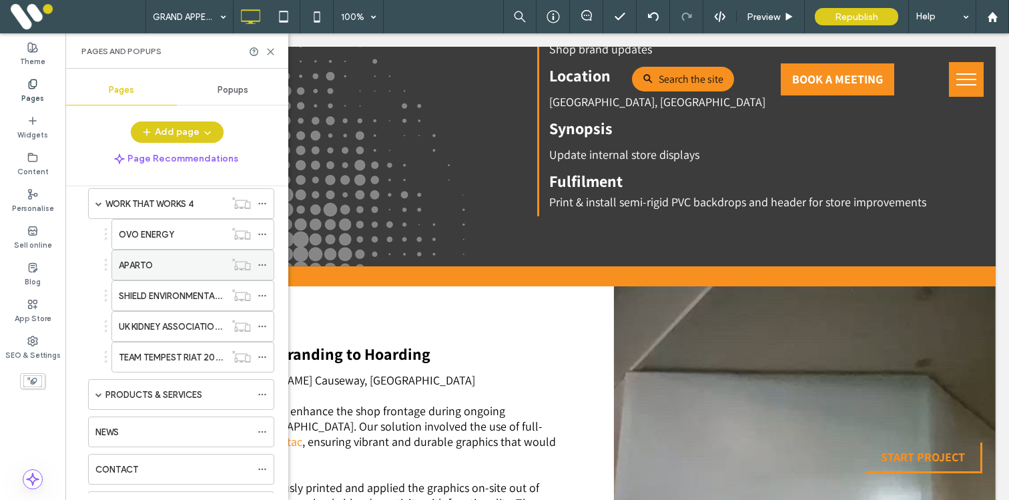
scroll to position [1007, 0]
click at [136, 352] on label "TEAM TEMPEST RIAT 2025" at bounding box center [172, 355] width 107 height 23
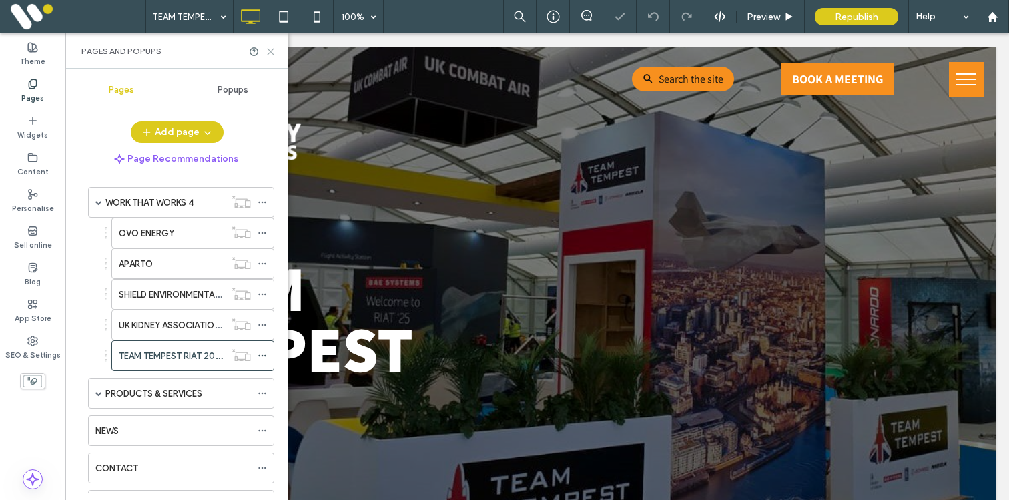
drag, startPoint x: 270, startPoint y: 49, endPoint x: 205, endPoint y: 16, distance: 73.4
click at [270, 49] on icon at bounding box center [271, 52] width 10 height 10
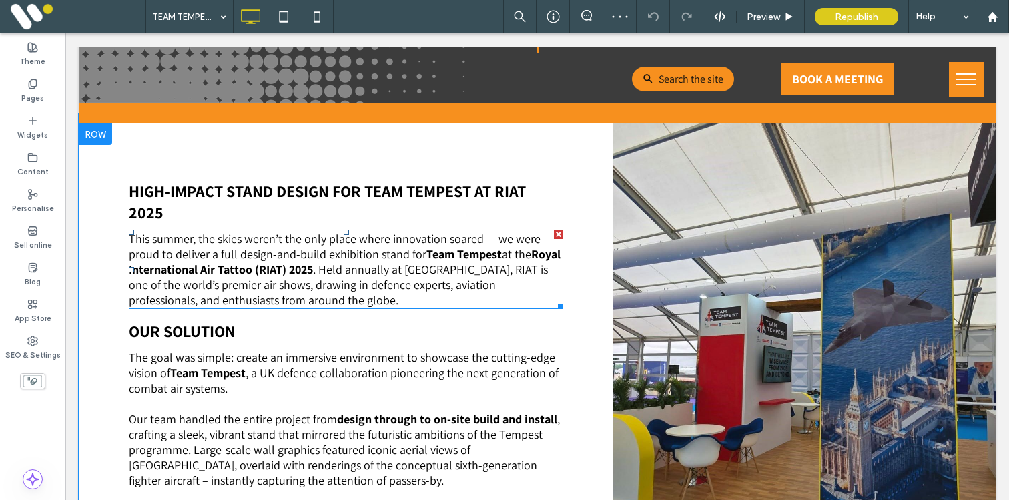
scroll to position [711, 0]
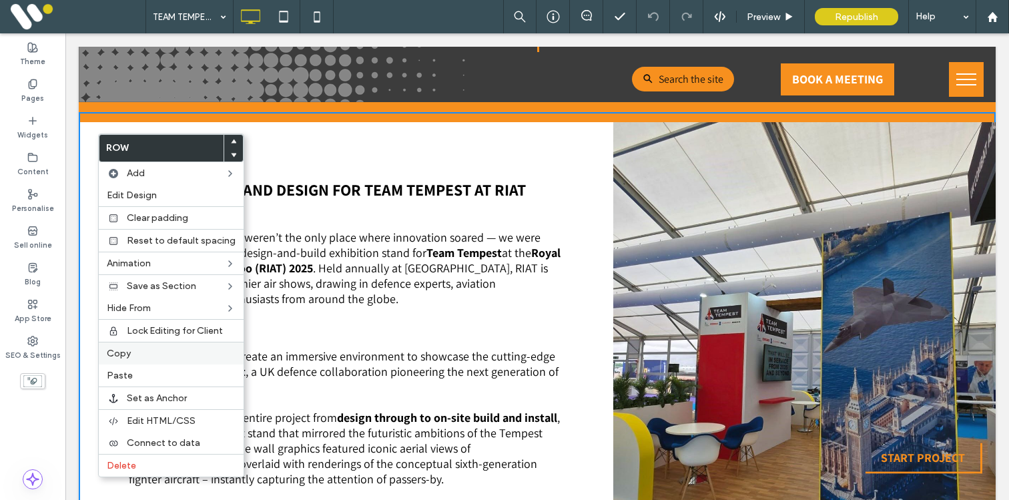
click at [127, 348] on span "Copy" at bounding box center [119, 353] width 24 height 11
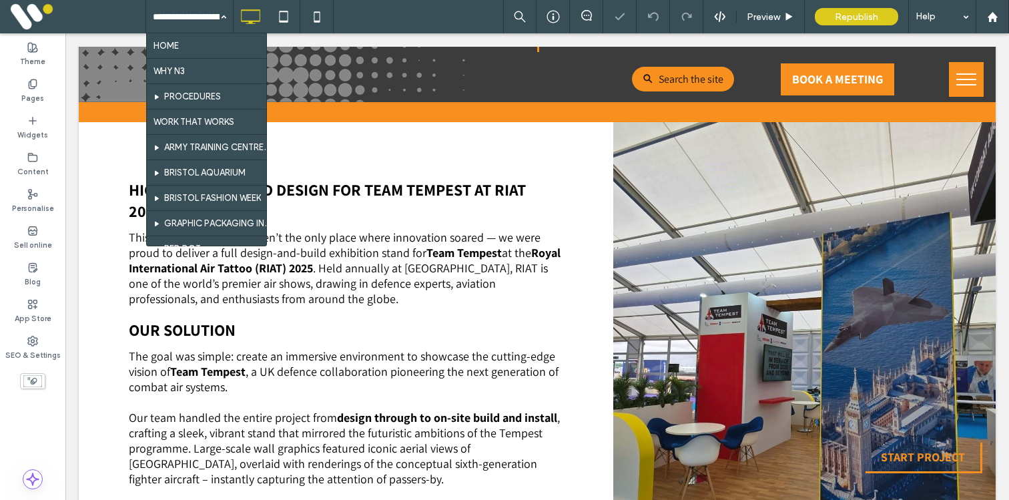
click at [176, 19] on input at bounding box center [186, 16] width 67 height 33
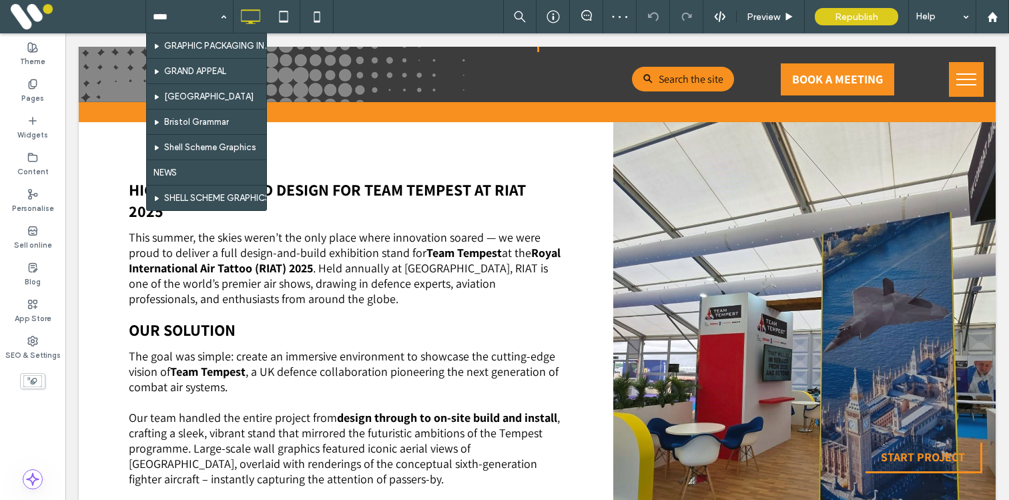
type input "*****"
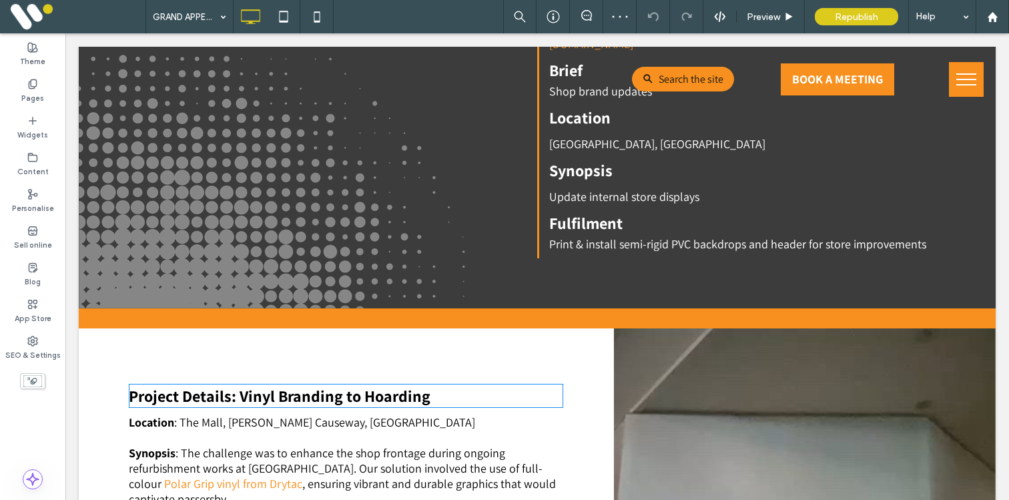
scroll to position [715, 0]
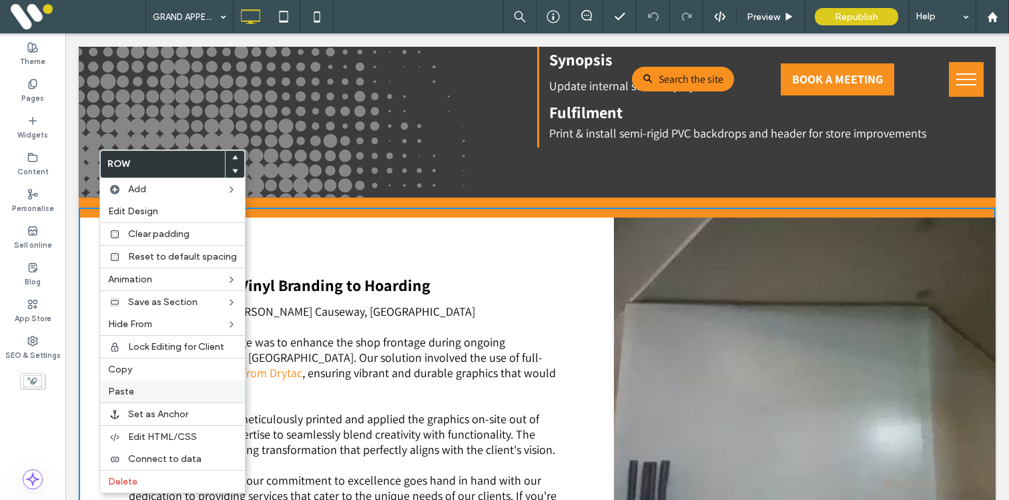
click at [122, 390] on span "Paste" at bounding box center [121, 391] width 26 height 11
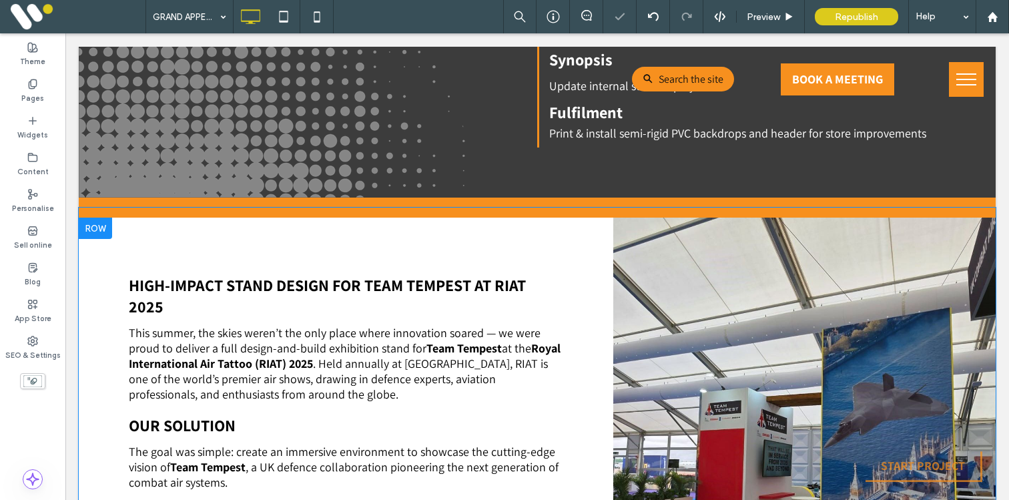
click at [99, 230] on div at bounding box center [95, 228] width 33 height 21
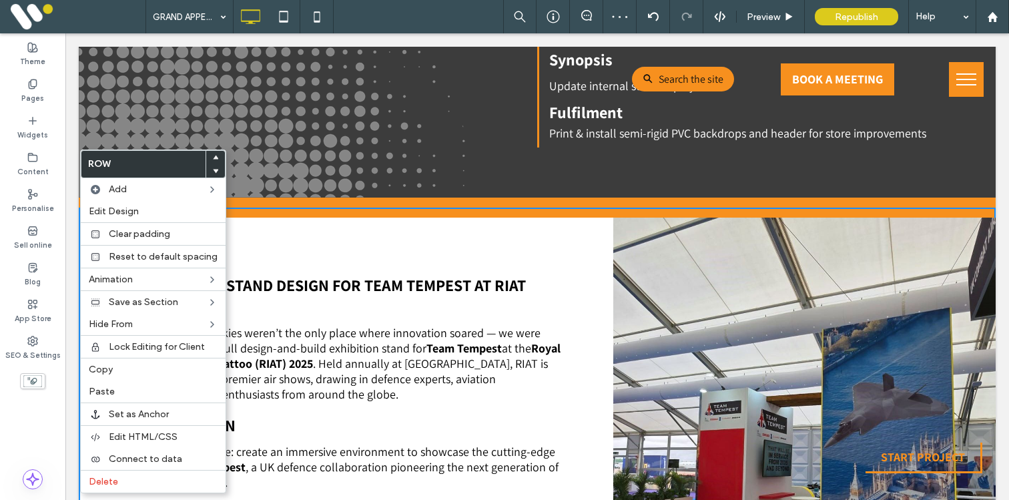
click at [213, 168] on icon at bounding box center [215, 170] width 5 height 5
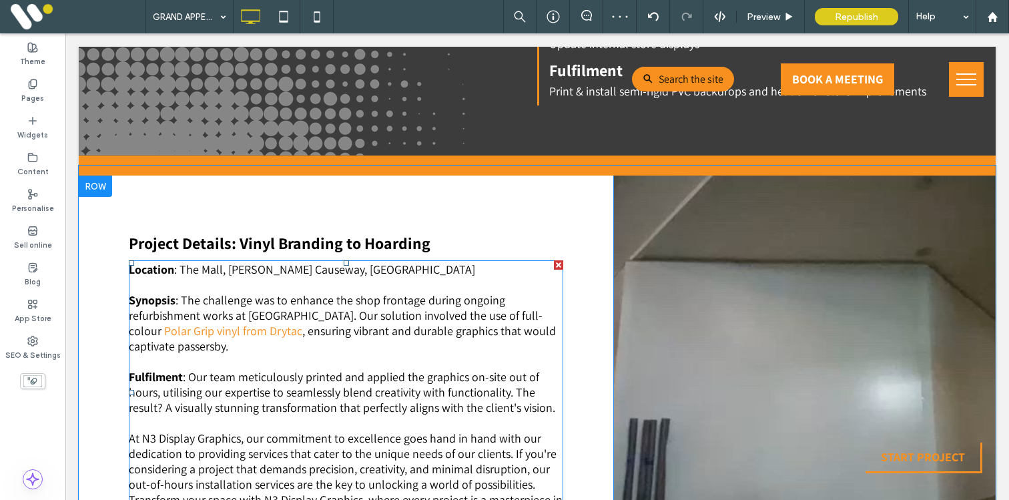
scroll to position [759, 0]
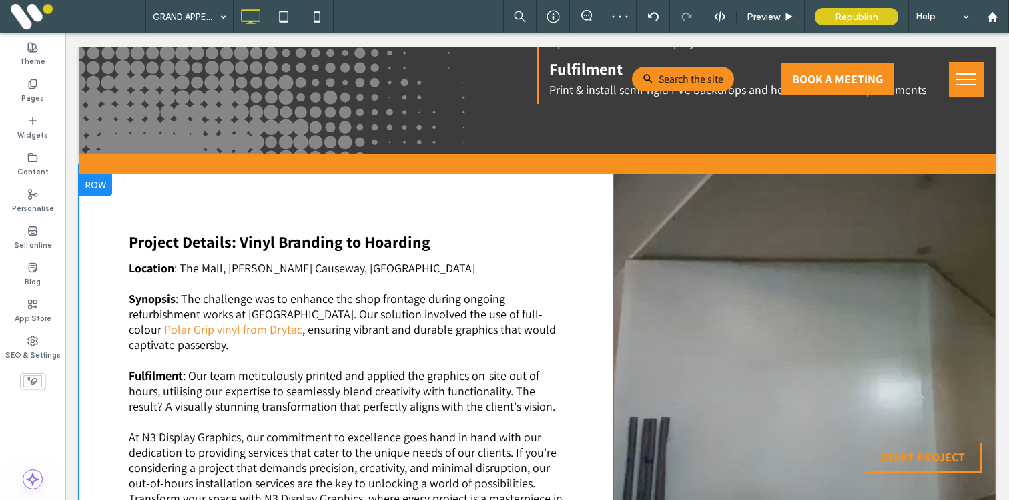
click at [103, 187] on div at bounding box center [95, 184] width 33 height 21
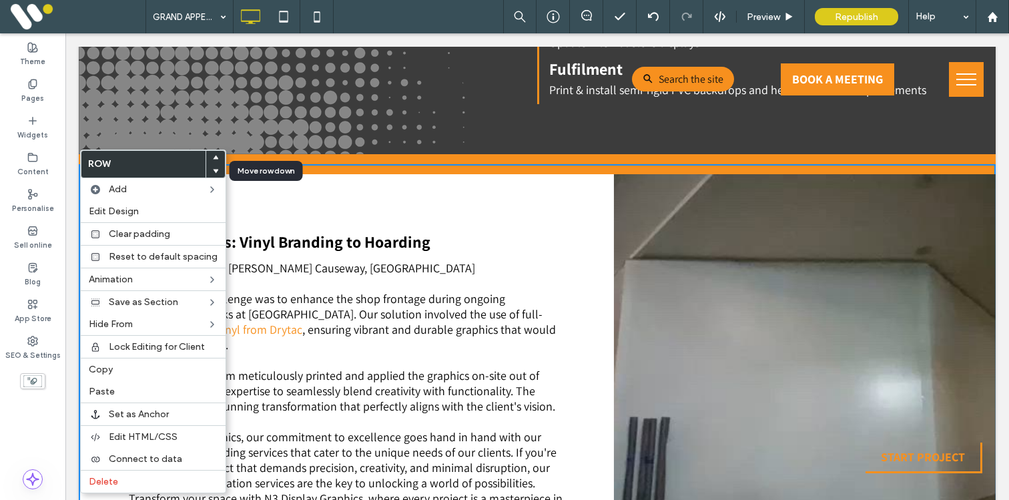
click at [213, 172] on icon at bounding box center [215, 170] width 5 height 5
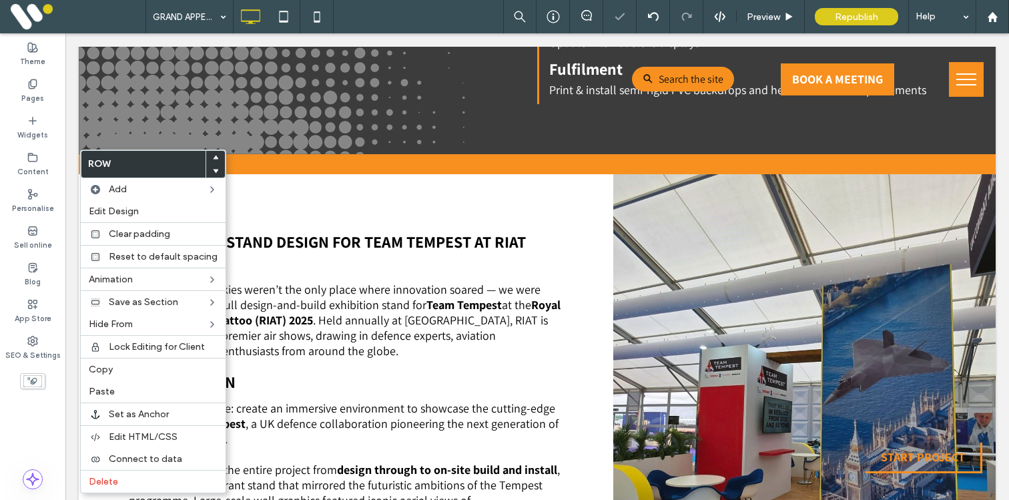
click at [214, 172] on icon at bounding box center [215, 170] width 5 height 5
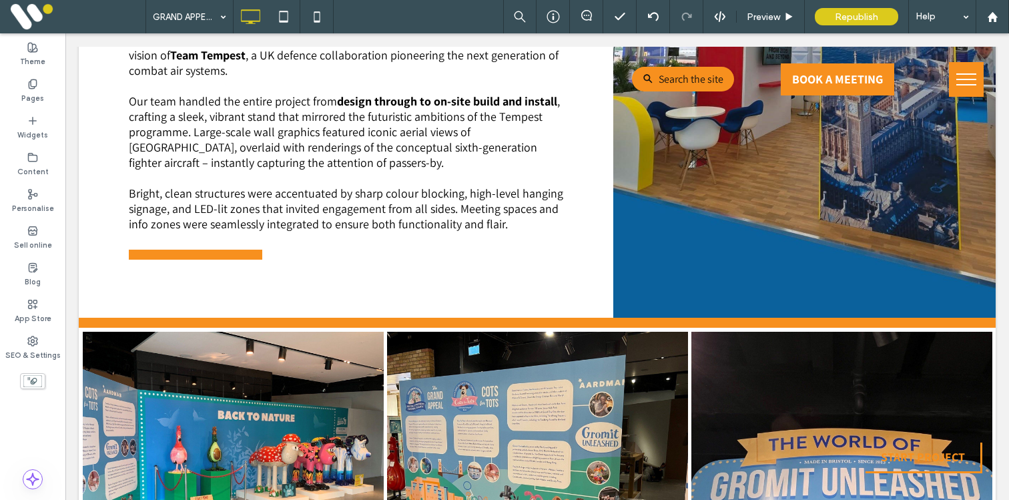
scroll to position [1144, 0]
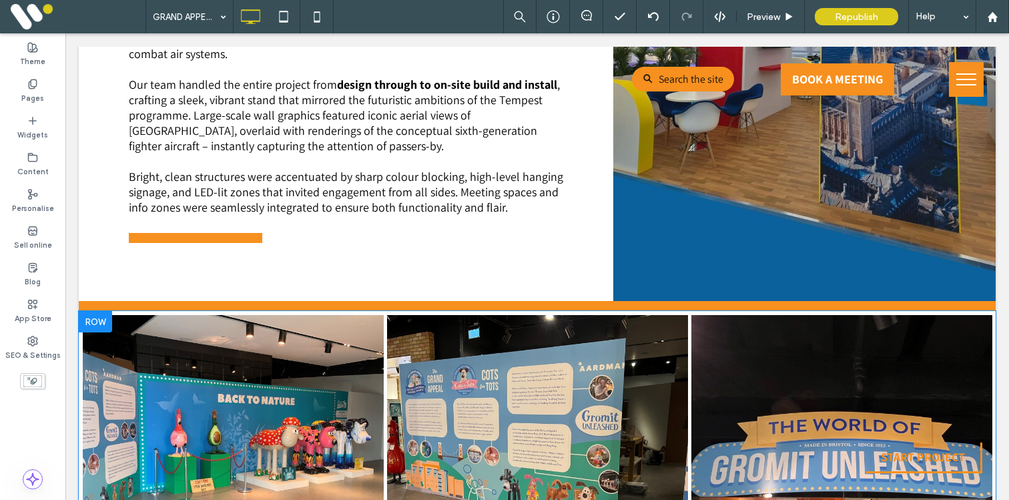
click at [91, 311] on div at bounding box center [95, 321] width 33 height 21
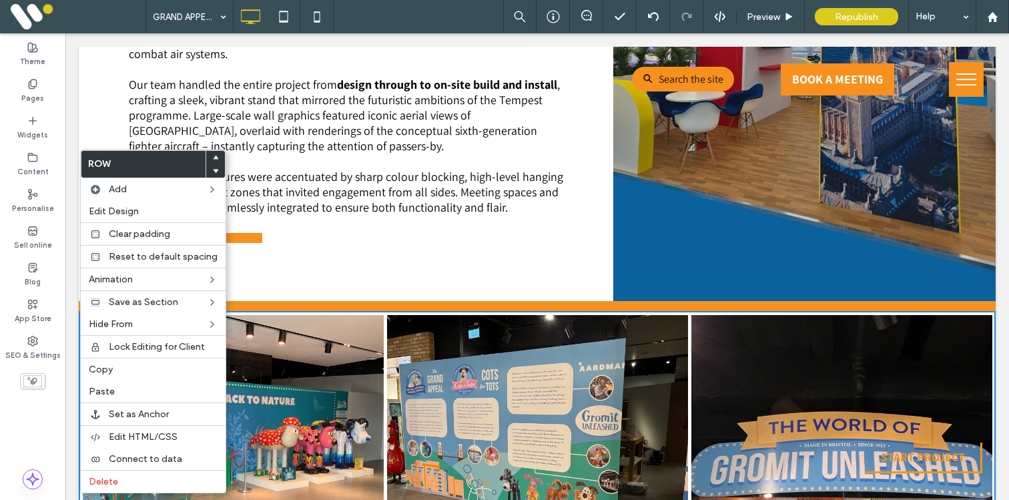
click at [213, 154] on span at bounding box center [215, 157] width 5 height 13
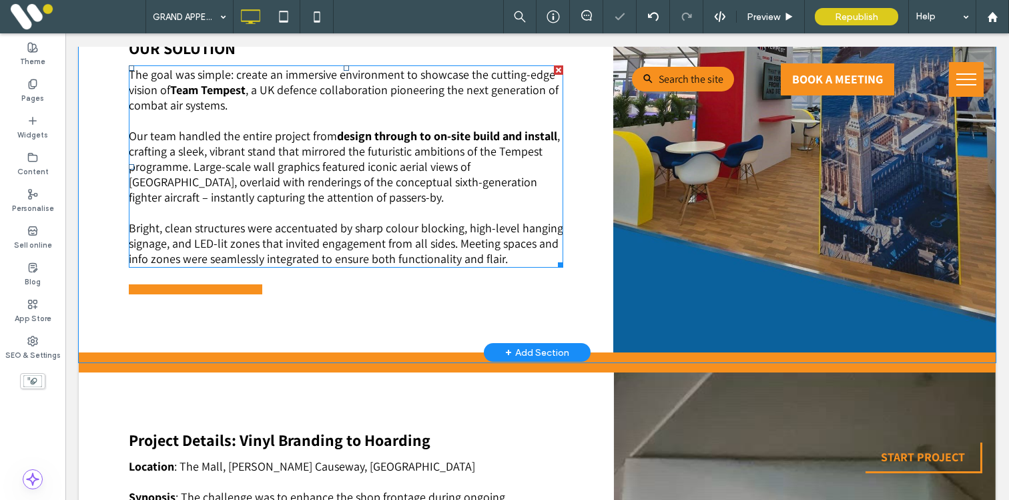
scroll to position [1490, 0]
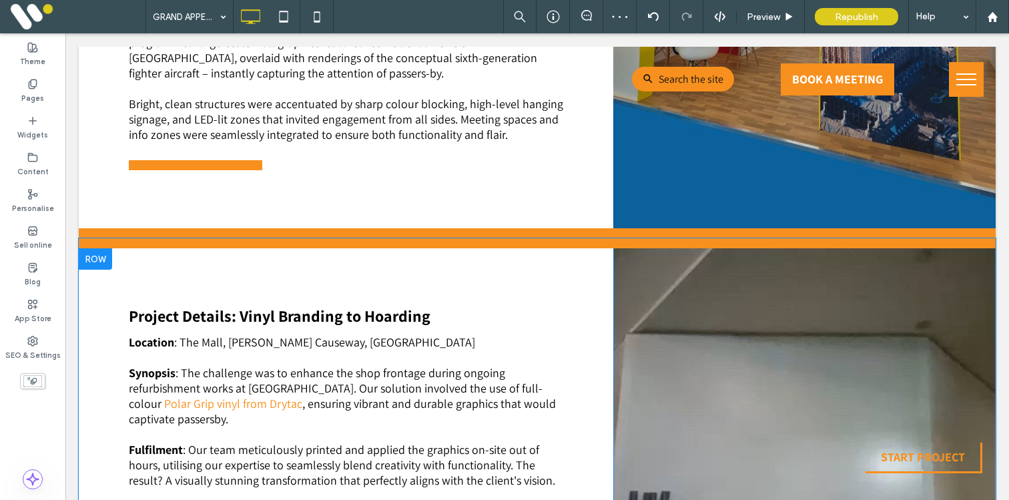
click at [101, 248] on div at bounding box center [95, 258] width 33 height 21
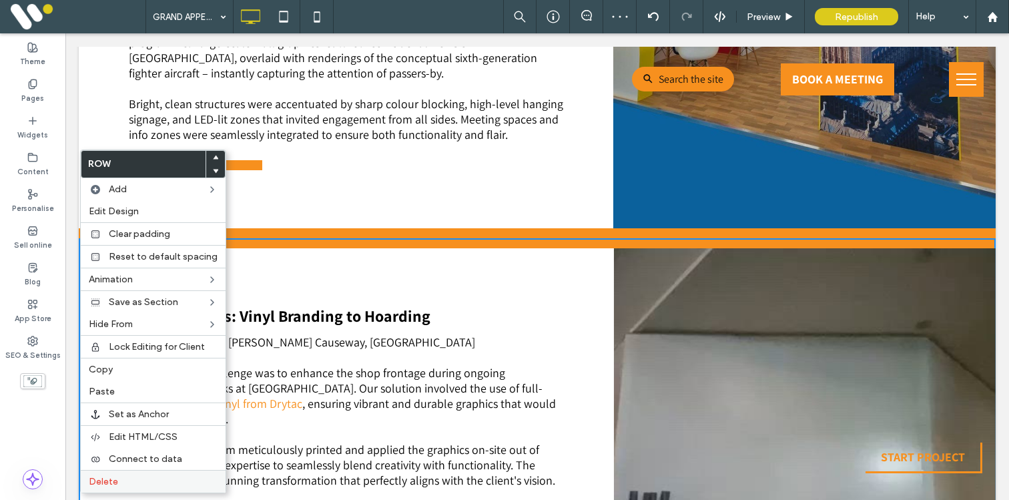
click at [119, 480] on label "Delete" at bounding box center [153, 481] width 129 height 11
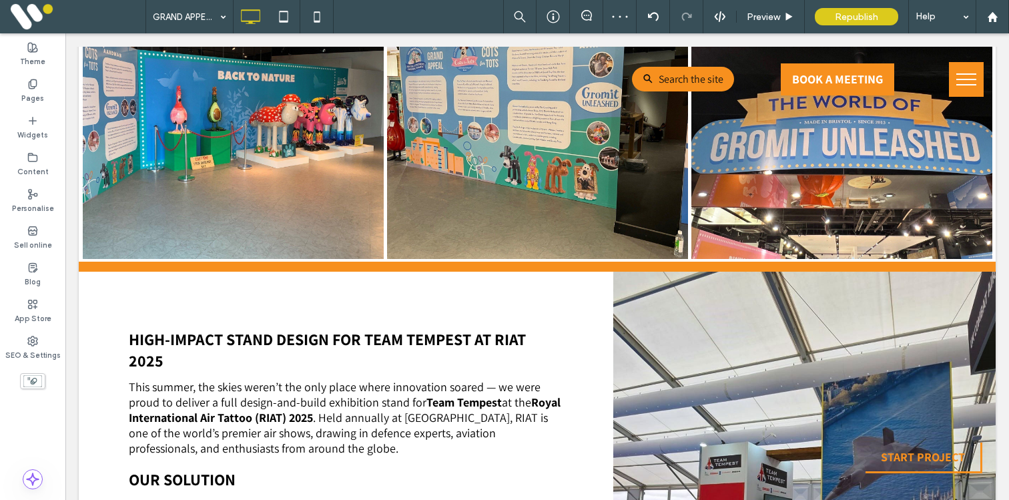
scroll to position [1012, 0]
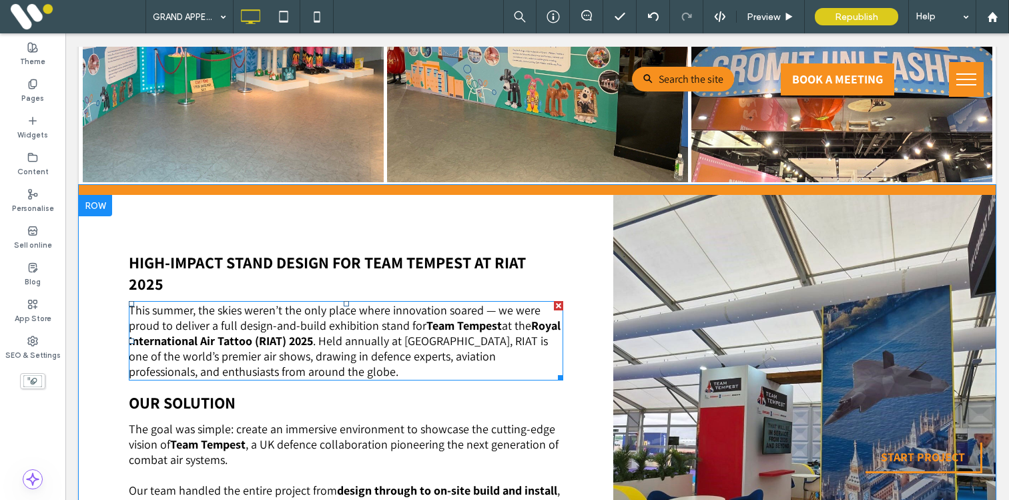
click at [204, 318] on strong "Royal International Air Tattoo (RIAT) 2025" at bounding box center [345, 333] width 432 height 31
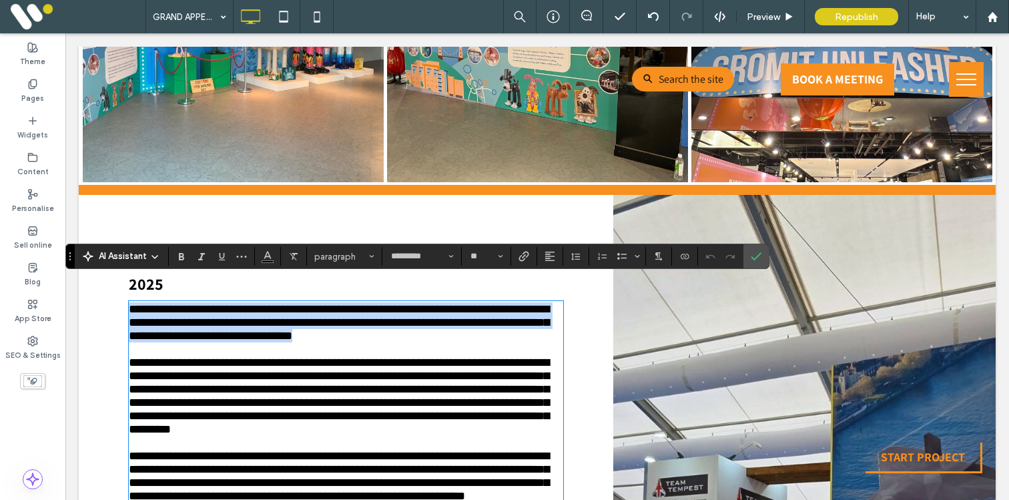
scroll to position [1363, 0]
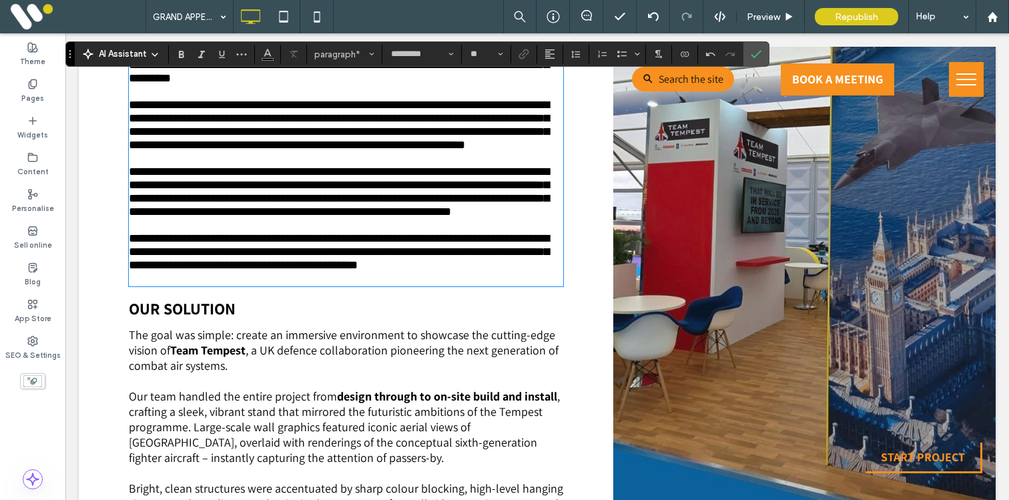
click at [194, 286] on div "**********" at bounding box center [346, 118] width 435 height 336
click at [189, 285] on p "**********" at bounding box center [346, 258] width 435 height 53
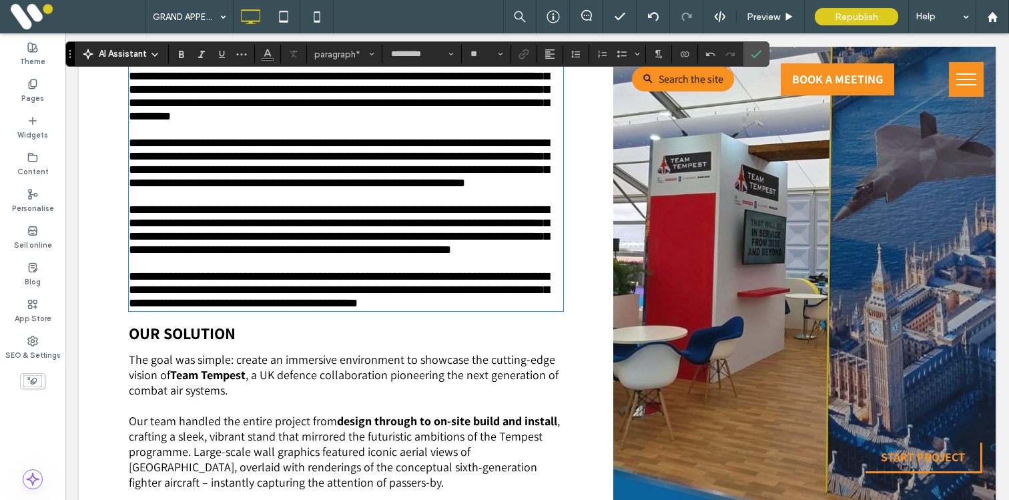
scroll to position [1324, 0]
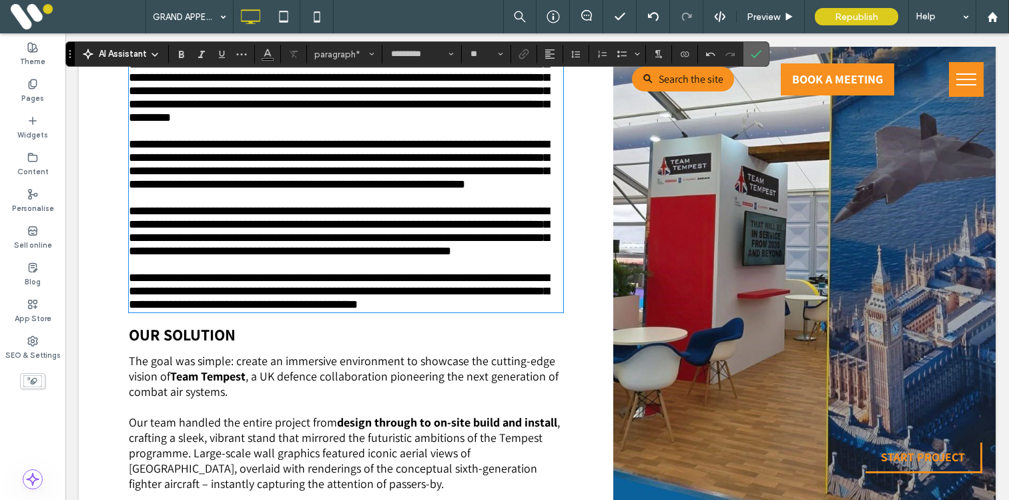
click at [756, 49] on icon "Confirm" at bounding box center [756, 54] width 11 height 11
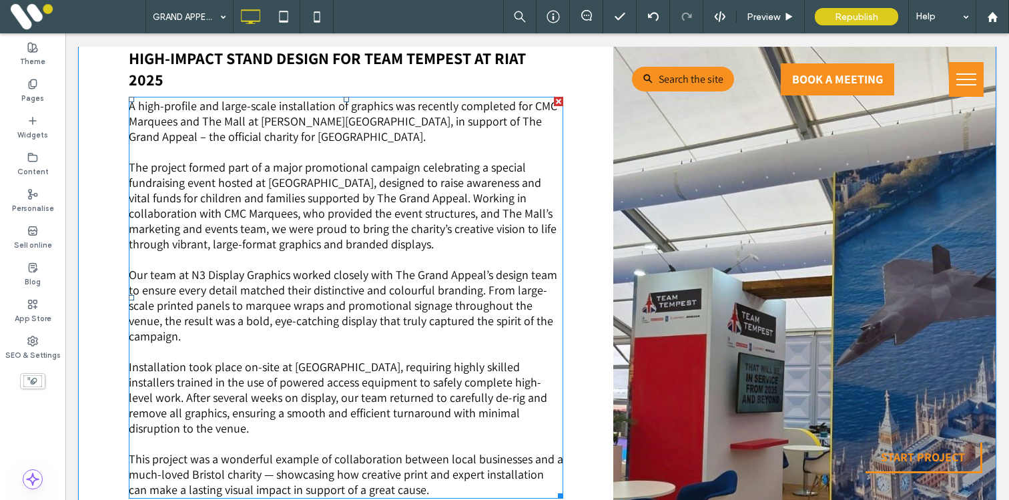
scroll to position [1217, 0]
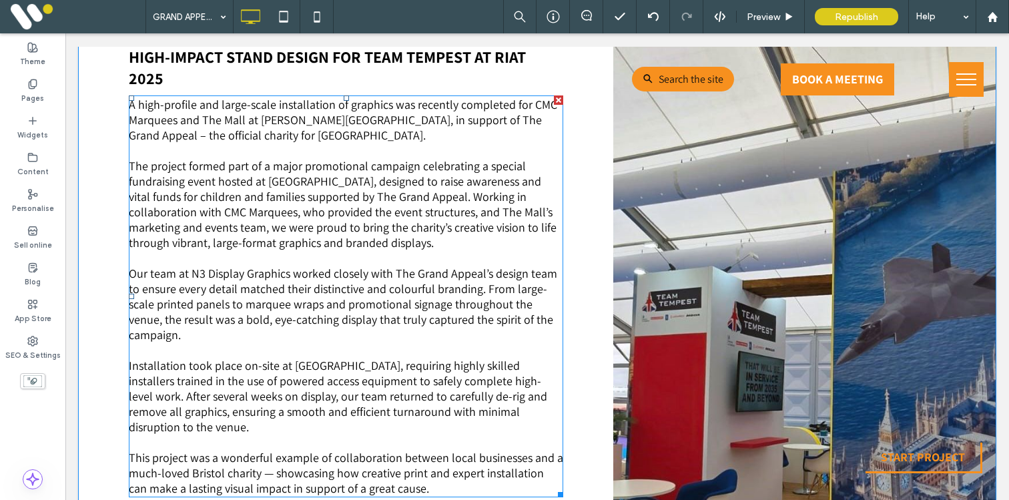
click at [334, 294] on span "Our team at N3 Display Graphics worked closely with The Grand Appeal’s design t…" at bounding box center [343, 304] width 428 height 77
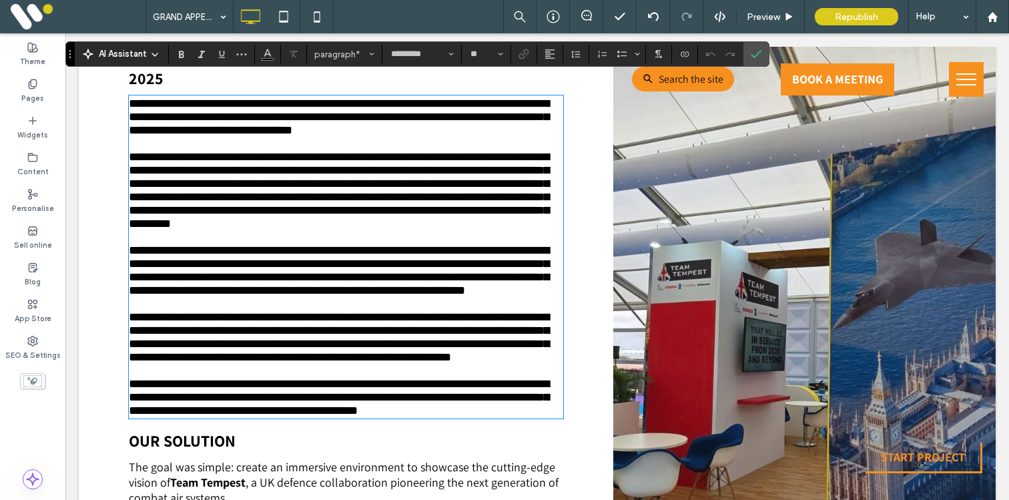
click at [234, 276] on span "**********" at bounding box center [339, 270] width 420 height 52
drag, startPoint x: 128, startPoint y: 272, endPoint x: 465, endPoint y: 272, distance: 336.4
click at [465, 272] on span "**********" at bounding box center [339, 270] width 420 height 52
click at [449, 287] on span "**********" at bounding box center [346, 277] width 435 height 39
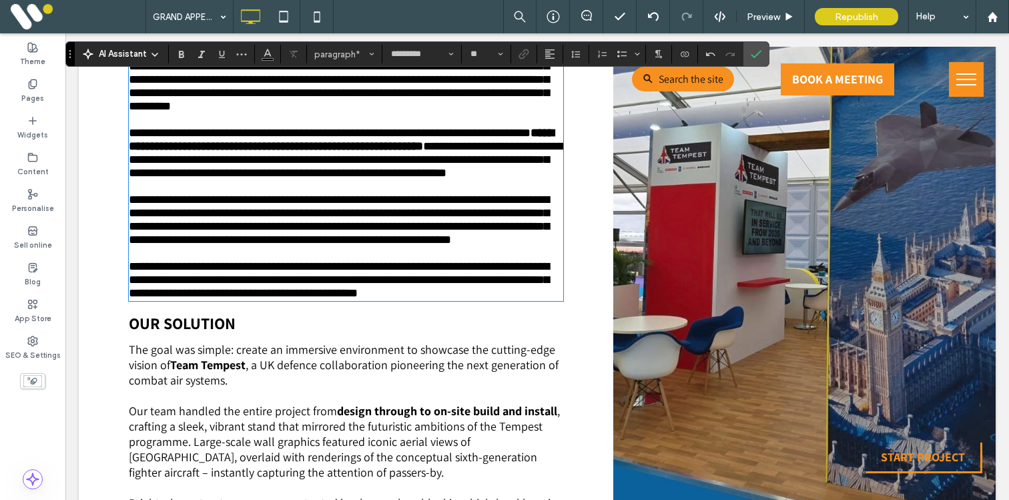
scroll to position [1374, 0]
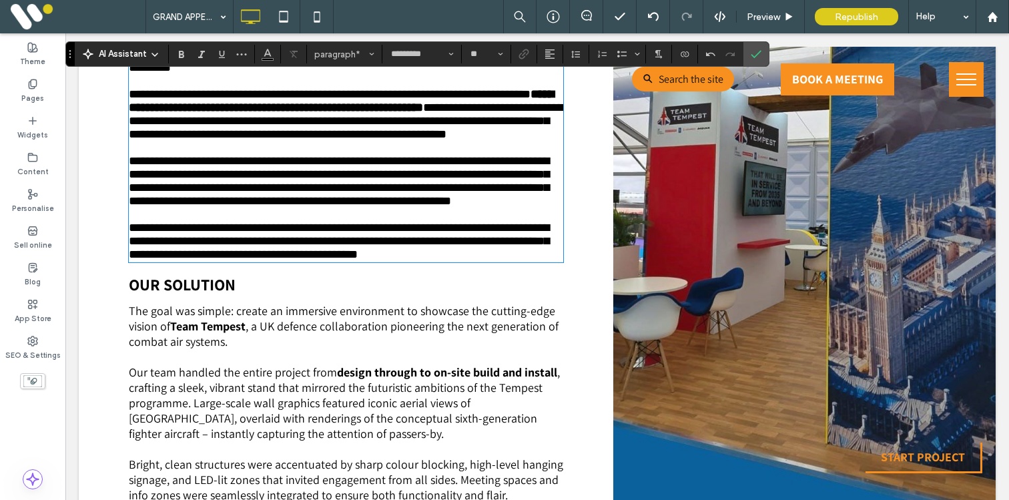
click at [447, 349] on span ", a UK defence collaboration pioneering the next generation of combat air syste…" at bounding box center [344, 333] width 430 height 31
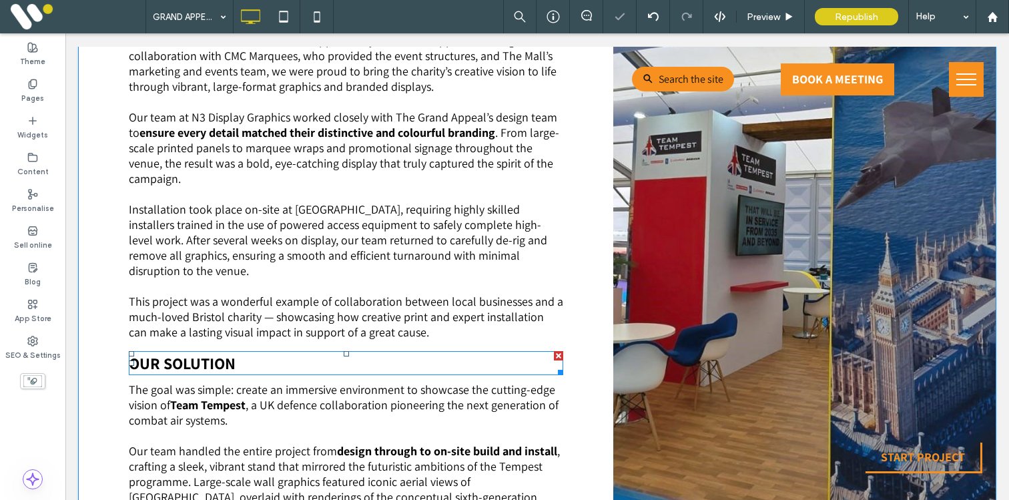
click at [557, 351] on div at bounding box center [558, 355] width 9 height 9
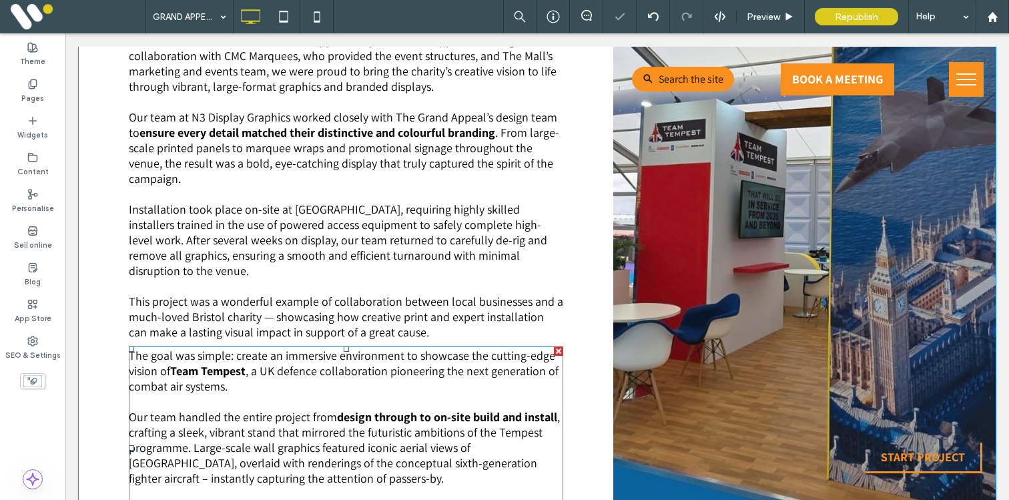
click at [558, 346] on div at bounding box center [558, 350] width 9 height 9
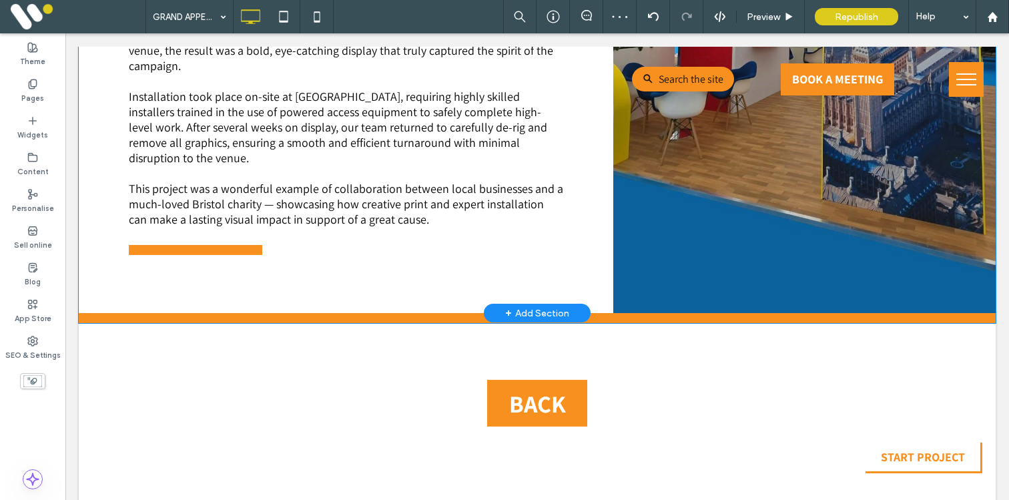
scroll to position [1501, 0]
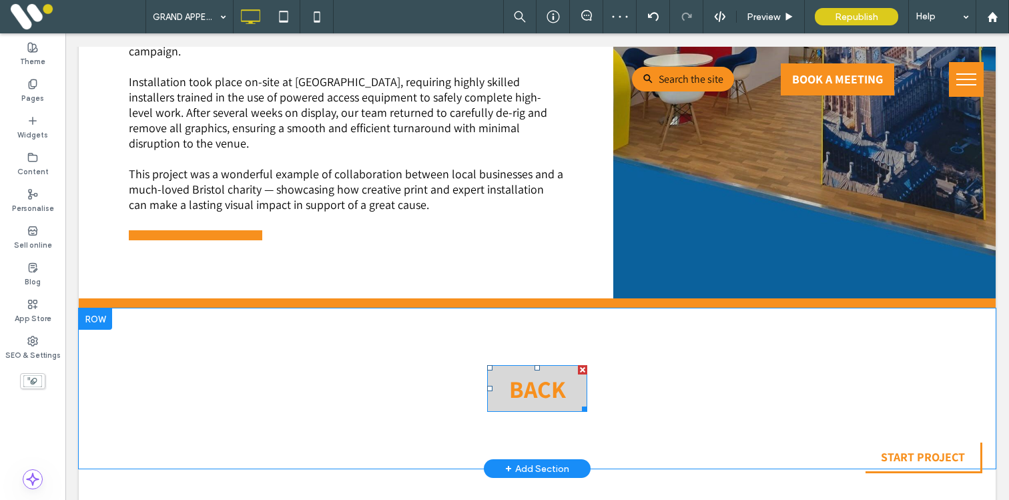
click at [513, 366] on span "BACK" at bounding box center [537, 388] width 57 height 45
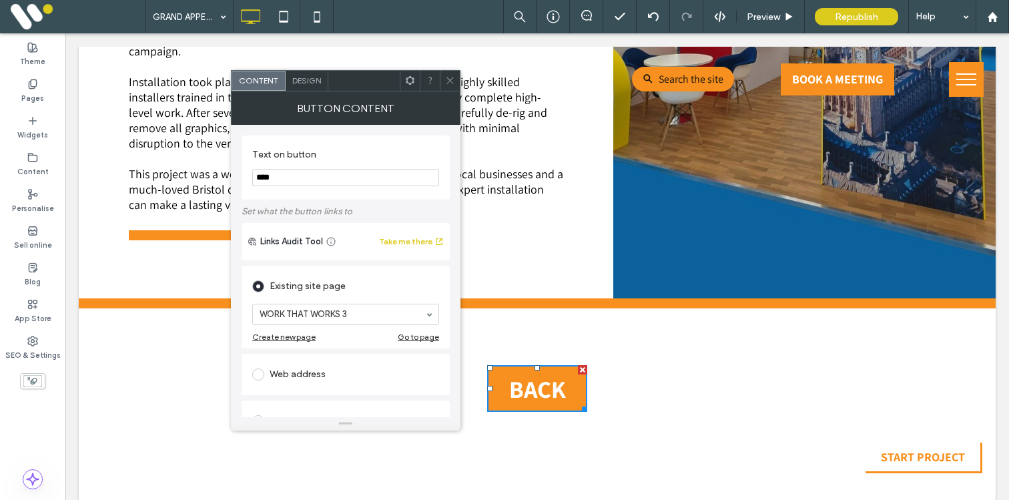
click at [449, 79] on use at bounding box center [450, 80] width 7 height 7
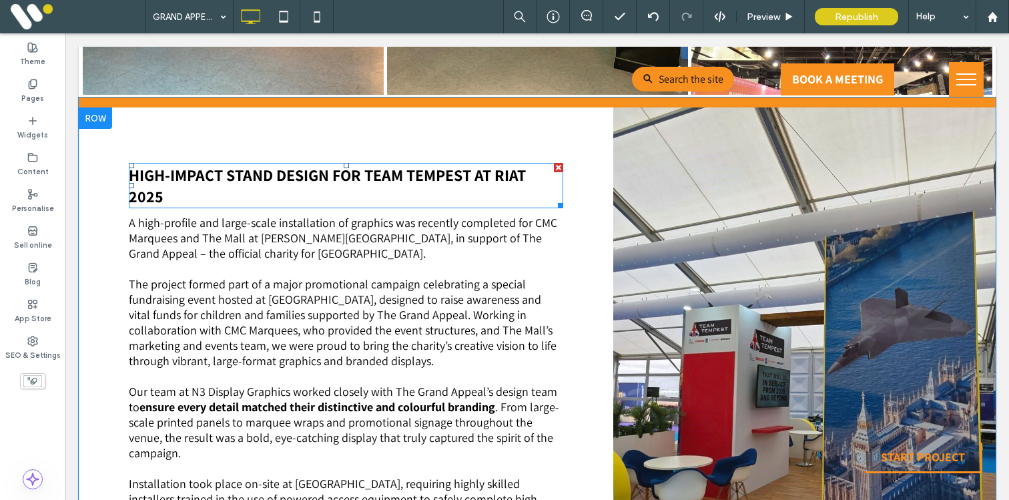
scroll to position [1090, 0]
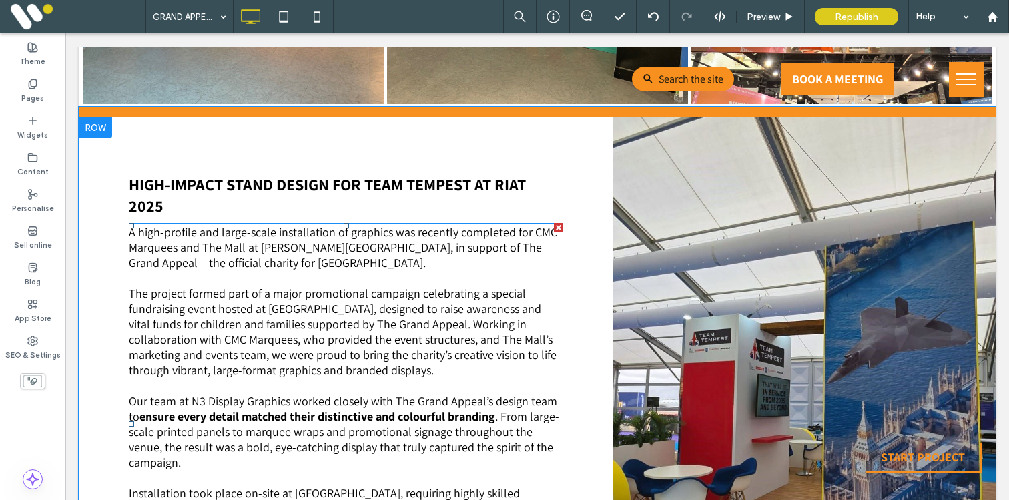
click at [312, 287] on span "The project formed part of a major promotional campaign celebrating a special f…" at bounding box center [343, 332] width 428 height 92
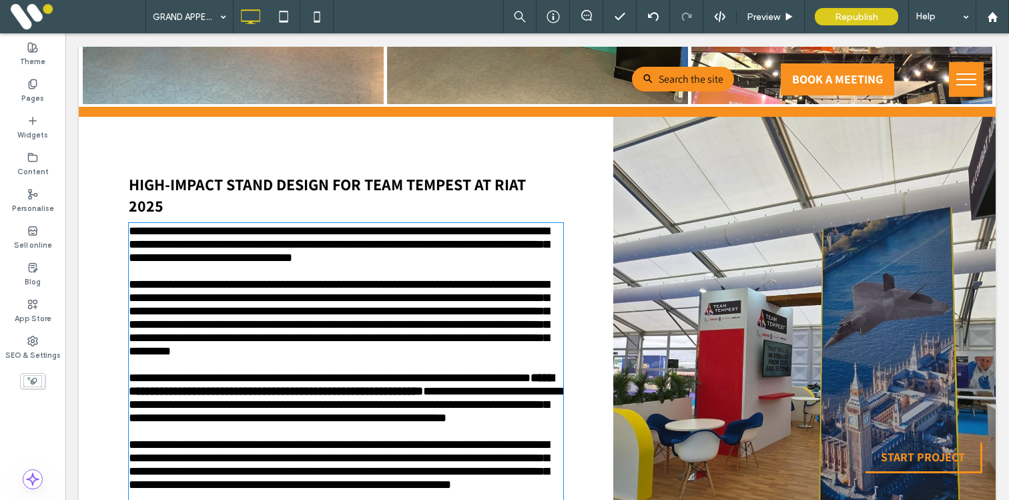
scroll to position [1221, 0]
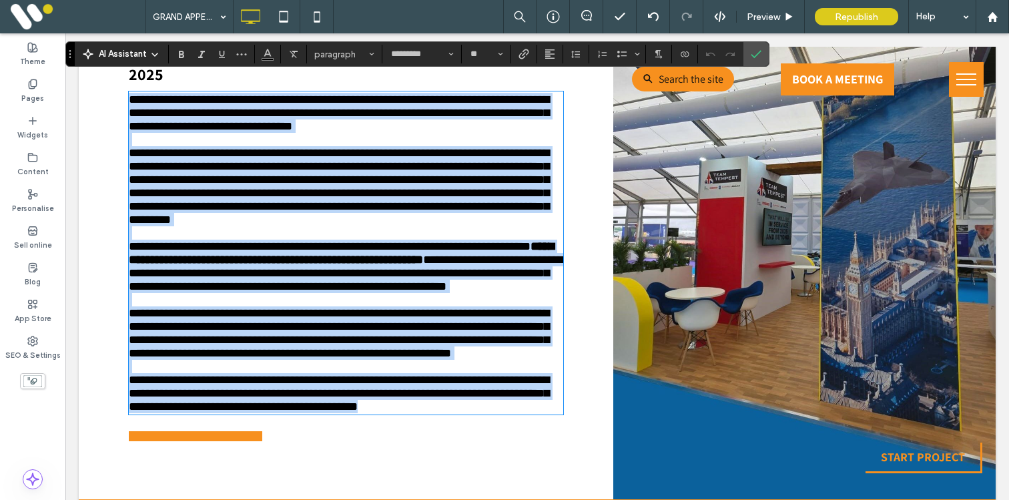
copy div "**********"
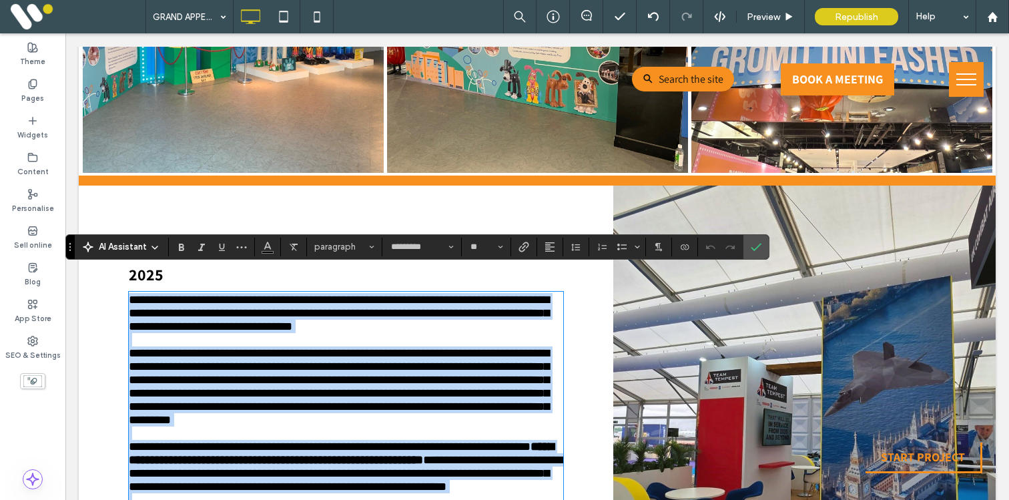
scroll to position [1019, 0]
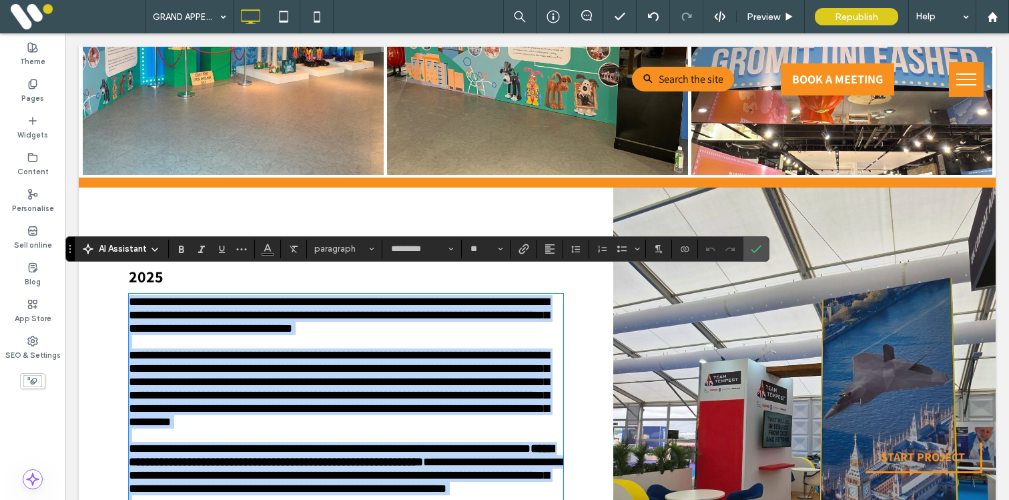
click at [244, 296] on span "**********" at bounding box center [339, 315] width 420 height 39
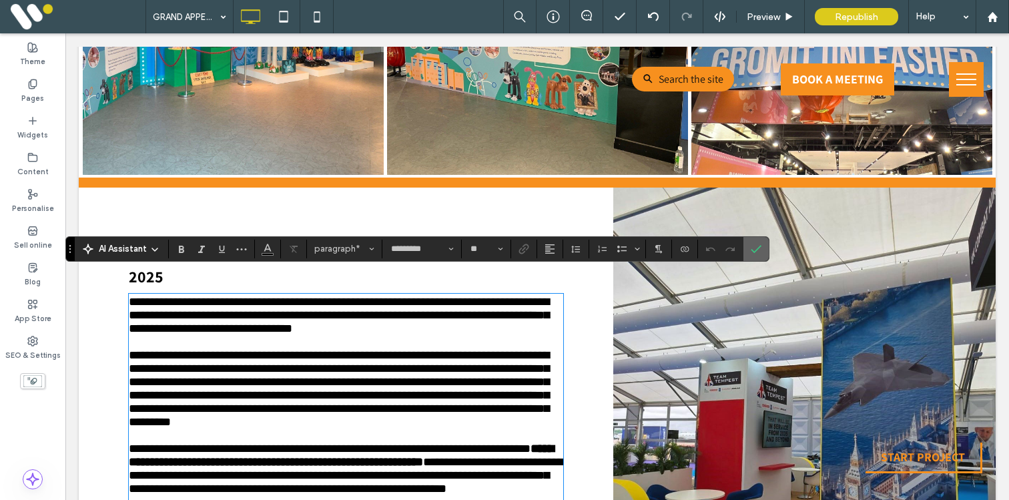
click at [758, 244] on icon "Confirm" at bounding box center [756, 249] width 11 height 11
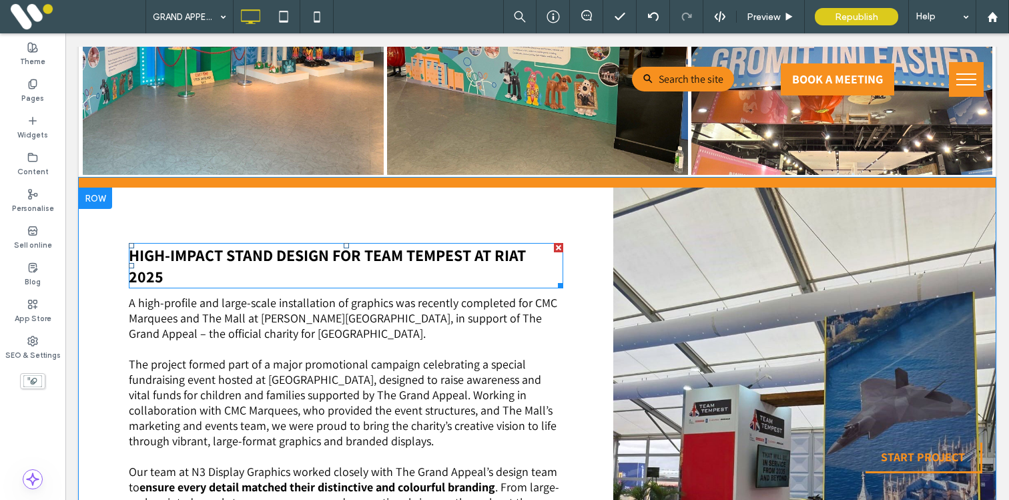
click at [270, 254] on strong "high-impact stand design for team tempest at riat 2025" at bounding box center [327, 265] width 397 height 43
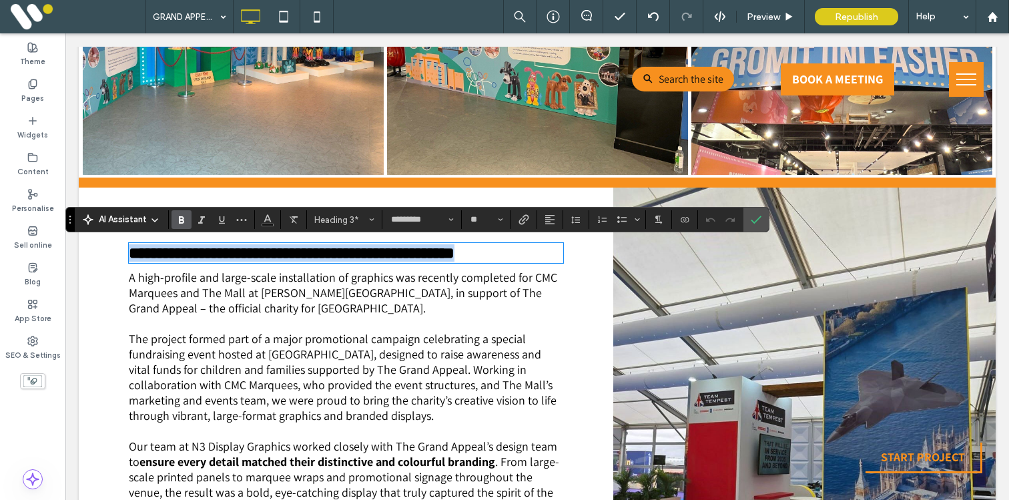
click at [216, 260] on strong "**********" at bounding box center [292, 253] width 326 height 16
drag, startPoint x: 190, startPoint y: 256, endPoint x: 529, endPoint y: 254, distance: 338.4
click at [455, 254] on strong "**********" at bounding box center [292, 253] width 326 height 16
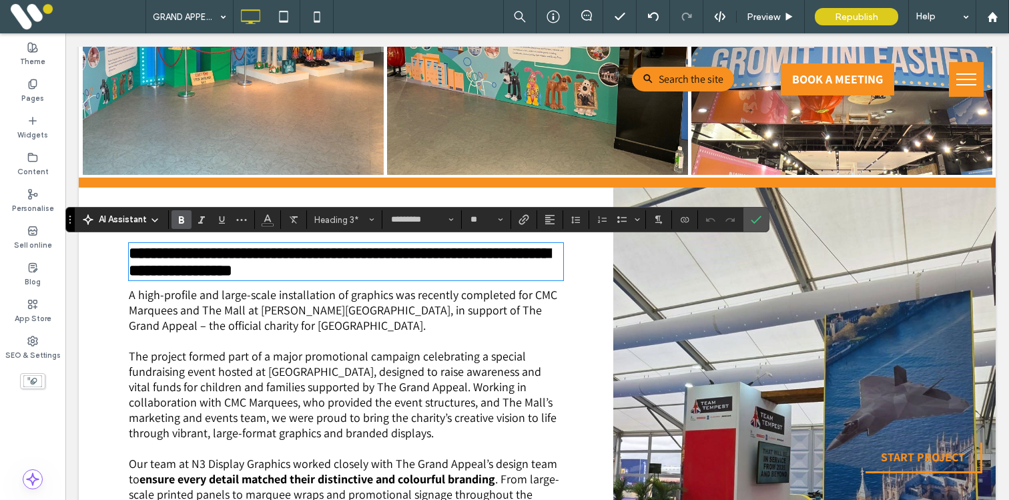
type input "**"
click at [138, 253] on strong "**********" at bounding box center [339, 261] width 421 height 33
click at [394, 277] on strong "**********" at bounding box center [339, 261] width 421 height 33
click at [438, 276] on h3 "**********" at bounding box center [346, 261] width 435 height 35
click at [394, 275] on strong "**********" at bounding box center [339, 261] width 421 height 33
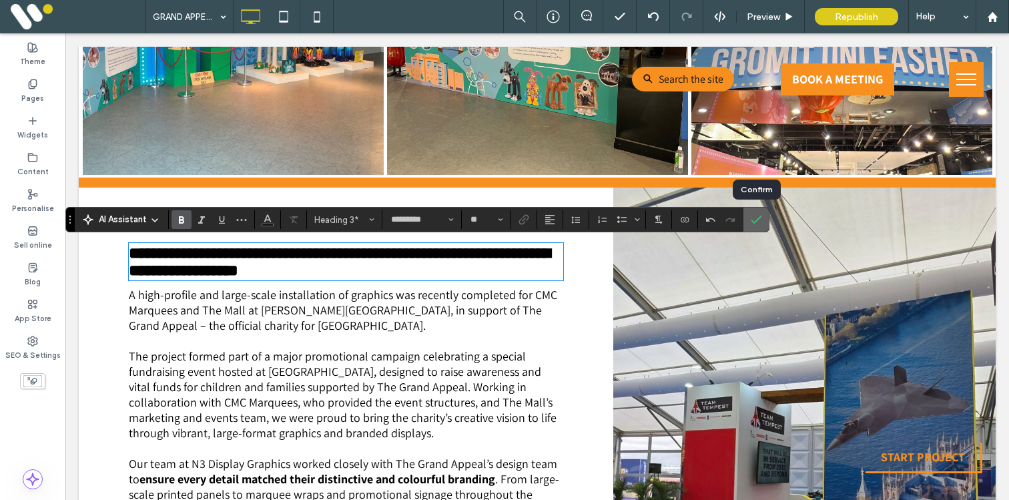
click at [762, 220] on label "Confirm" at bounding box center [756, 220] width 20 height 24
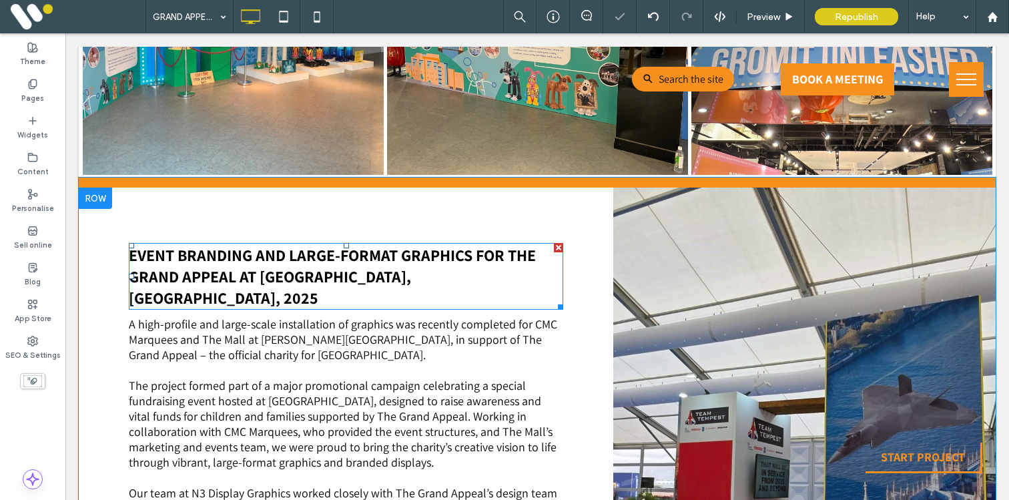
click at [459, 268] on h3 "Event Branding and Large-Format Graphics for The Grand Appeal at [GEOGRAPHIC_DA…" at bounding box center [346, 276] width 435 height 64
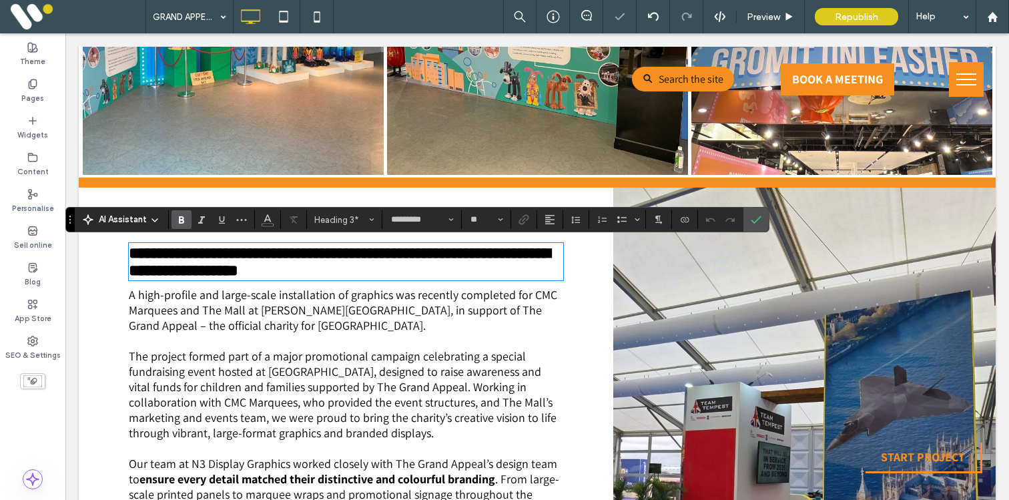
click at [422, 276] on strong "**********" at bounding box center [339, 261] width 421 height 33
click at [420, 276] on strong "**********" at bounding box center [339, 261] width 421 height 33
click at [332, 273] on strong "**********" at bounding box center [339, 261] width 421 height 33
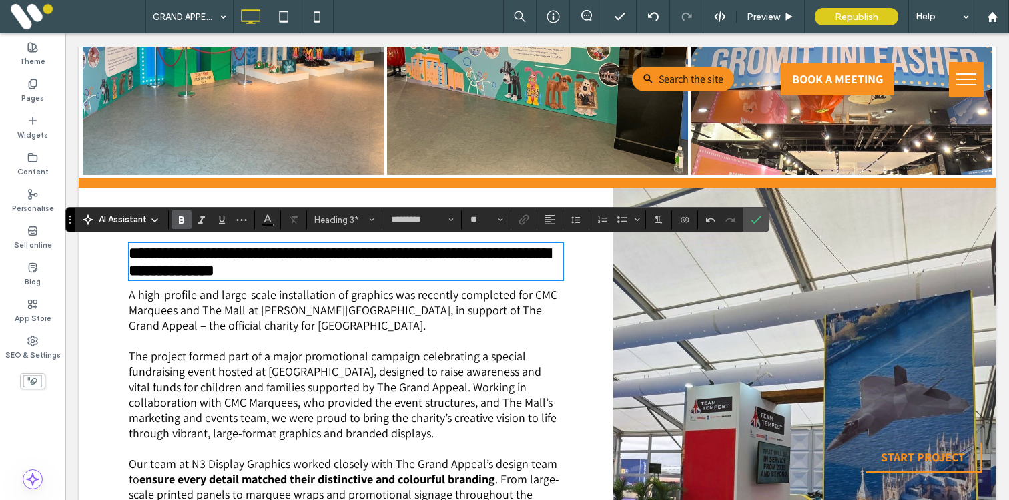
click at [381, 277] on strong "**********" at bounding box center [339, 261] width 421 height 33
click at [751, 223] on icon "Confirm" at bounding box center [756, 219] width 11 height 11
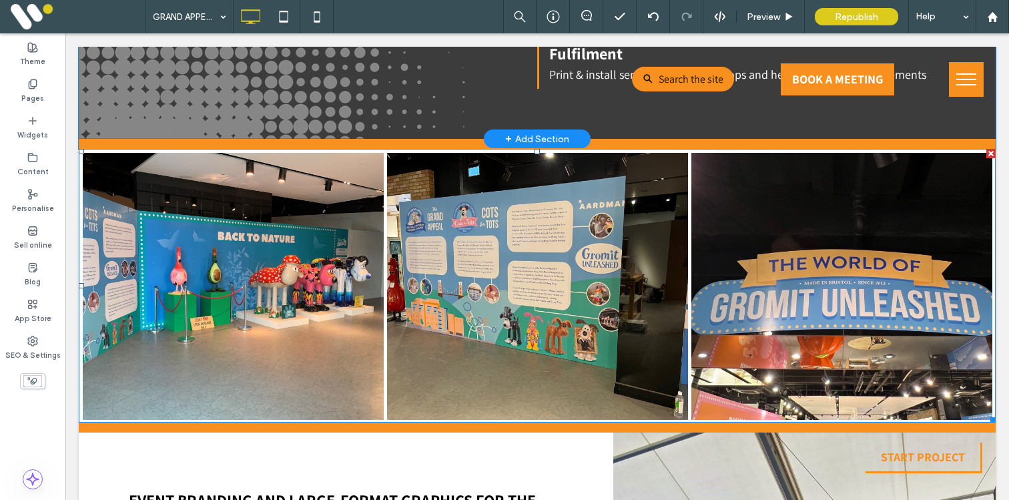
scroll to position [776, 0]
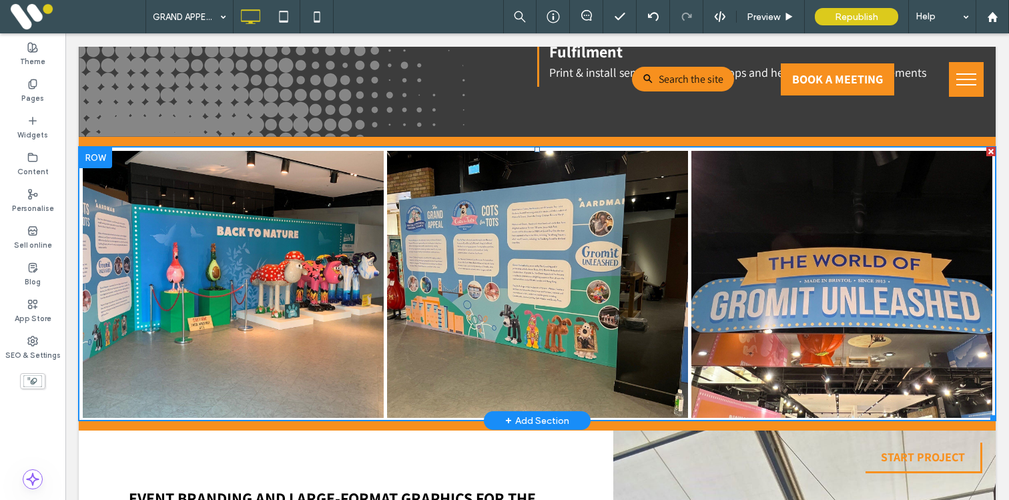
click at [294, 278] on link at bounding box center [232, 283] width 319 height 283
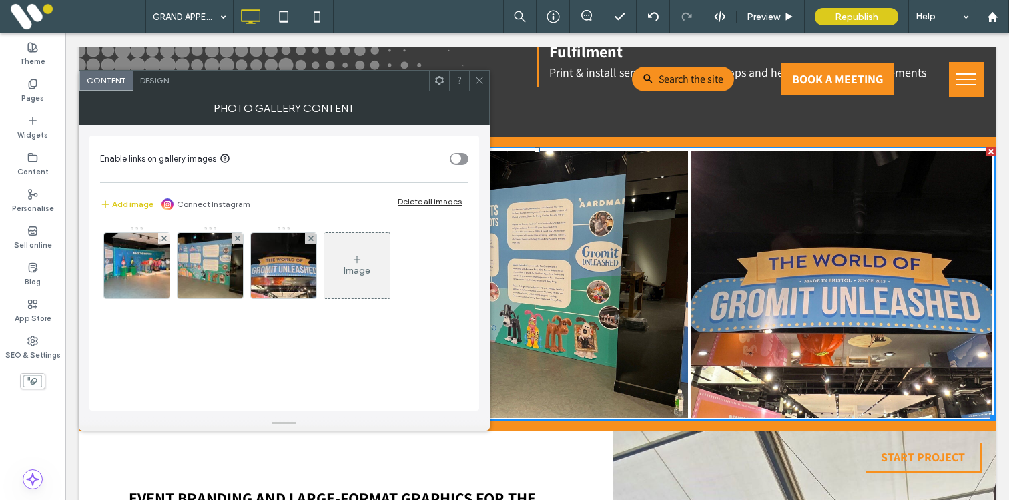
click at [414, 204] on div "Delete all images" at bounding box center [430, 201] width 64 height 10
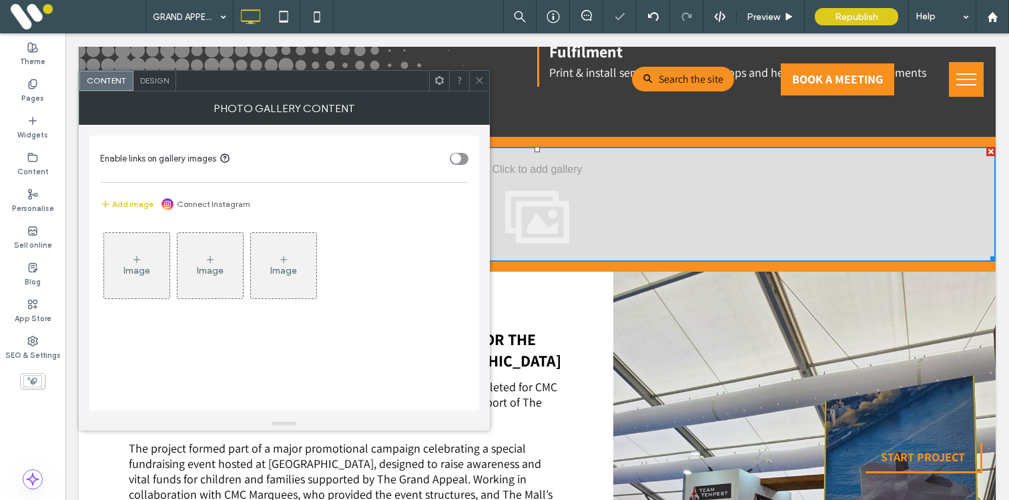
click at [111, 253] on div "Image" at bounding box center [136, 265] width 65 height 63
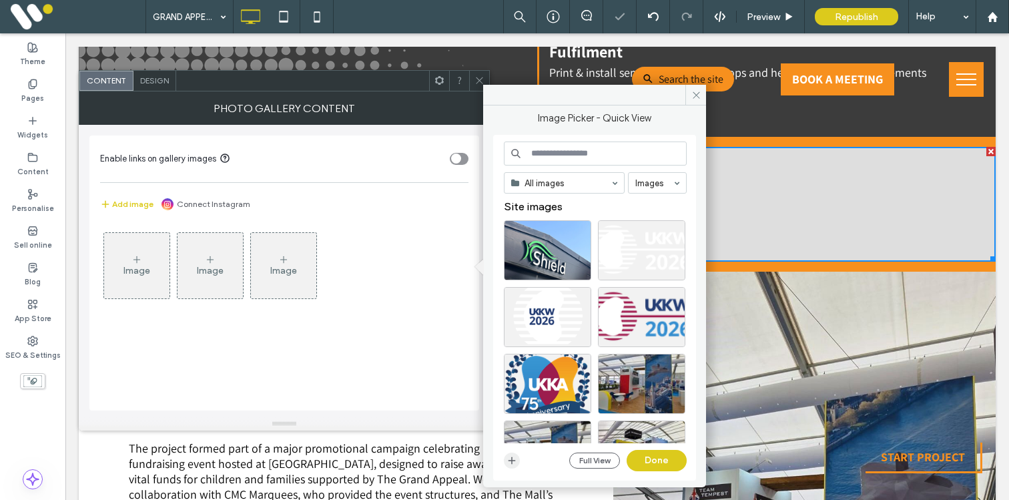
click at [511, 459] on use "button" at bounding box center [512, 460] width 7 height 7
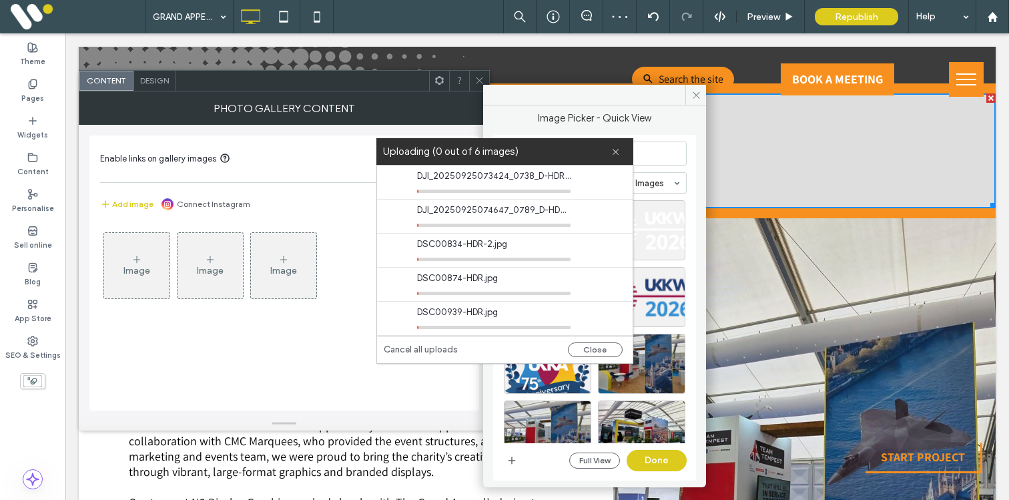
scroll to position [846, 0]
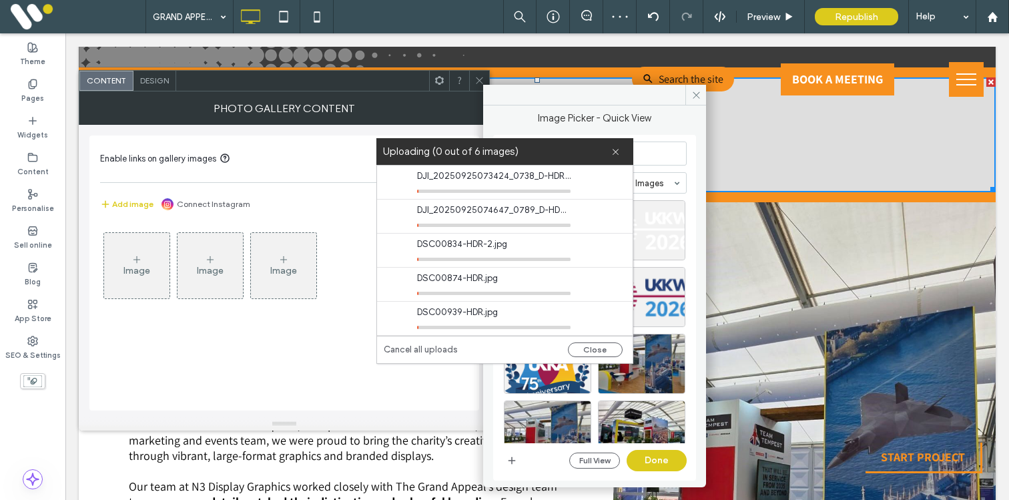
click at [806, 356] on div "Click To Paste Click To Paste" at bounding box center [804, 498] width 382 height 593
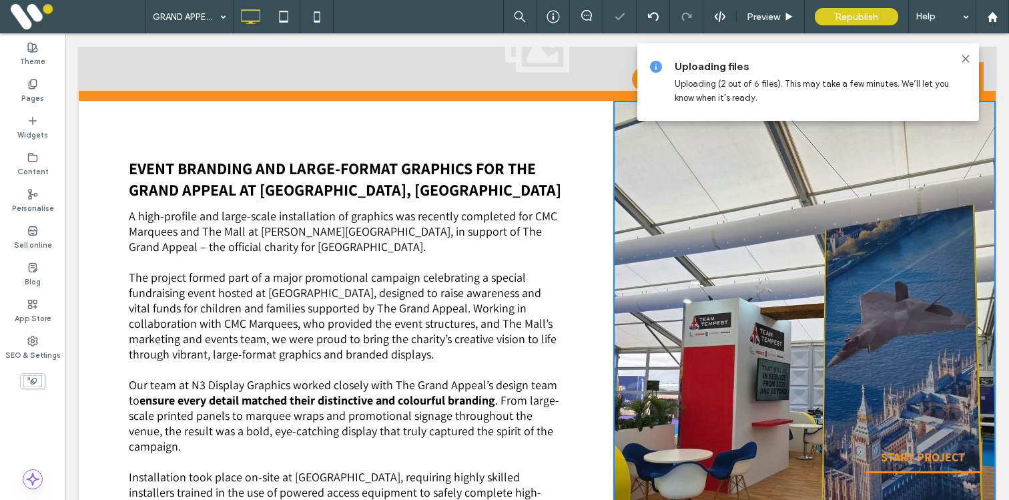
scroll to position [1055, 0]
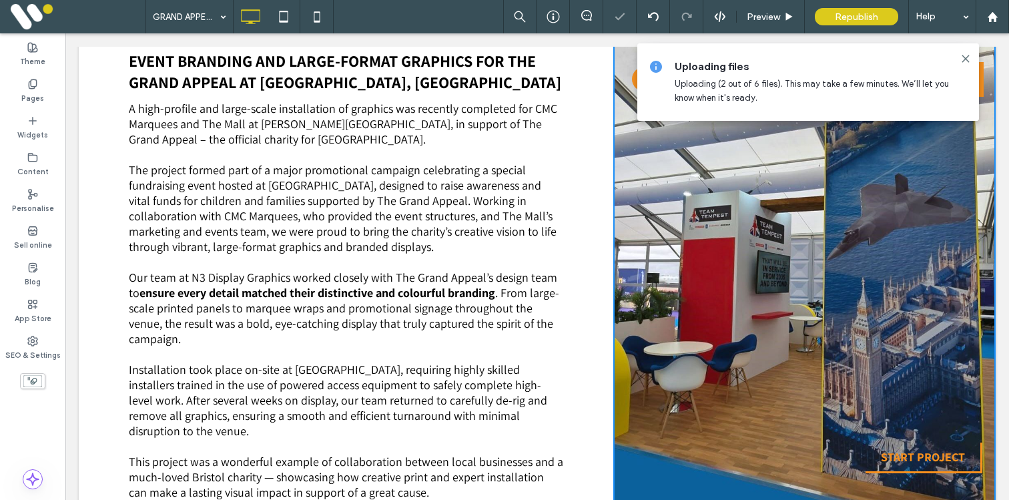
click at [550, 278] on span "Our team at N3 Display Graphics worked closely with The Grand Appeal’s design t…" at bounding box center [343, 285] width 428 height 31
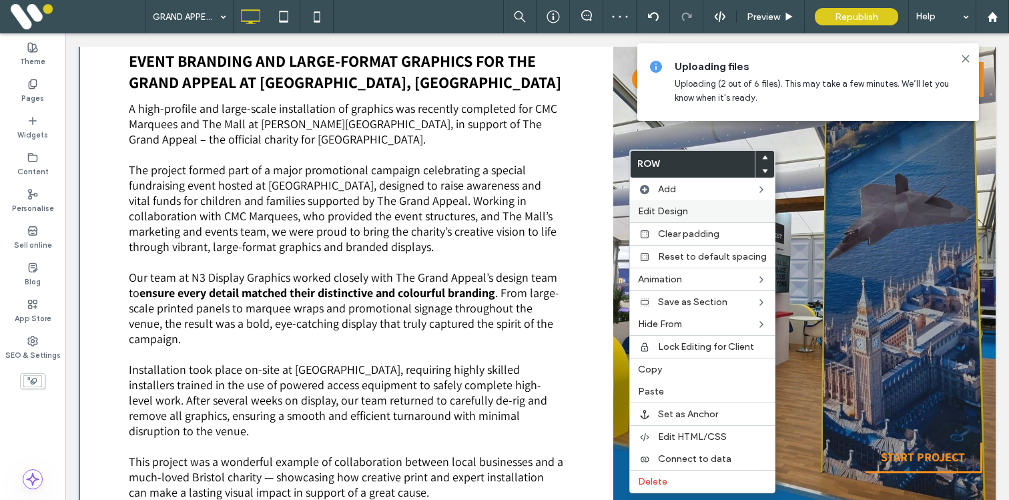
click at [651, 215] on span "Edit Design" at bounding box center [663, 211] width 50 height 11
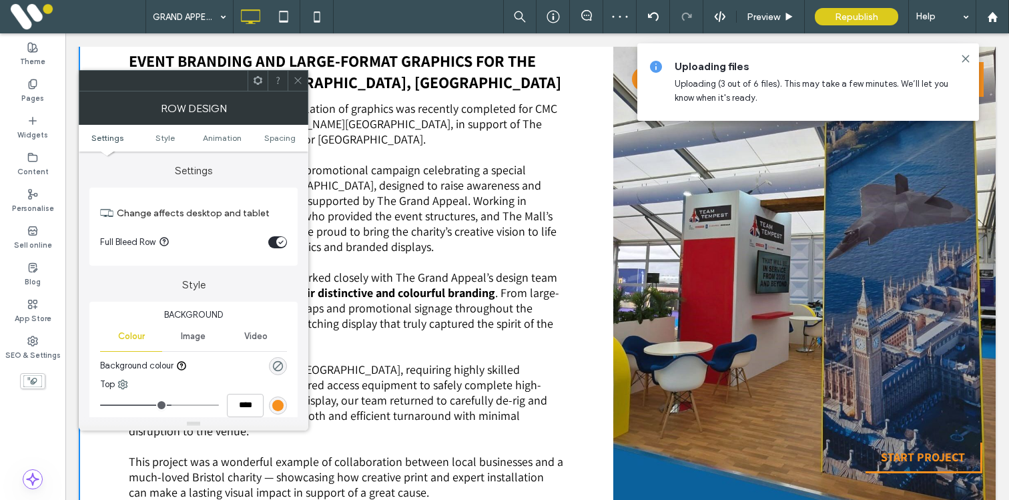
drag, startPoint x: 293, startPoint y: 72, endPoint x: 305, endPoint y: 76, distance: 12.7
click at [293, 72] on span at bounding box center [298, 81] width 10 height 20
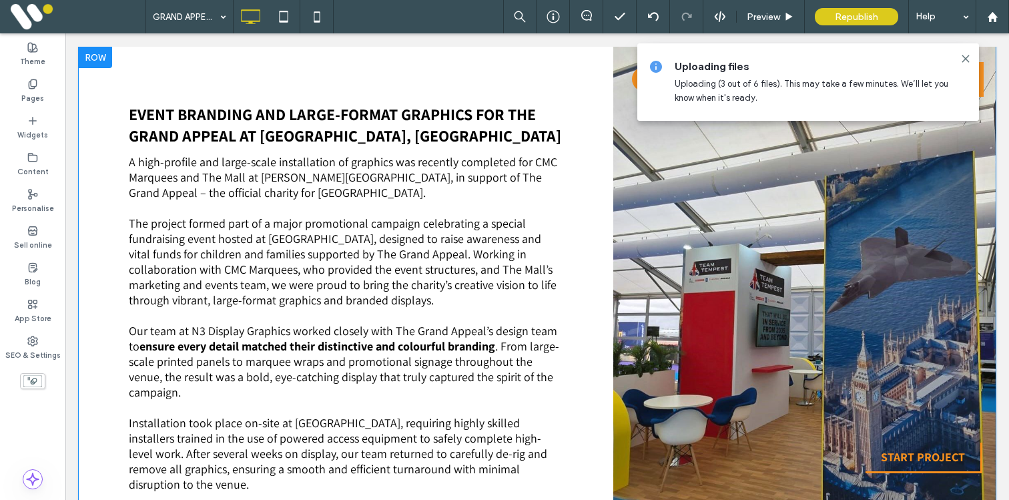
scroll to position [979, 0]
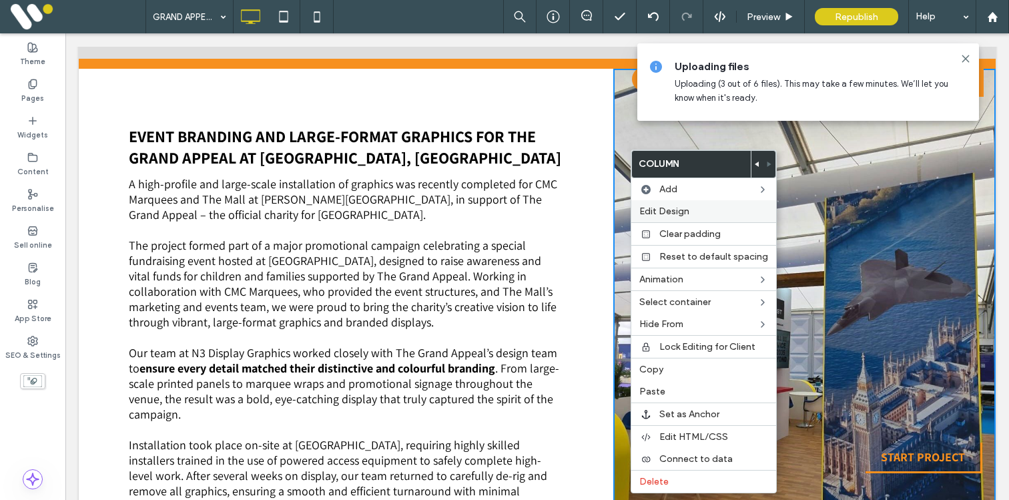
click at [647, 212] on span "Edit Design" at bounding box center [664, 211] width 50 height 11
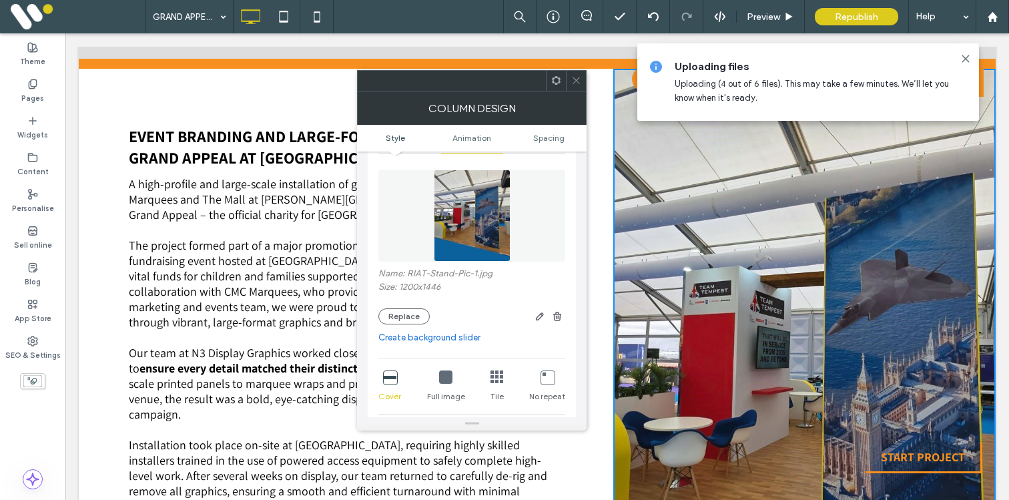
scroll to position [94, 0]
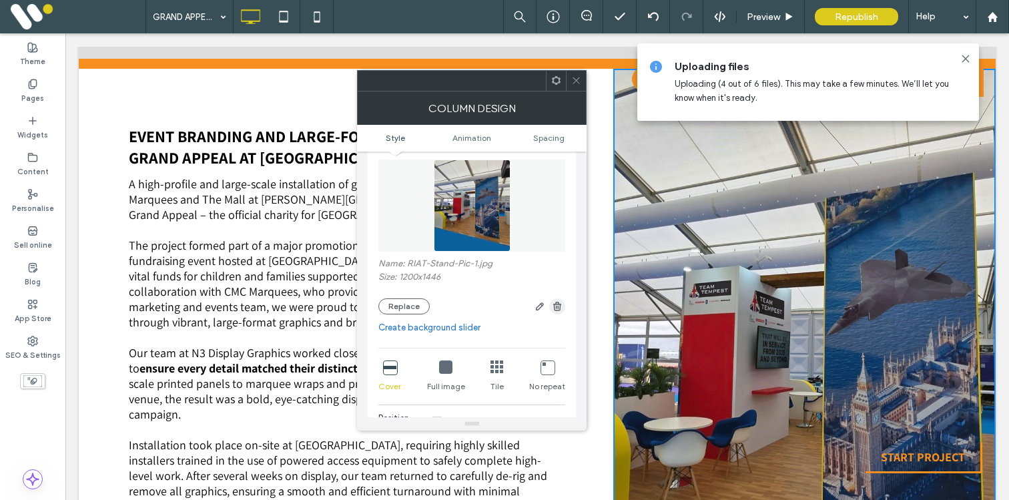
click at [555, 310] on use "button" at bounding box center [557, 306] width 8 height 9
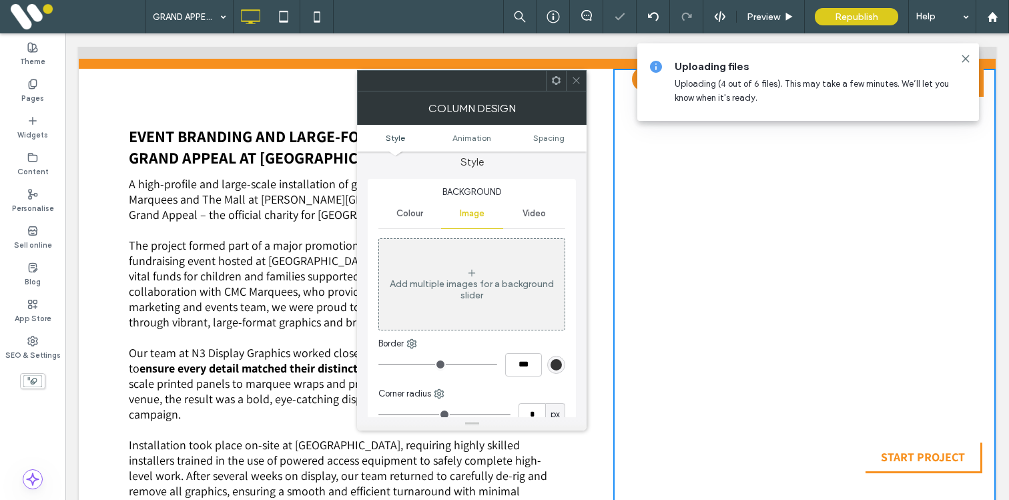
scroll to position [0, 0]
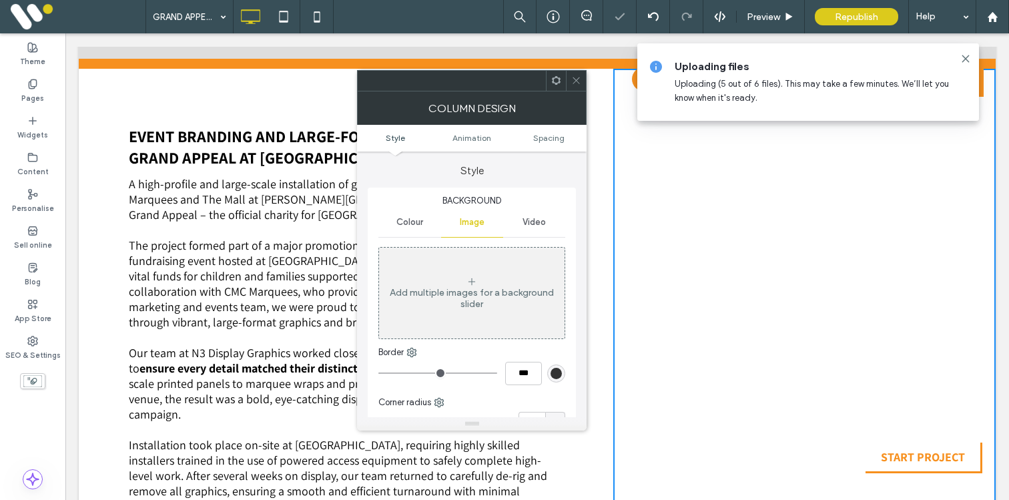
click at [525, 225] on span "Video" at bounding box center [534, 222] width 23 height 11
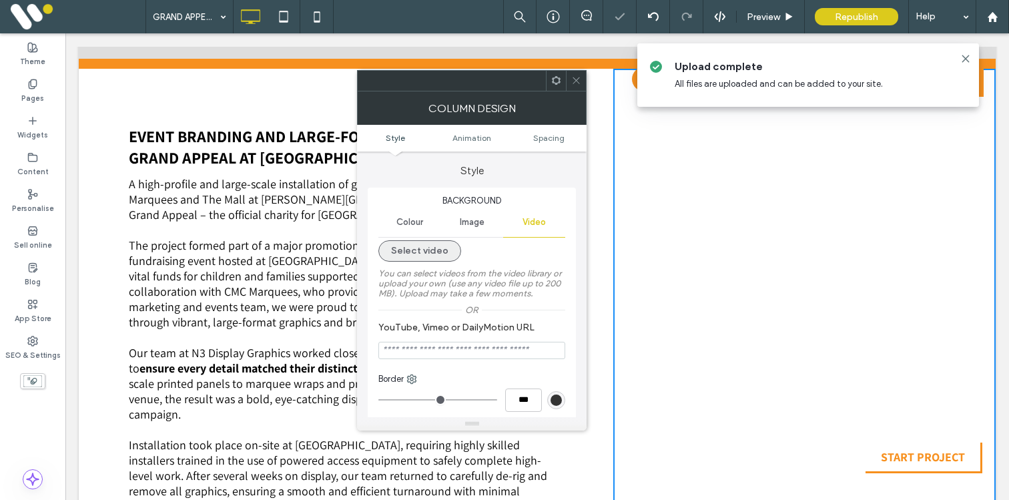
click at [420, 251] on button "Select video" at bounding box center [419, 250] width 83 height 21
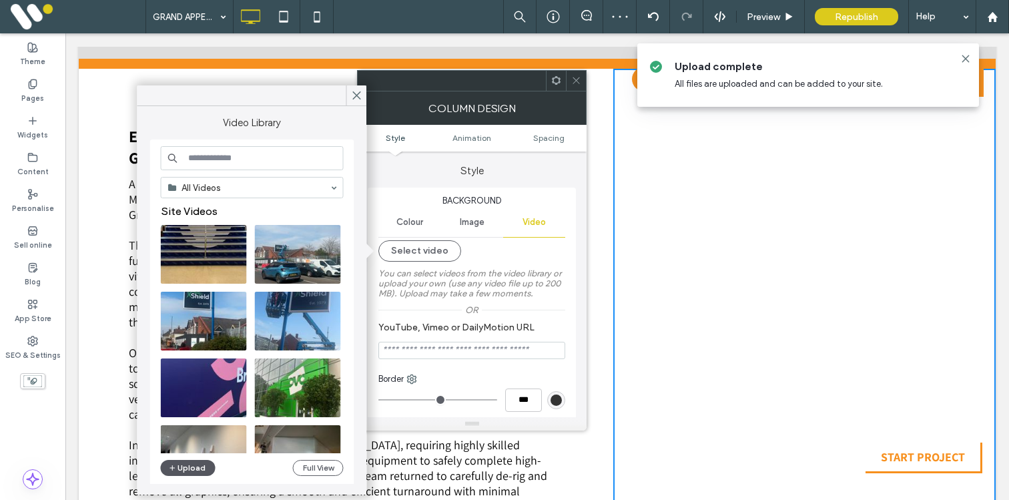
click at [180, 466] on button "Upload" at bounding box center [188, 468] width 55 height 16
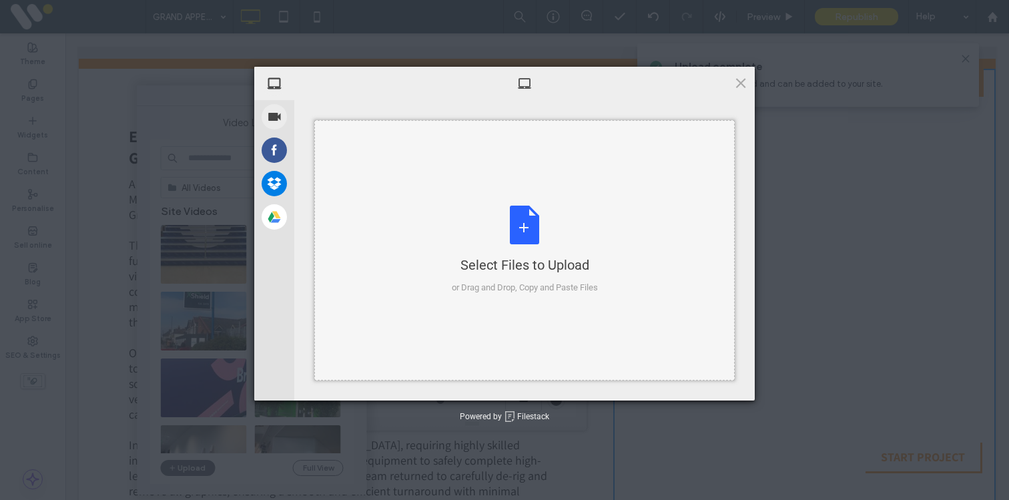
click at [518, 229] on div "Select Files to Upload or Drag and Drop, Copy and Paste Files" at bounding box center [525, 250] width 146 height 89
type input "**********"
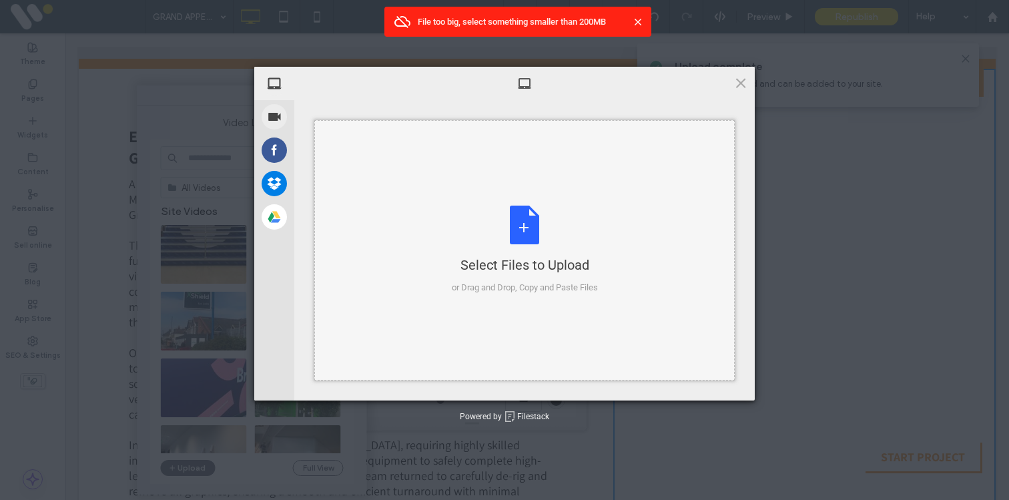
click at [505, 229] on div "Select Files to Upload or Drag and Drop, Copy and Paste Files" at bounding box center [525, 250] width 146 height 89
